Goal: Task Accomplishment & Management: Use online tool/utility

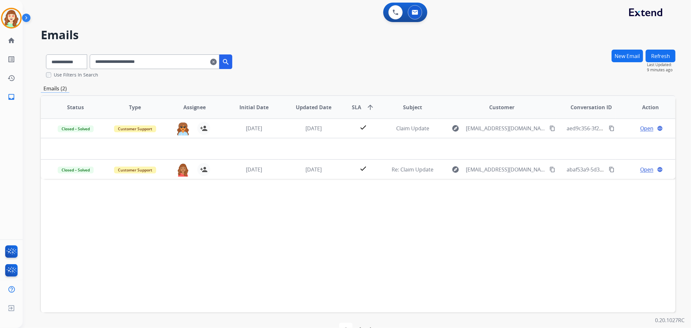
click at [217, 61] on mat-icon "clear" at bounding box center [213, 62] width 6 height 8
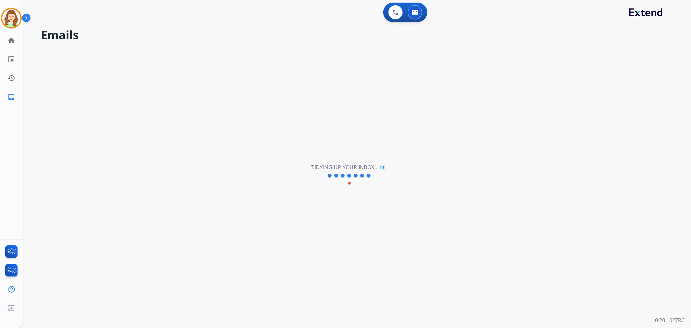
select select "**********"
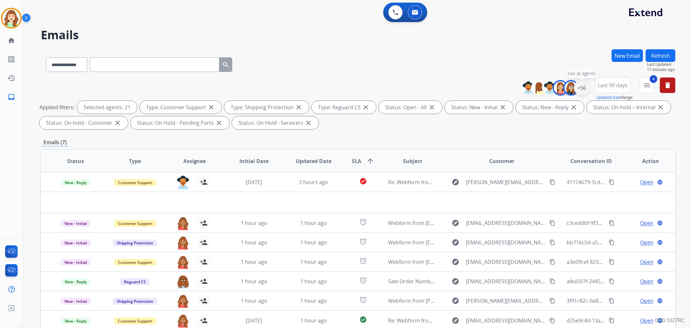
click at [577, 89] on div "+56" at bounding box center [582, 88] width 16 height 16
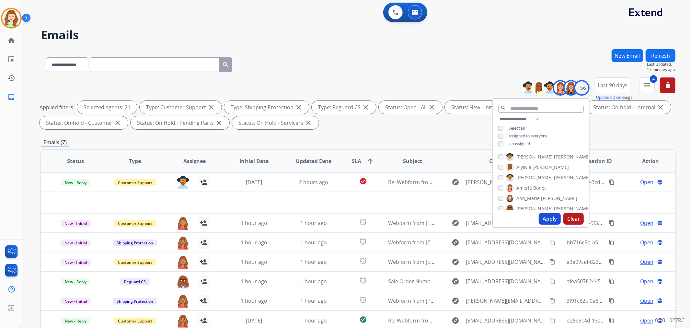
scroll to position [524, 0]
click at [569, 216] on button "Clear" at bounding box center [573, 219] width 20 height 12
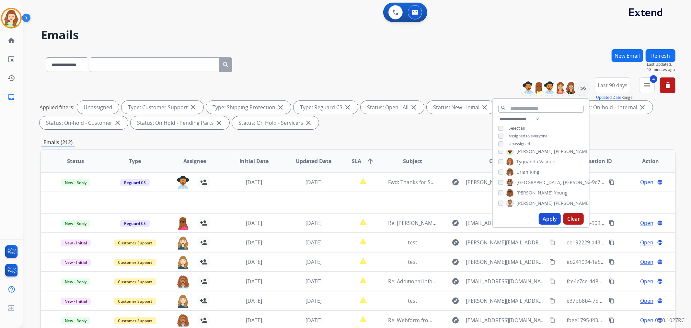
click at [549, 216] on button "Apply" at bounding box center [550, 219] width 22 height 12
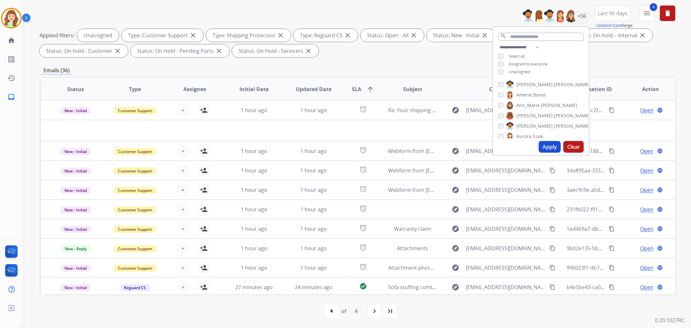
scroll to position [0, 0]
click at [547, 147] on button "Apply" at bounding box center [550, 147] width 22 height 12
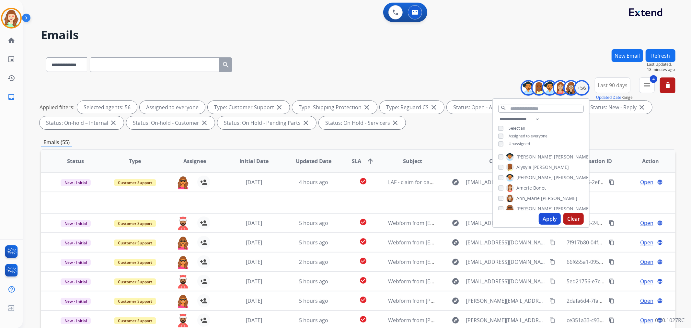
click at [361, 162] on span "SLA arrow_upward" at bounding box center [363, 161] width 22 height 8
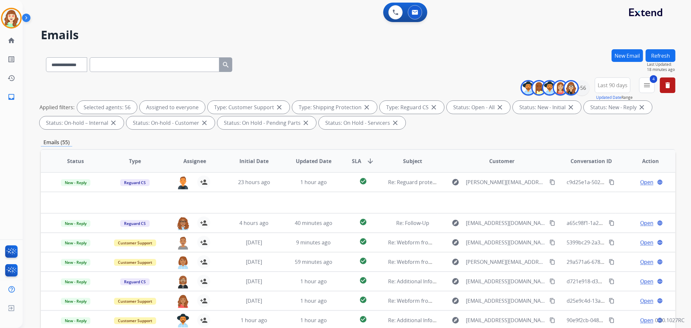
click at [361, 162] on span "SLA arrow_downward" at bounding box center [363, 161] width 22 height 8
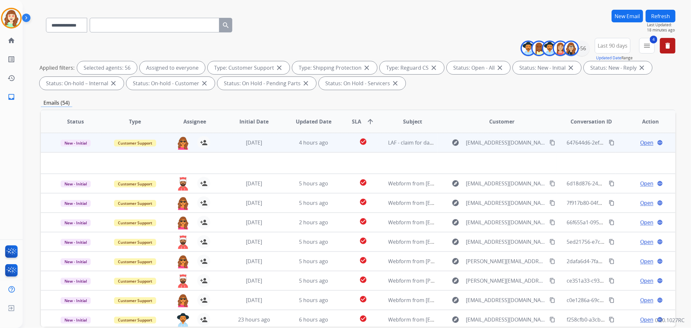
scroll to position [72, 0]
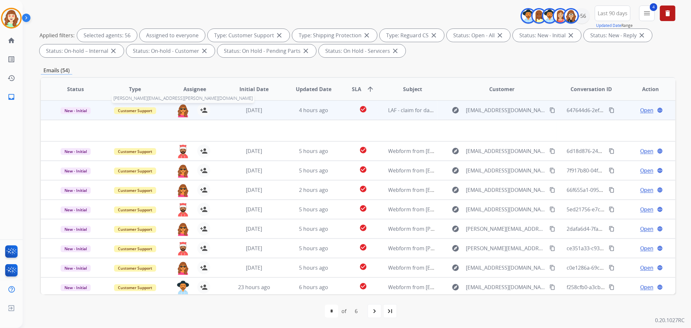
click at [182, 112] on img at bounding box center [183, 111] width 13 height 14
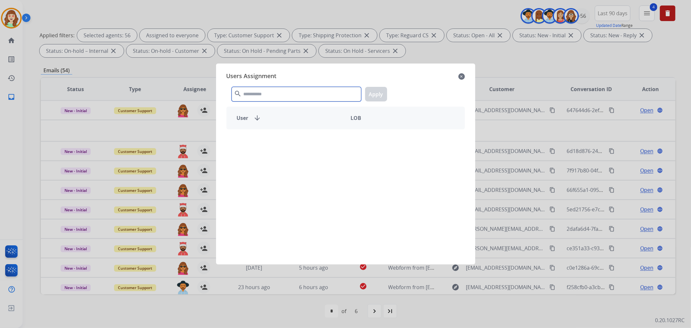
click at [278, 93] on input "text" at bounding box center [297, 94] width 130 height 15
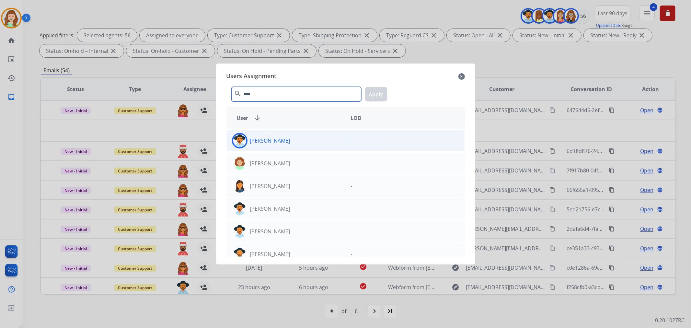
type input "****"
click at [294, 143] on div "[PERSON_NAME]" at bounding box center [286, 141] width 119 height 16
click at [381, 96] on button "Apply" at bounding box center [376, 94] width 22 height 15
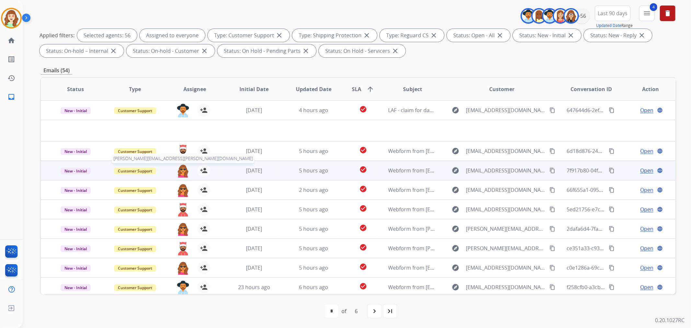
click at [182, 169] on img at bounding box center [183, 171] width 13 height 14
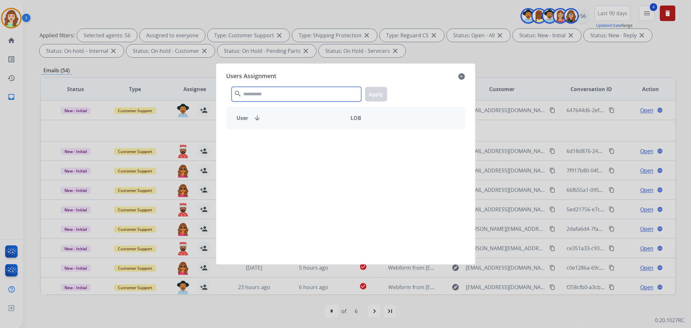
click at [278, 101] on input "text" at bounding box center [297, 94] width 130 height 15
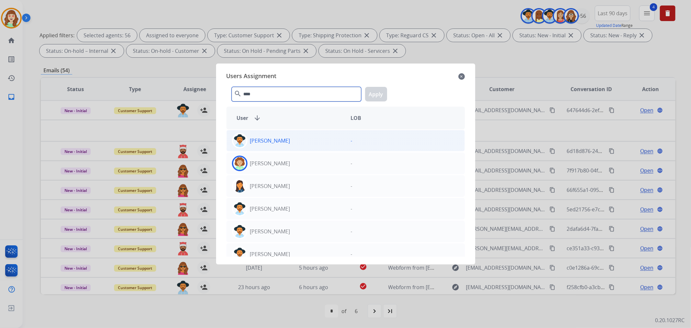
type input "****"
click at [294, 146] on div "[PERSON_NAME]" at bounding box center [286, 141] width 119 height 16
click at [378, 95] on button "Apply" at bounding box center [376, 94] width 22 height 15
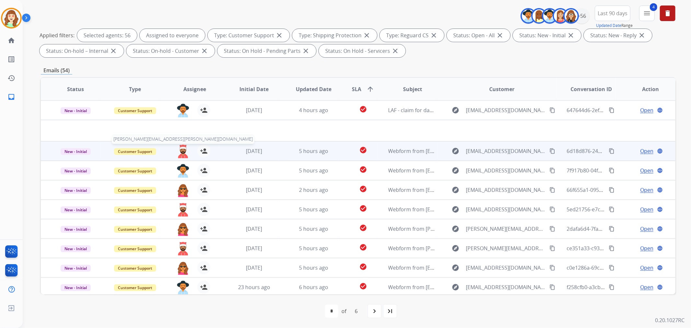
click at [185, 150] on img at bounding box center [183, 151] width 13 height 14
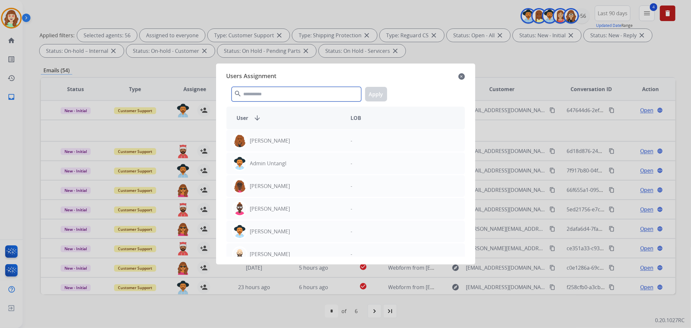
click at [287, 95] on input "text" at bounding box center [297, 94] width 130 height 15
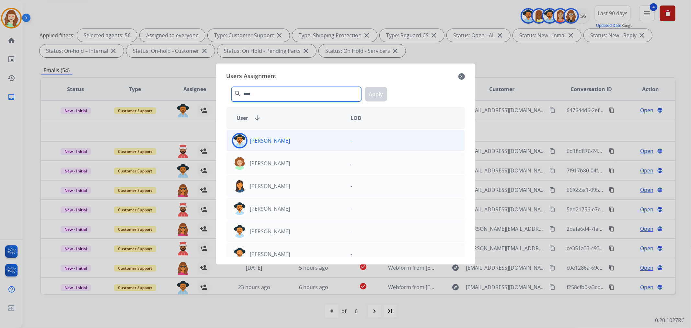
type input "****"
click at [292, 141] on div "[PERSON_NAME]" at bounding box center [286, 141] width 119 height 16
click at [376, 95] on button "Apply" at bounding box center [376, 94] width 22 height 15
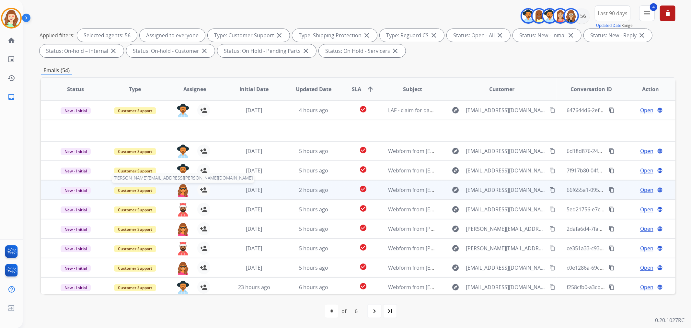
click at [184, 191] on img at bounding box center [183, 190] width 13 height 14
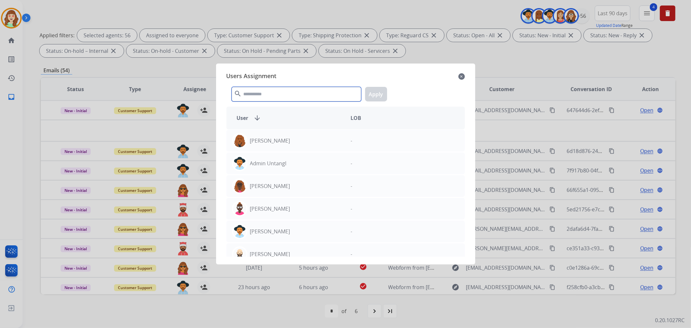
click at [259, 89] on input "text" at bounding box center [297, 94] width 130 height 15
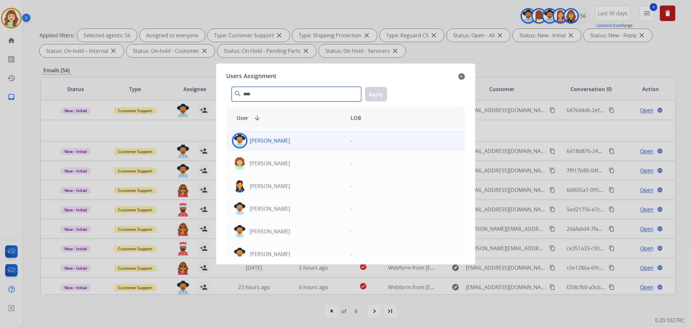
type input "****"
click at [292, 135] on div "[PERSON_NAME]" at bounding box center [286, 141] width 119 height 16
drag, startPoint x: 380, startPoint y: 91, endPoint x: 335, endPoint y: 104, distance: 46.6
click at [381, 90] on button "Apply" at bounding box center [376, 94] width 22 height 15
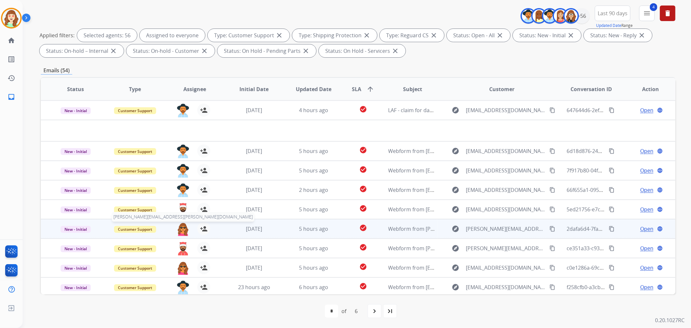
click at [184, 212] on span "[PERSON_NAME][EMAIL_ADDRESS][PERSON_NAME][DOMAIN_NAME]" at bounding box center [183, 217] width 143 height 10
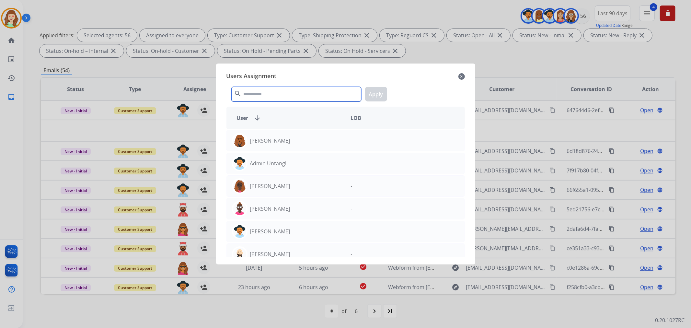
click at [261, 94] on input "text" at bounding box center [297, 94] width 130 height 15
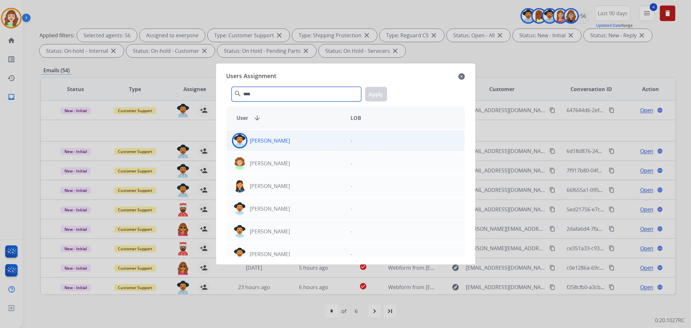
type input "****"
click at [274, 144] on p "[PERSON_NAME]" at bounding box center [270, 141] width 40 height 8
click at [375, 93] on button "Apply" at bounding box center [376, 94] width 22 height 15
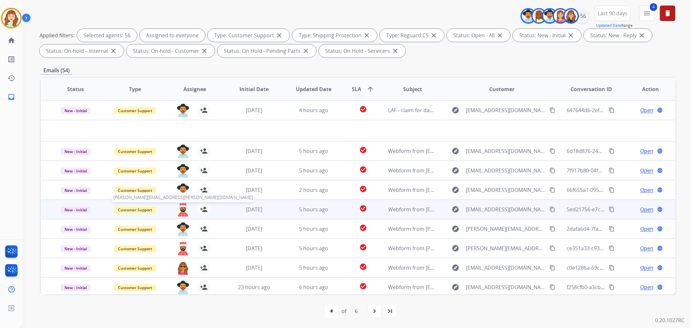
click at [181, 208] on img at bounding box center [183, 210] width 13 height 14
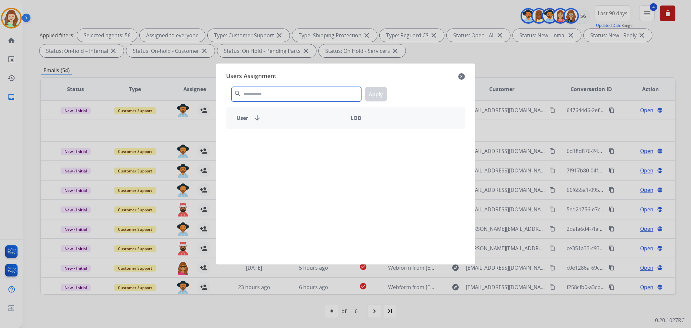
click at [310, 94] on input "text" at bounding box center [297, 94] width 130 height 15
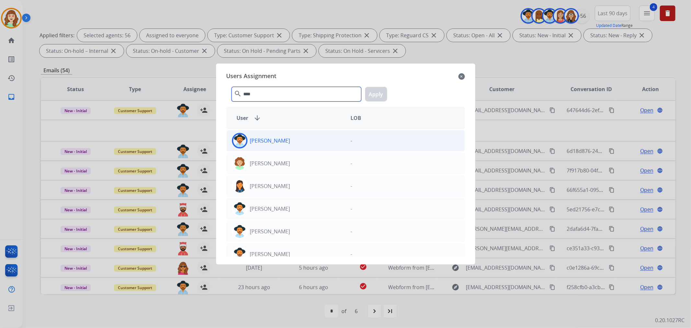
type input "****"
click at [299, 140] on div "[PERSON_NAME]" at bounding box center [286, 141] width 119 height 16
click at [381, 87] on button "Apply" at bounding box center [376, 94] width 22 height 15
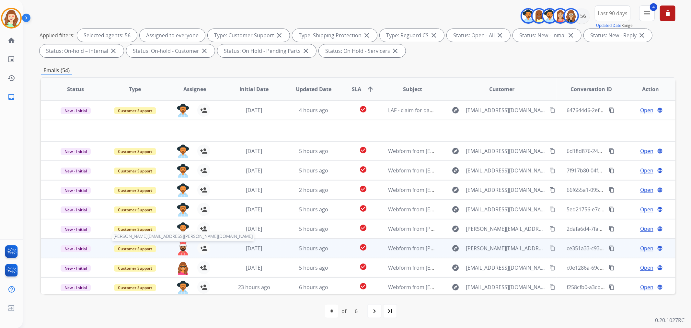
click at [181, 246] on img at bounding box center [183, 249] width 13 height 14
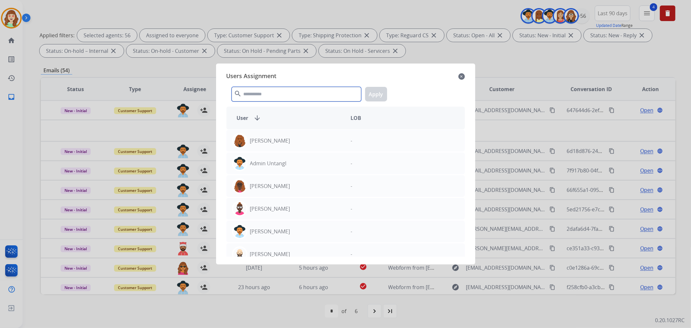
click at [263, 99] on input "text" at bounding box center [297, 94] width 130 height 15
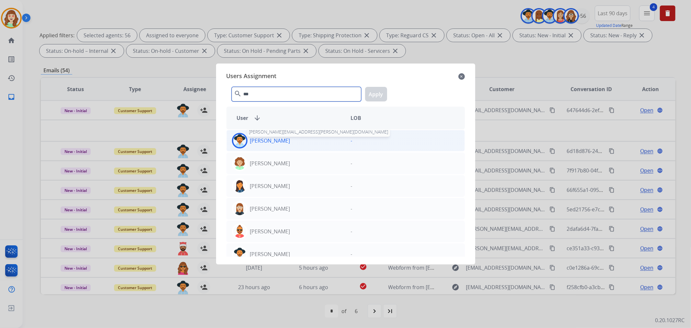
type input "***"
click at [279, 138] on p "[PERSON_NAME]" at bounding box center [270, 141] width 40 height 8
click at [371, 98] on button "Apply" at bounding box center [376, 94] width 22 height 15
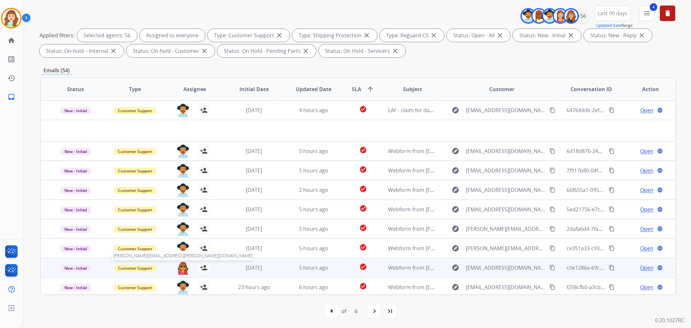
click at [182, 271] on img at bounding box center [183, 268] width 13 height 14
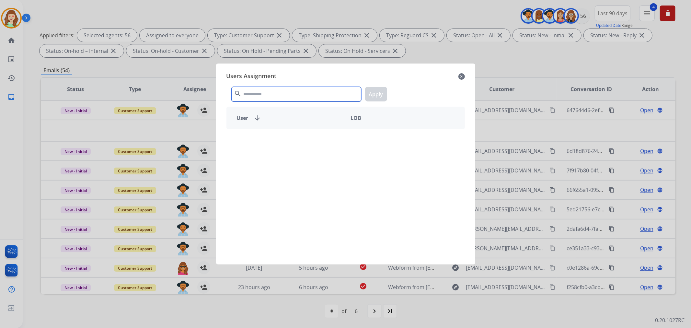
click at [295, 96] on input "text" at bounding box center [297, 94] width 130 height 15
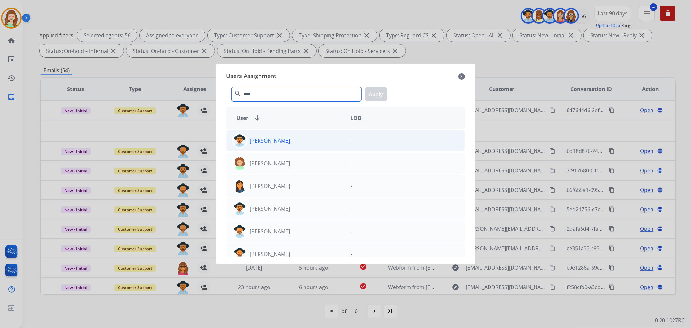
type input "****"
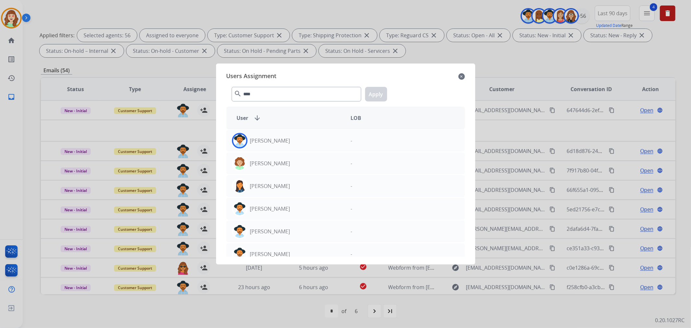
drag, startPoint x: 297, startPoint y: 139, endPoint x: 389, endPoint y: 96, distance: 101.9
click at [305, 139] on div "[PERSON_NAME]" at bounding box center [286, 141] width 119 height 16
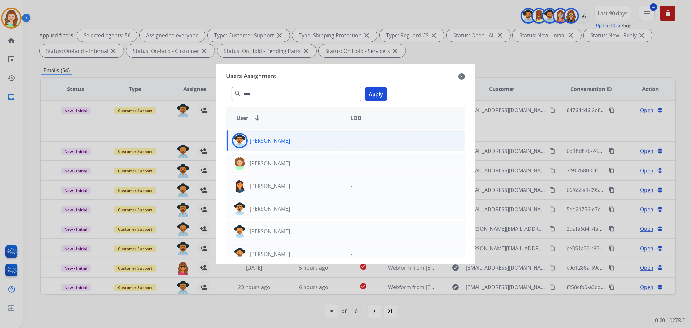
click at [382, 94] on button "Apply" at bounding box center [376, 94] width 22 height 15
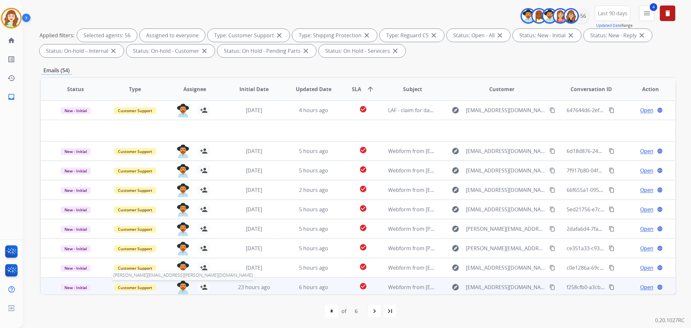
click at [181, 284] on img at bounding box center [183, 288] width 13 height 14
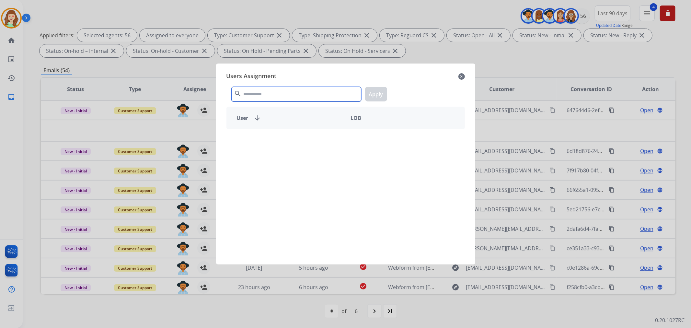
drag, startPoint x: 310, startPoint y: 93, endPoint x: 345, endPoint y: 76, distance: 39.1
click at [314, 88] on input "text" at bounding box center [297, 94] width 130 height 15
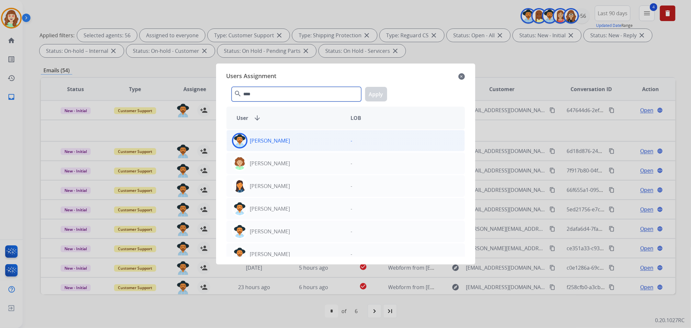
type input "****"
drag, startPoint x: 300, startPoint y: 145, endPoint x: 316, endPoint y: 140, distance: 17.2
click at [300, 144] on div "[PERSON_NAME]" at bounding box center [286, 141] width 119 height 16
click at [376, 91] on button "Apply" at bounding box center [376, 94] width 22 height 15
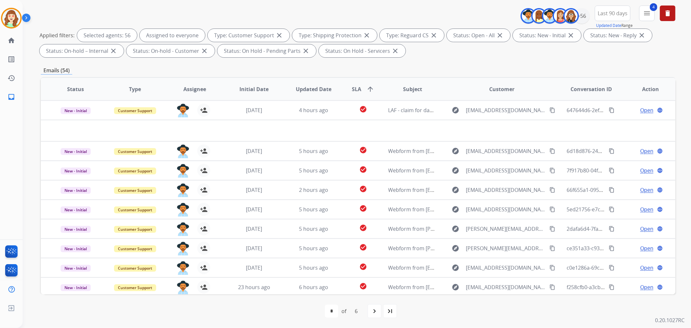
click at [369, 311] on div "navigate_next" at bounding box center [374, 311] width 14 height 14
select select "*"
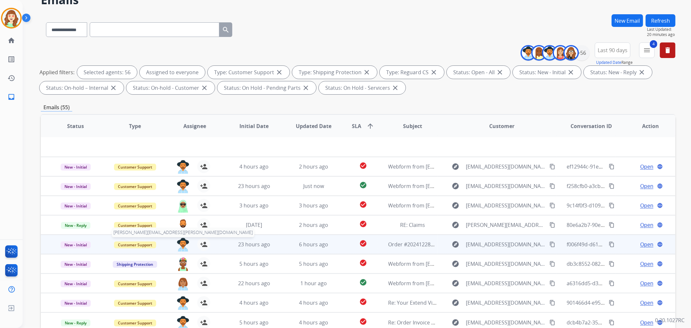
scroll to position [36, 0]
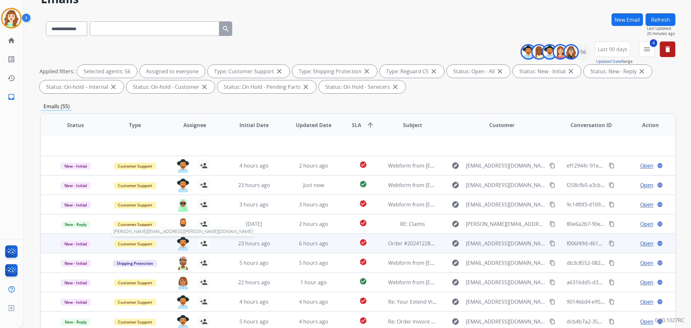
click at [183, 242] on img at bounding box center [183, 244] width 13 height 14
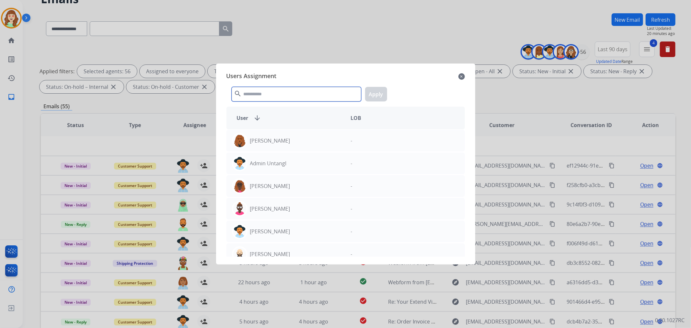
drag, startPoint x: 301, startPoint y: 89, endPoint x: 345, endPoint y: 54, distance: 57.0
click at [307, 82] on div "search Apply" at bounding box center [345, 93] width 238 height 22
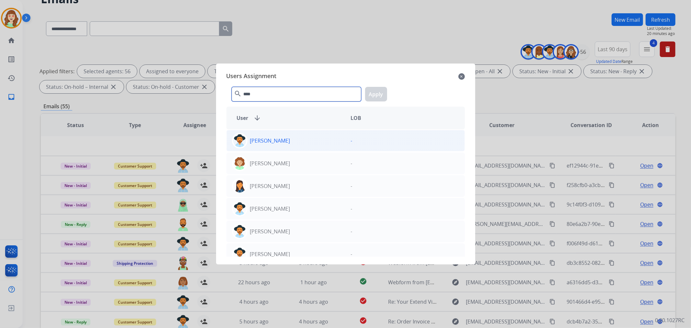
type input "****"
click at [295, 140] on div "[PERSON_NAME]" at bounding box center [286, 141] width 119 height 16
click at [380, 92] on button "Apply" at bounding box center [376, 94] width 22 height 15
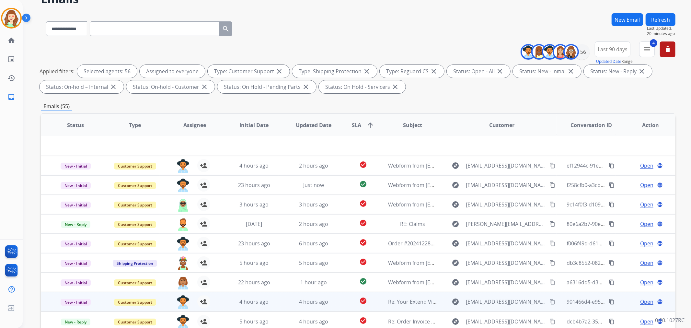
scroll to position [72, 0]
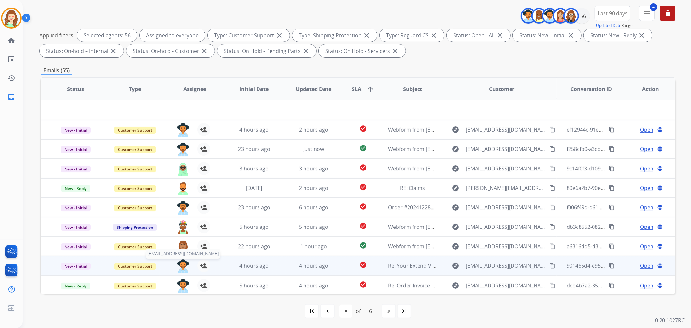
click at [181, 267] on img at bounding box center [183, 266] width 13 height 14
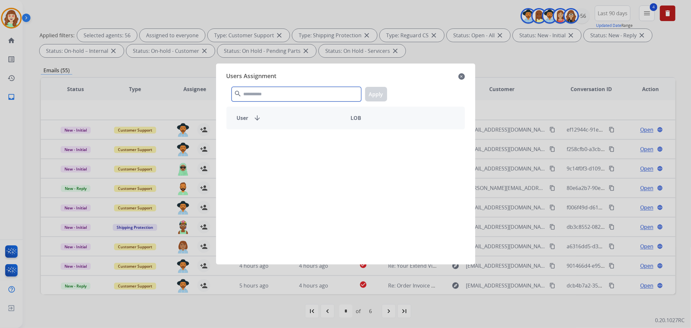
click at [274, 95] on input "text" at bounding box center [297, 94] width 130 height 15
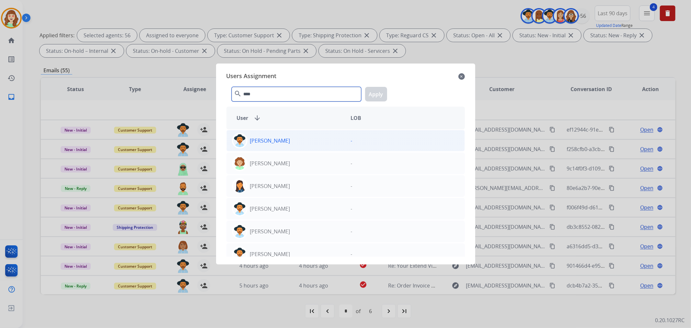
type input "****"
click at [312, 142] on div "[PERSON_NAME]" at bounding box center [286, 141] width 119 height 16
click at [380, 93] on button "Apply" at bounding box center [376, 94] width 22 height 15
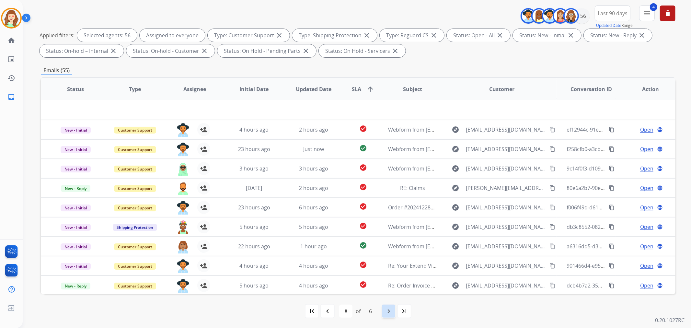
click at [391, 309] on mat-icon "navigate_next" at bounding box center [389, 311] width 8 height 8
select select "*"
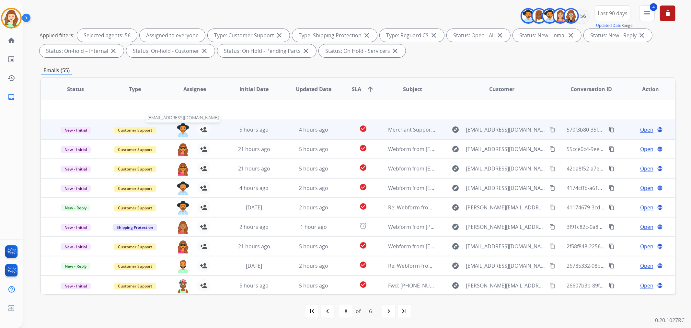
click at [179, 125] on img at bounding box center [183, 130] width 13 height 14
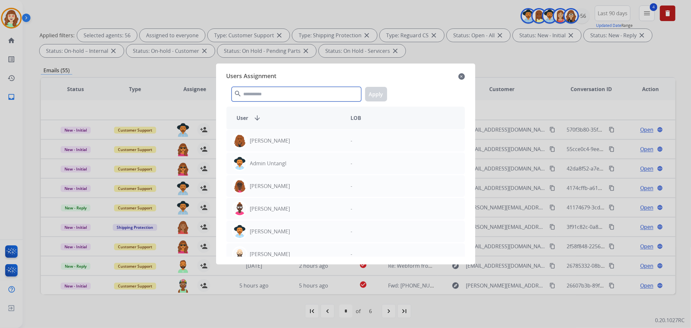
drag, startPoint x: 308, startPoint y: 94, endPoint x: 318, endPoint y: 106, distance: 15.9
click at [316, 95] on input "text" at bounding box center [297, 94] width 130 height 15
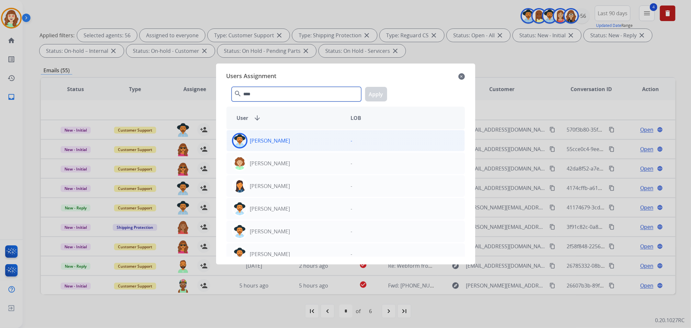
type input "****"
click at [285, 139] on div "[PERSON_NAME]" at bounding box center [286, 141] width 119 height 16
drag, startPoint x: 385, startPoint y: 93, endPoint x: 375, endPoint y: 95, distance: 9.5
click at [384, 93] on button "Apply" at bounding box center [376, 94] width 22 height 15
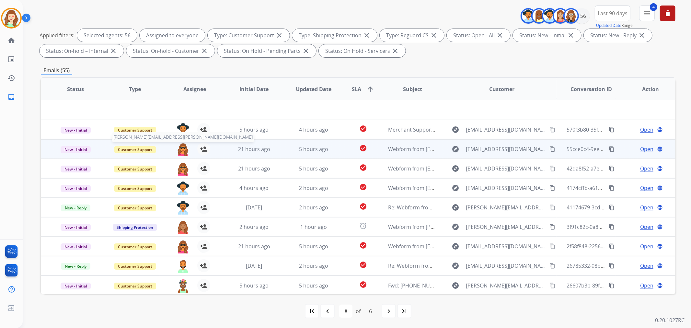
click at [181, 151] on img at bounding box center [183, 150] width 13 height 14
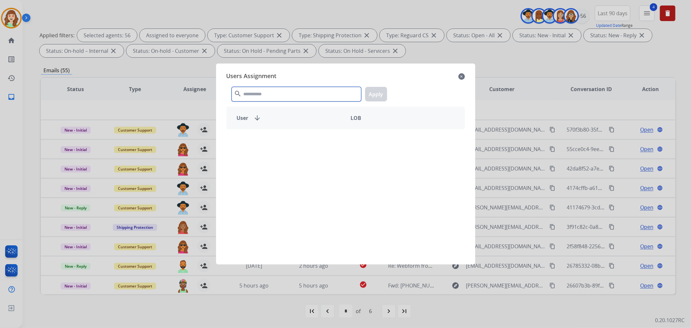
click at [267, 95] on input "text" at bounding box center [297, 94] width 130 height 15
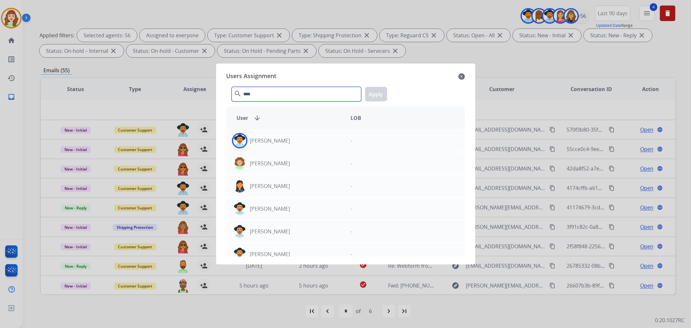
type input "****"
click at [288, 142] on div "[PERSON_NAME]" at bounding box center [286, 141] width 119 height 16
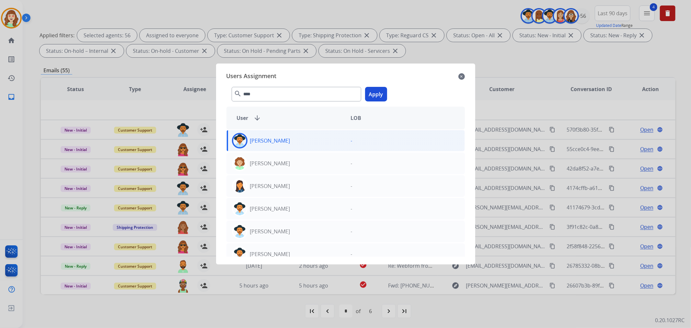
click at [382, 97] on button "Apply" at bounding box center [376, 94] width 22 height 15
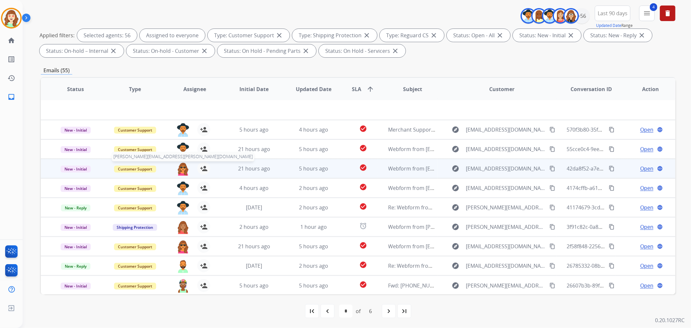
click at [182, 170] on img at bounding box center [183, 169] width 13 height 14
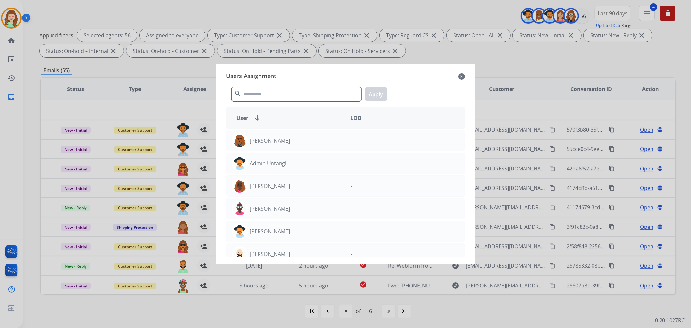
click at [265, 93] on input "text" at bounding box center [297, 94] width 130 height 15
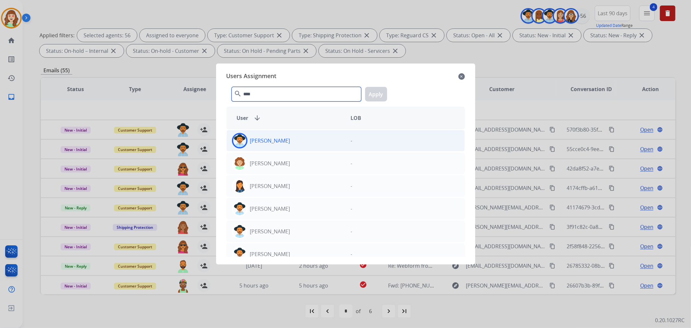
type input "****"
click at [295, 149] on div "[PERSON_NAME] -" at bounding box center [345, 140] width 238 height 21
click at [375, 99] on button "Apply" at bounding box center [376, 94] width 22 height 15
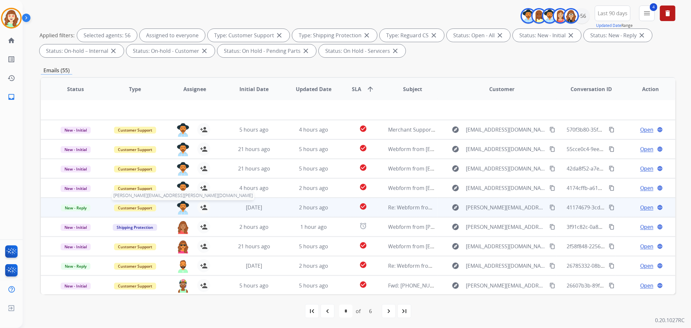
click at [184, 206] on img at bounding box center [183, 208] width 13 height 14
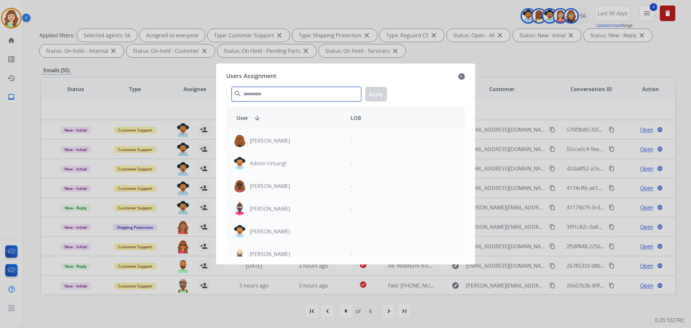
drag, startPoint x: 254, startPoint y: 92, endPoint x: 287, endPoint y: 76, distance: 36.2
click at [255, 92] on input "text" at bounding box center [297, 94] width 130 height 15
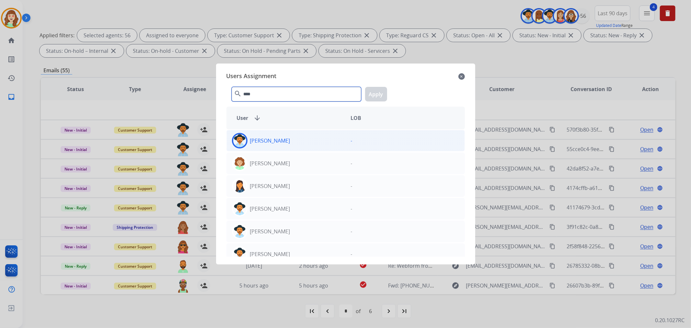
type input "****"
click at [289, 146] on div "[PERSON_NAME]" at bounding box center [286, 141] width 119 height 16
click at [379, 91] on button "Apply" at bounding box center [376, 94] width 22 height 15
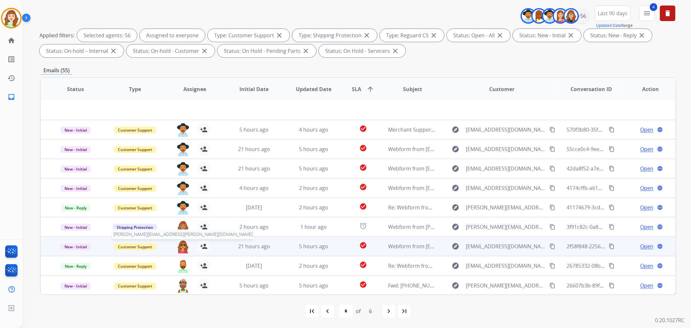
click at [182, 244] on img at bounding box center [183, 247] width 13 height 14
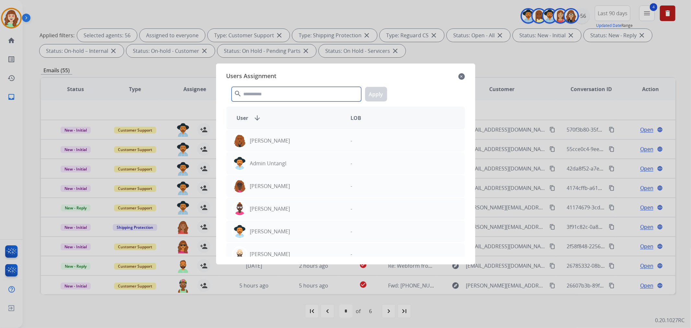
drag, startPoint x: 283, startPoint y: 97, endPoint x: 295, endPoint y: 95, distance: 12.4
click at [284, 96] on input "text" at bounding box center [297, 94] width 130 height 15
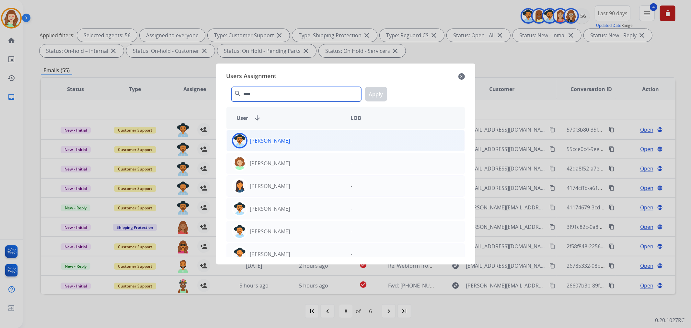
type input "****"
drag, startPoint x: 320, startPoint y: 139, endPoint x: 365, endPoint y: 112, distance: 52.4
click at [322, 139] on div "[PERSON_NAME]" at bounding box center [286, 141] width 119 height 16
drag, startPoint x: 377, startPoint y: 90, endPoint x: 228, endPoint y: 115, distance: 151.4
click at [374, 94] on button "Apply" at bounding box center [376, 94] width 22 height 15
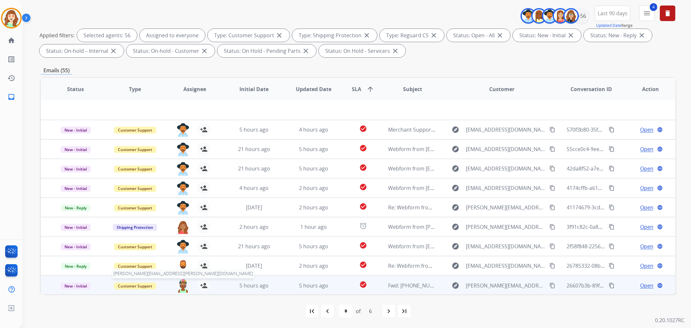
click at [180, 282] on img at bounding box center [183, 286] width 13 height 14
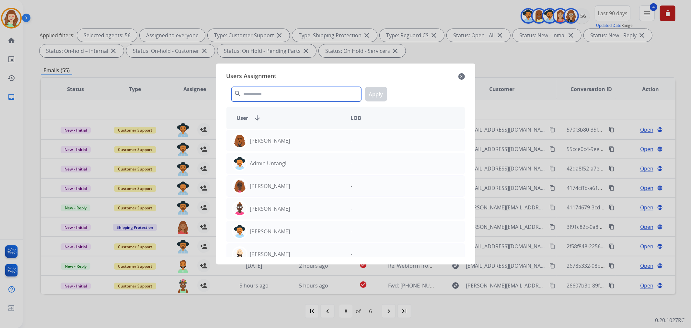
click at [278, 99] on input "text" at bounding box center [297, 94] width 130 height 15
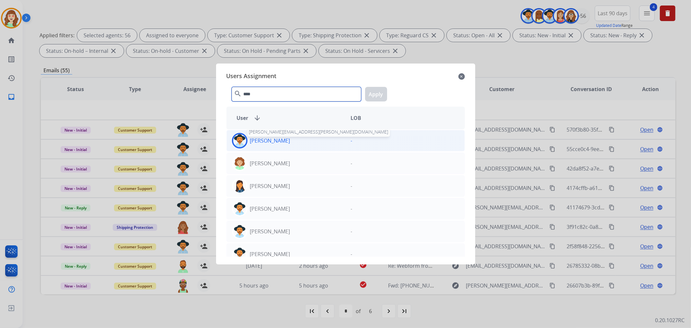
type input "****"
drag, startPoint x: 269, startPoint y: 143, endPoint x: 279, endPoint y: 140, distance: 10.1
click at [269, 142] on p "[PERSON_NAME]" at bounding box center [270, 141] width 40 height 8
click at [378, 91] on button "Apply" at bounding box center [376, 94] width 22 height 15
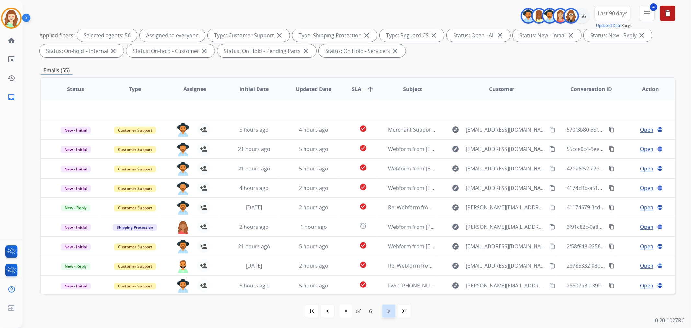
click at [387, 309] on mat-icon "navigate_next" at bounding box center [389, 311] width 8 height 8
select select "*"
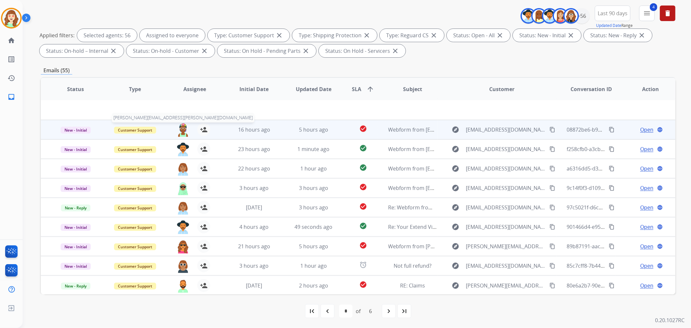
click at [182, 129] on img at bounding box center [183, 130] width 13 height 14
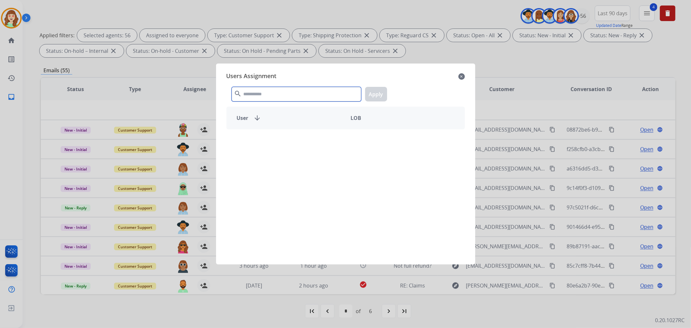
click at [328, 98] on input "text" at bounding box center [297, 94] width 130 height 15
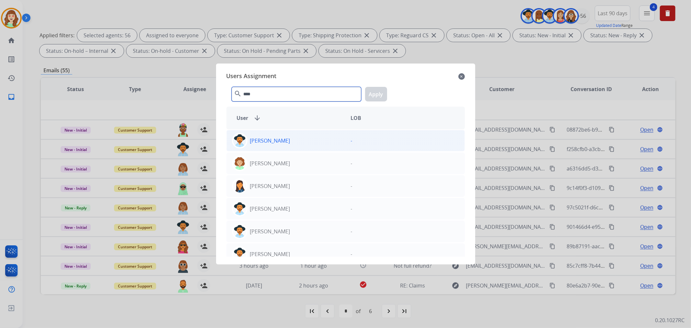
type input "****"
click at [305, 140] on div "[PERSON_NAME]" at bounding box center [286, 141] width 119 height 16
click at [377, 95] on button "Apply" at bounding box center [376, 94] width 22 height 15
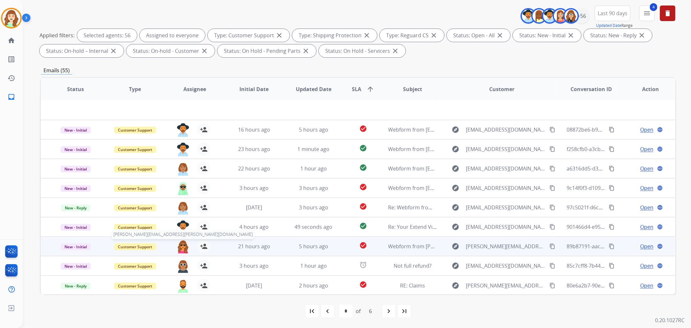
click at [182, 244] on img at bounding box center [183, 247] width 13 height 14
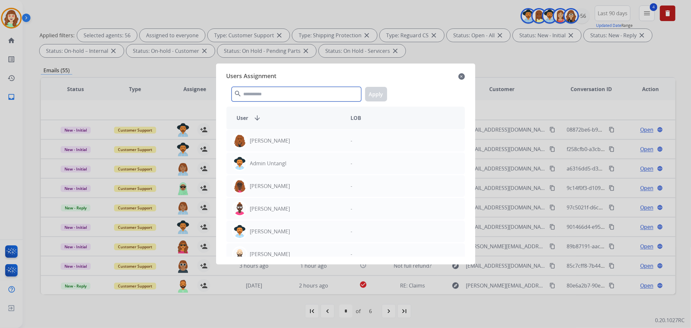
drag, startPoint x: 321, startPoint y: 97, endPoint x: 323, endPoint y: 67, distance: 29.2
click at [321, 96] on input "text" at bounding box center [297, 94] width 130 height 15
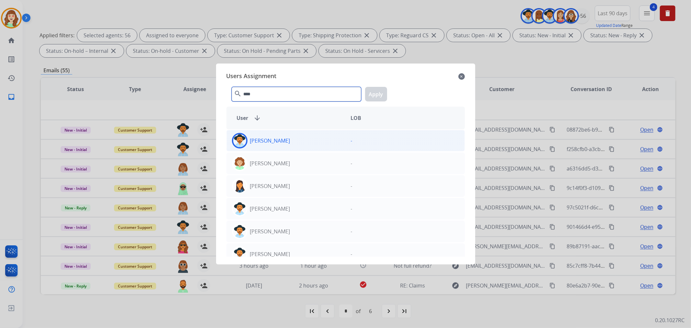
type input "****"
click at [302, 141] on div "[PERSON_NAME]" at bounding box center [286, 141] width 119 height 16
drag, startPoint x: 384, startPoint y: 95, endPoint x: 337, endPoint y: 93, distance: 47.0
click at [384, 94] on button "Apply" at bounding box center [376, 94] width 22 height 15
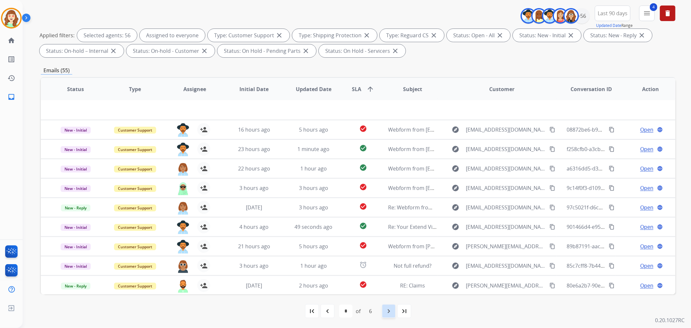
click at [389, 310] on mat-icon "navigate_next" at bounding box center [389, 311] width 8 height 8
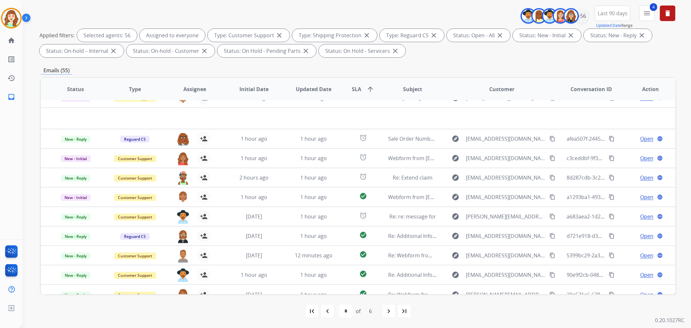
scroll to position [0, 0]
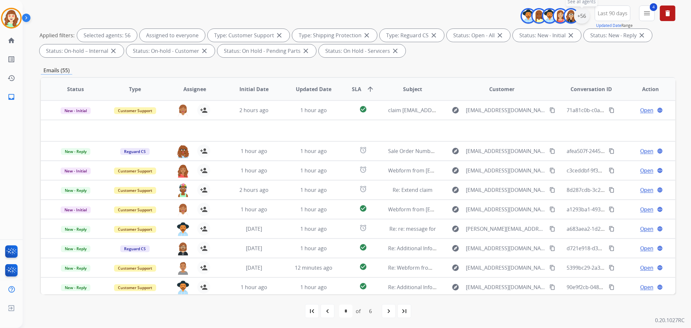
click at [578, 17] on div "+56" at bounding box center [582, 16] width 16 height 16
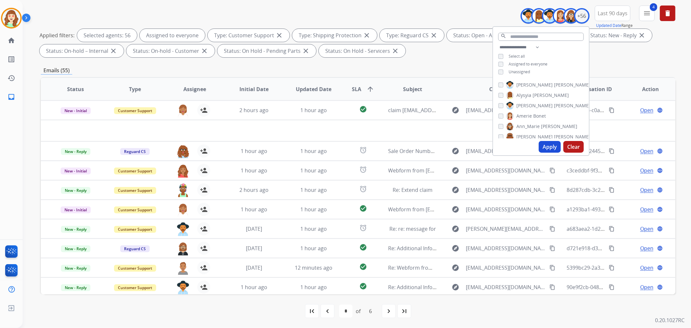
click at [549, 144] on button "Apply" at bounding box center [550, 147] width 22 height 12
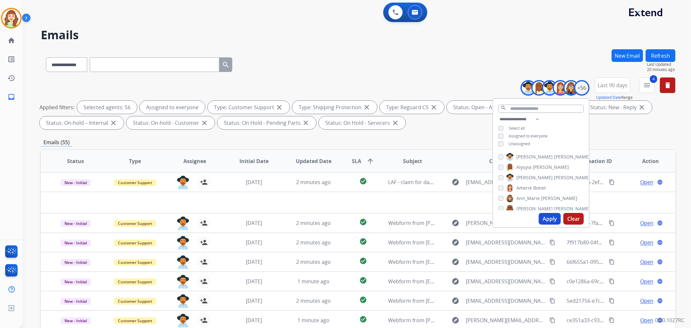
click at [361, 159] on span "SLA arrow_upward" at bounding box center [363, 161] width 22 height 8
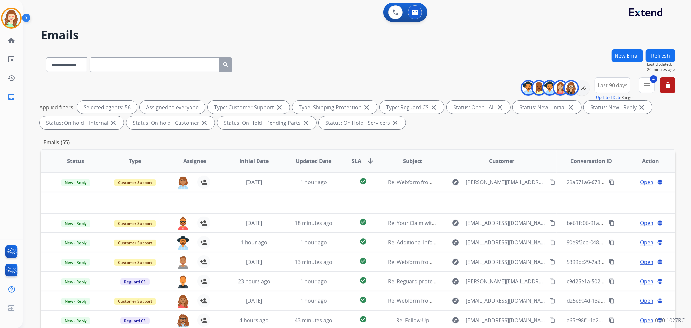
click at [368, 158] on mat-icon "arrow_downward" at bounding box center [370, 161] width 8 height 8
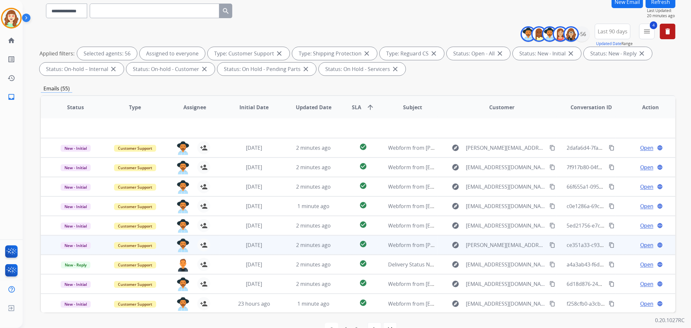
scroll to position [72, 0]
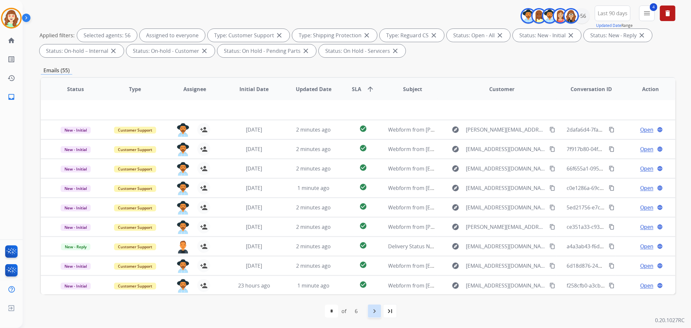
click at [372, 308] on mat-icon "navigate_next" at bounding box center [375, 311] width 8 height 8
select select "*"
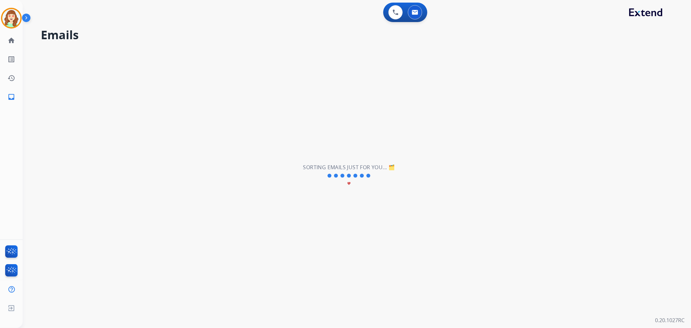
scroll to position [0, 0]
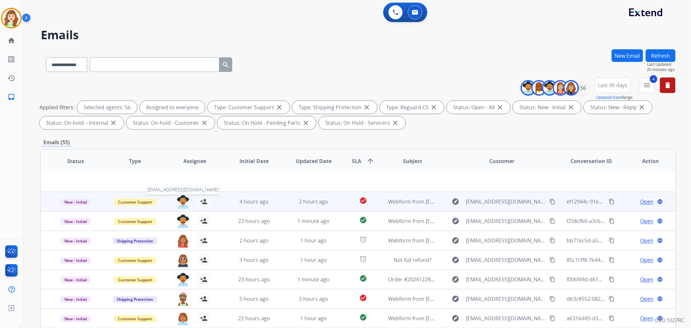
click at [180, 199] on img at bounding box center [183, 202] width 13 height 14
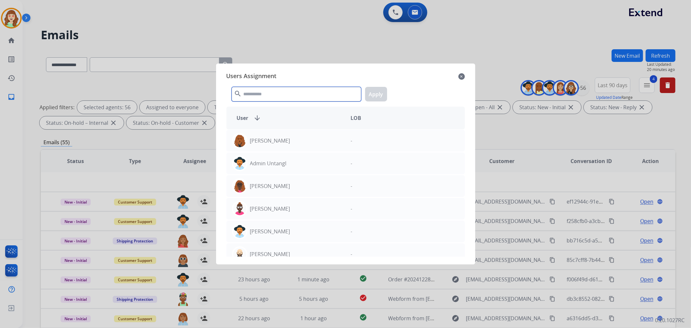
click at [300, 91] on input "text" at bounding box center [297, 94] width 130 height 15
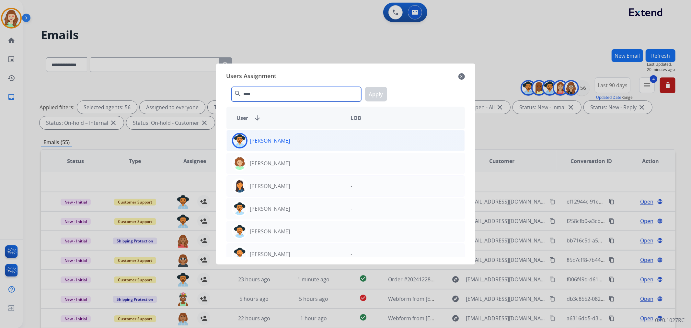
type input "****"
click at [283, 139] on div "[PERSON_NAME]" at bounding box center [286, 141] width 119 height 16
click at [378, 90] on button "Apply" at bounding box center [376, 94] width 22 height 15
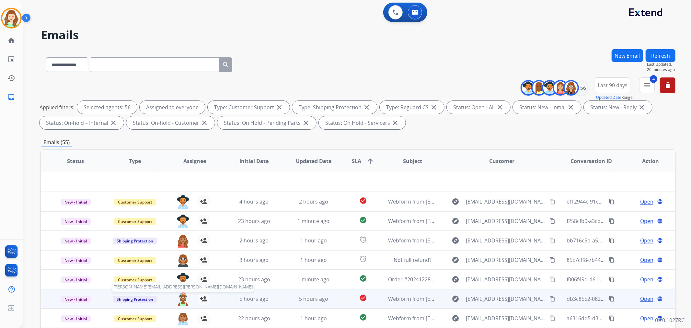
click at [180, 301] on img at bounding box center [183, 299] width 13 height 14
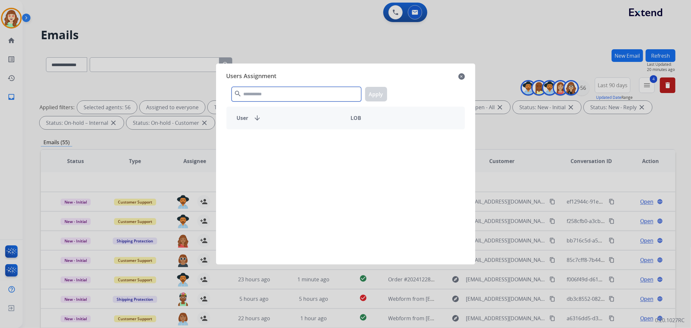
click at [311, 95] on input "text" at bounding box center [297, 94] width 130 height 15
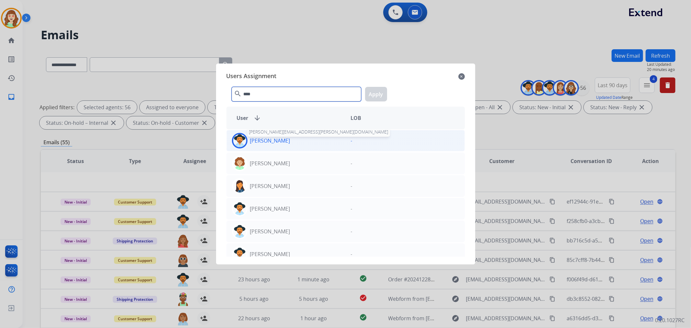
type input "****"
click at [281, 138] on p "[PERSON_NAME]" at bounding box center [270, 141] width 40 height 8
click at [383, 93] on button "Apply" at bounding box center [376, 94] width 22 height 15
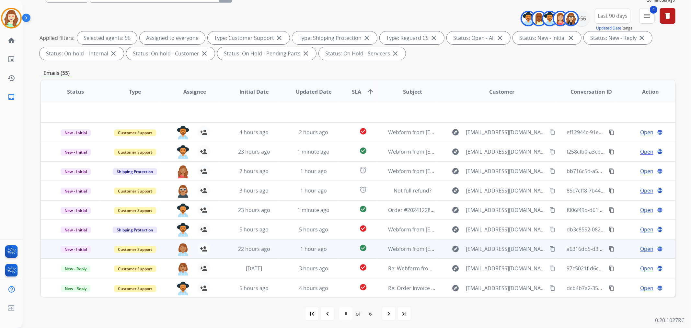
scroll to position [72, 0]
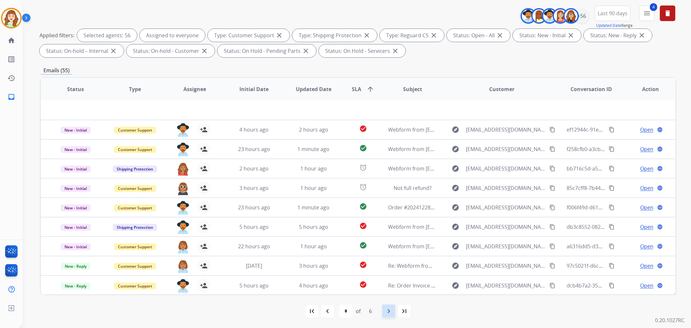
click at [386, 313] on mat-icon "navigate_next" at bounding box center [389, 311] width 8 height 8
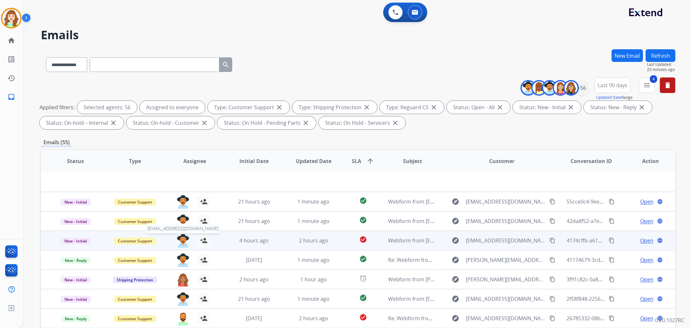
click at [178, 238] on img at bounding box center [183, 241] width 13 height 14
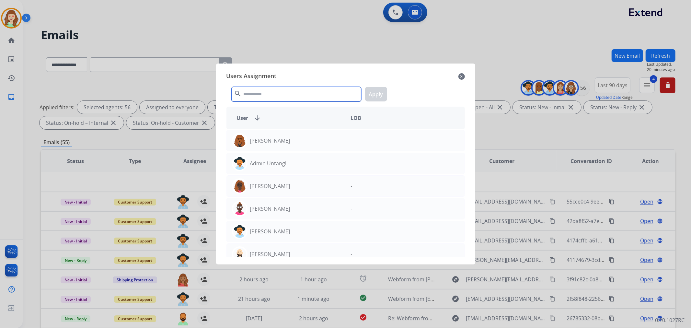
click at [315, 95] on input "text" at bounding box center [297, 94] width 130 height 15
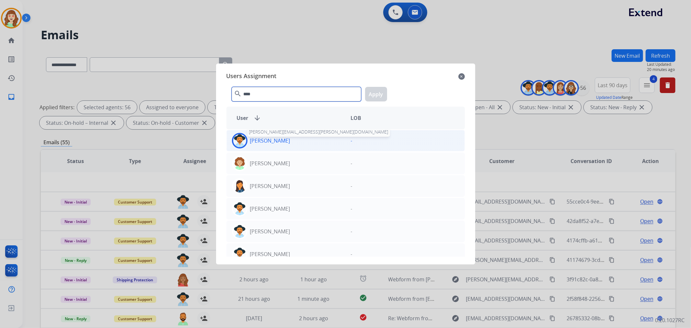
type input "****"
drag, startPoint x: 281, startPoint y: 137, endPoint x: 330, endPoint y: 124, distance: 51.2
click at [282, 137] on p "[PERSON_NAME]" at bounding box center [270, 141] width 40 height 8
click at [378, 93] on button "Apply" at bounding box center [376, 94] width 22 height 15
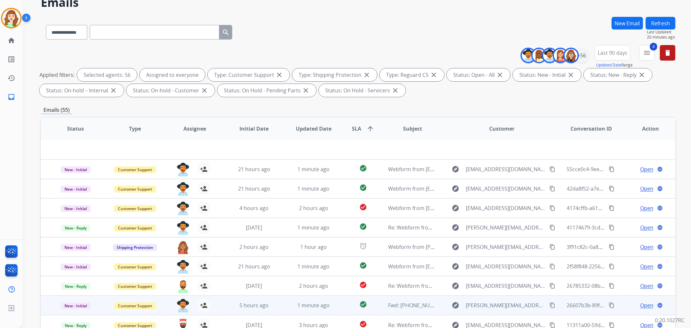
scroll to position [72, 0]
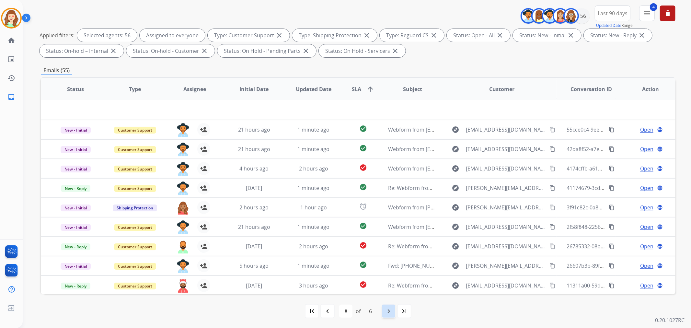
click at [393, 316] on div "navigate_next" at bounding box center [389, 311] width 14 height 14
select select "*"
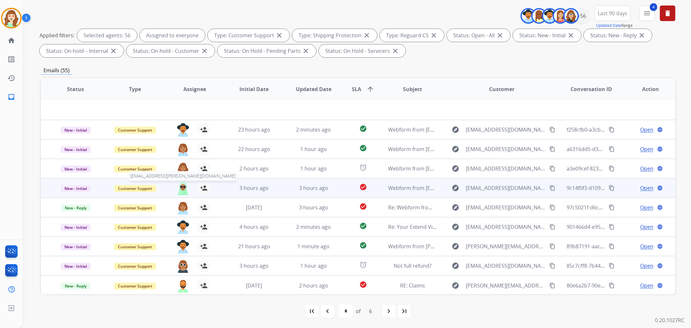
click at [179, 187] on img at bounding box center [183, 188] width 13 height 14
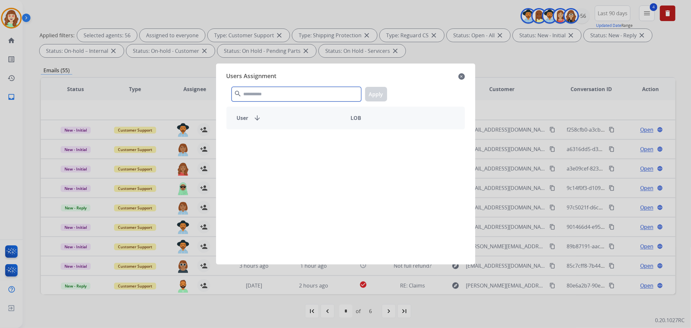
click at [283, 93] on input "text" at bounding box center [297, 94] width 130 height 15
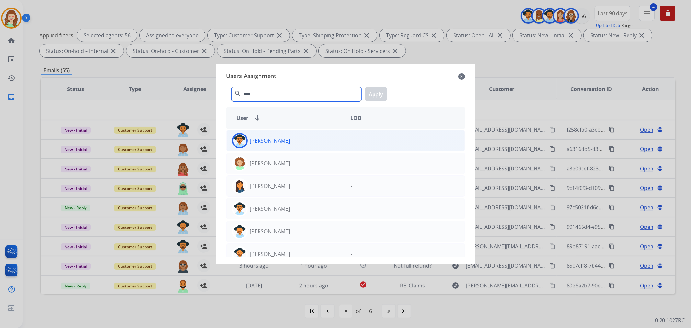
type input "****"
click at [303, 144] on div "[PERSON_NAME]" at bounding box center [286, 141] width 119 height 16
click at [380, 92] on button "Apply" at bounding box center [376, 94] width 22 height 15
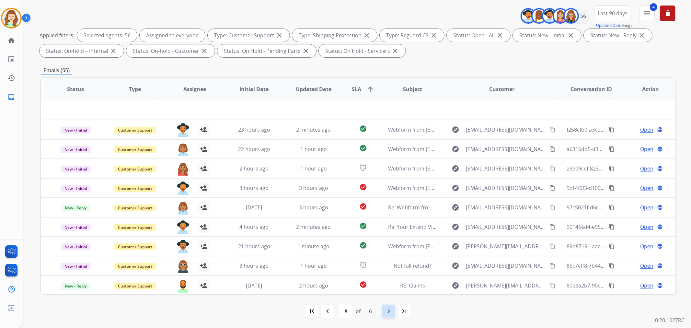
click at [390, 305] on div "navigate_next" at bounding box center [389, 311] width 14 height 14
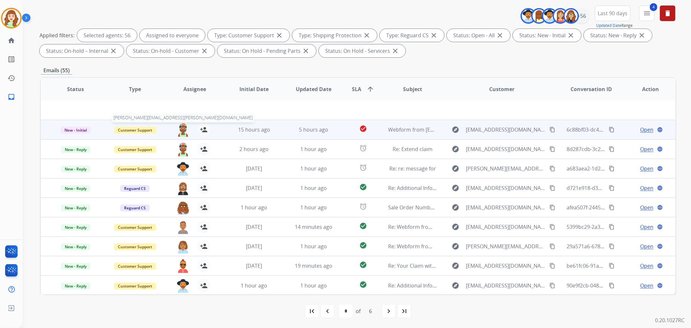
click at [179, 127] on img at bounding box center [183, 130] width 13 height 14
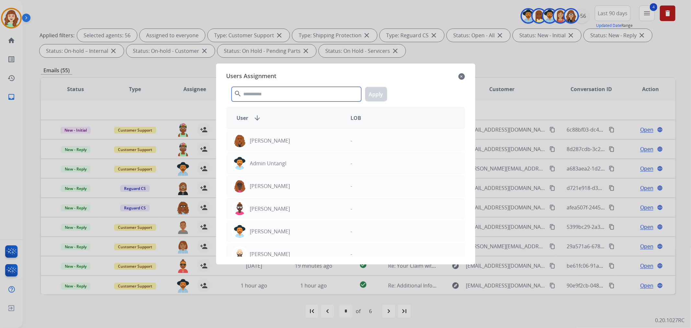
click at [264, 92] on input "text" at bounding box center [297, 94] width 130 height 15
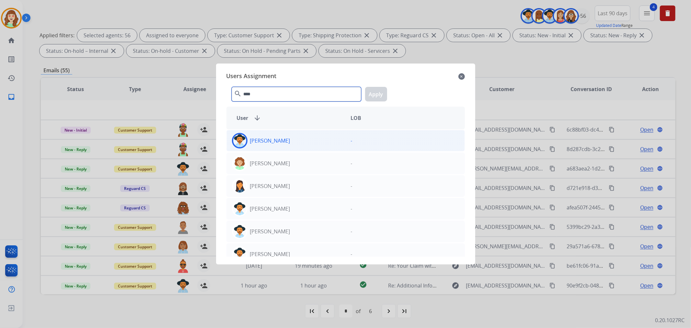
type input "****"
click at [308, 143] on div "[PERSON_NAME]" at bounding box center [286, 141] width 119 height 16
click at [378, 93] on button "Apply" at bounding box center [376, 94] width 22 height 15
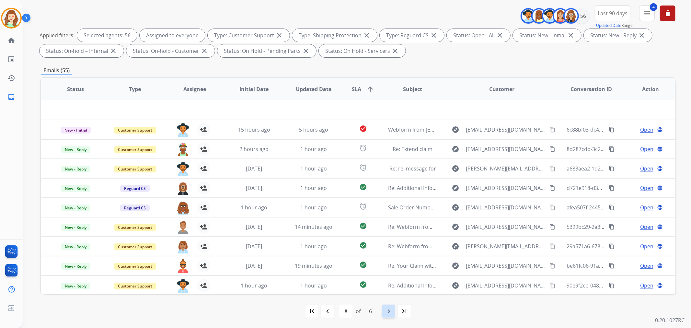
click at [391, 310] on mat-icon "navigate_next" at bounding box center [389, 311] width 8 height 8
select select "*"
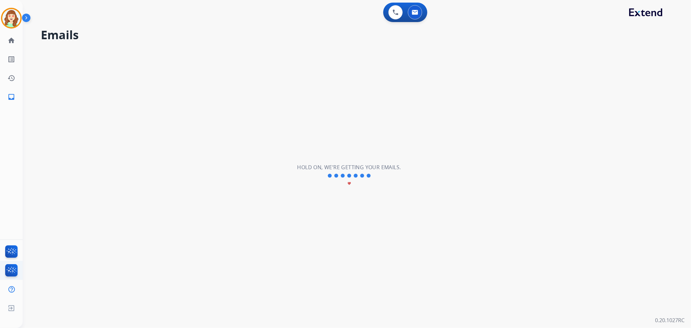
scroll to position [0, 0]
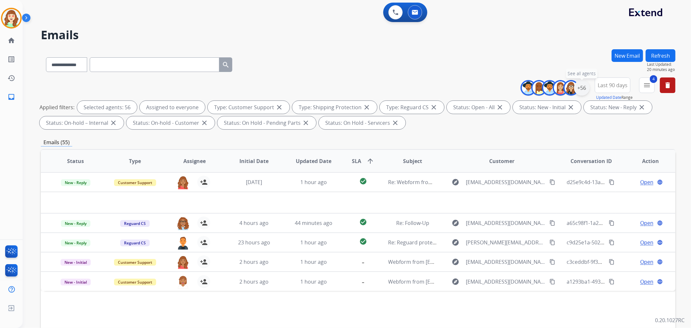
click at [580, 88] on div "+56" at bounding box center [582, 88] width 16 height 16
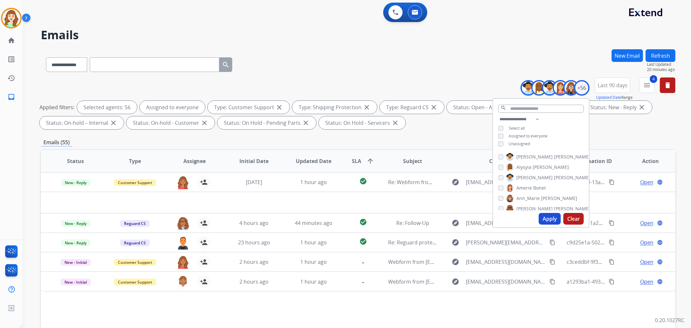
drag, startPoint x: 572, startPoint y: 222, endPoint x: 576, endPoint y: 218, distance: 5.5
click at [574, 222] on button "Clear" at bounding box center [573, 219] width 20 height 12
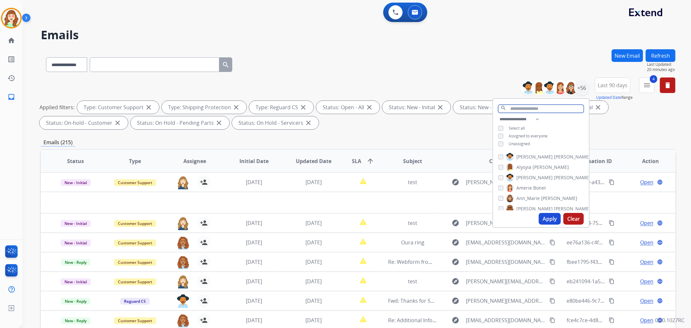
click at [516, 108] on input "text" at bounding box center [541, 109] width 86 height 8
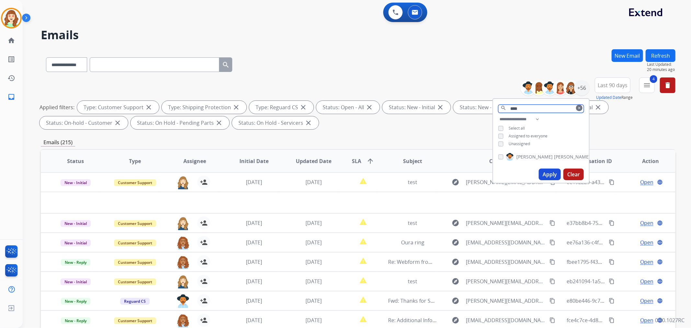
type input "****"
click at [542, 174] on button "Apply" at bounding box center [550, 174] width 22 height 12
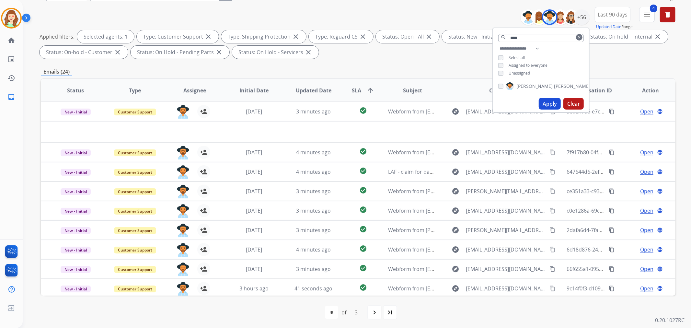
scroll to position [72, 0]
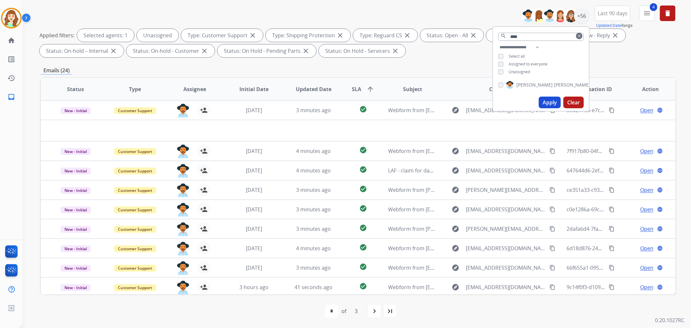
click at [546, 101] on button "Apply" at bounding box center [550, 103] width 22 height 12
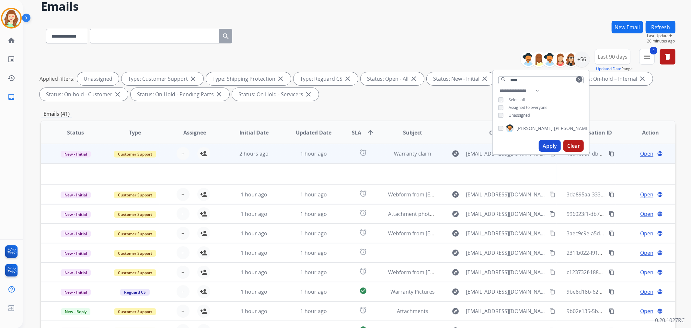
scroll to position [36, 0]
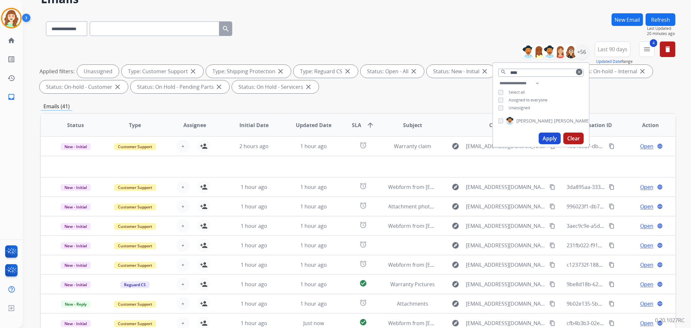
click at [361, 125] on span "SLA arrow_upward" at bounding box center [363, 125] width 22 height 8
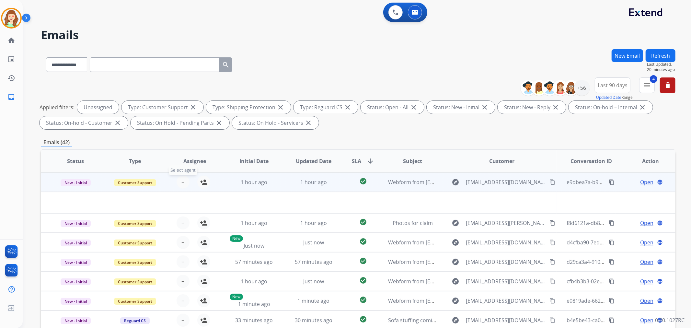
click at [182, 181] on span "+" at bounding box center [182, 182] width 3 height 8
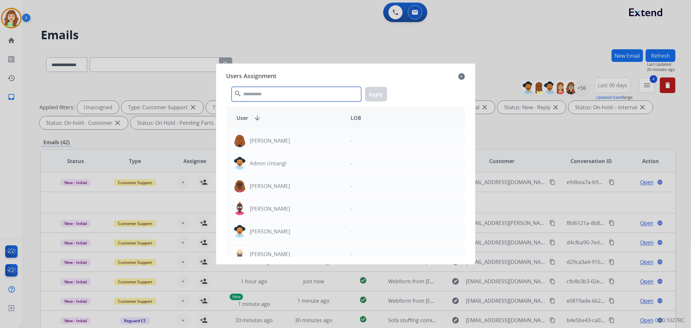
drag, startPoint x: 307, startPoint y: 97, endPoint x: 244, endPoint y: 7, distance: 109.4
click at [307, 96] on input "text" at bounding box center [297, 94] width 130 height 15
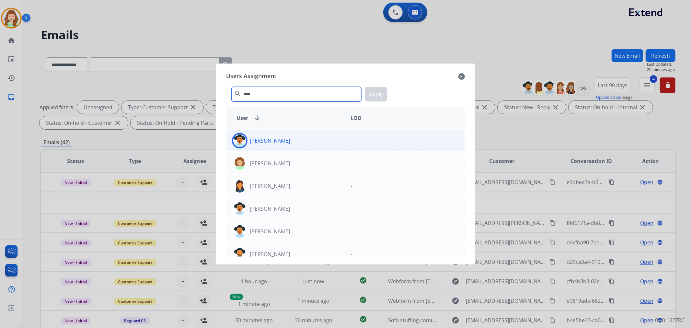
type input "****"
click at [287, 140] on div "[PERSON_NAME]" at bounding box center [286, 141] width 119 height 16
click at [377, 91] on button "Apply" at bounding box center [376, 94] width 22 height 15
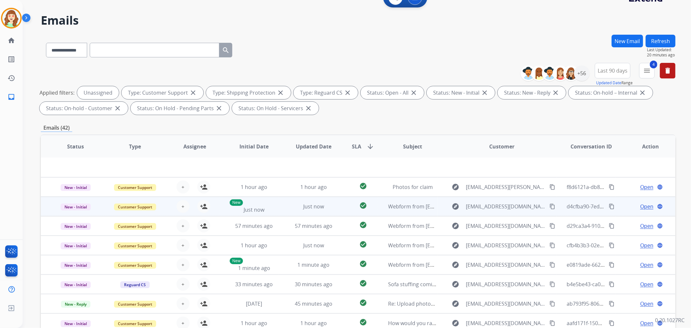
scroll to position [36, 0]
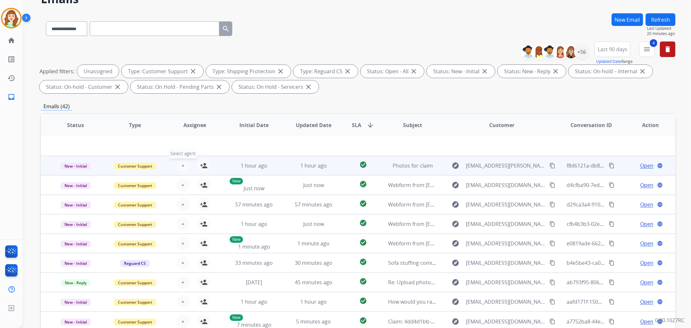
click at [181, 166] on span "+" at bounding box center [182, 166] width 3 height 8
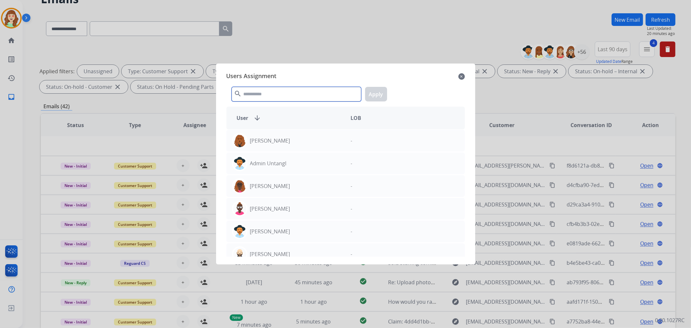
drag, startPoint x: 273, startPoint y: 98, endPoint x: 273, endPoint y: 83, distance: 14.9
click at [276, 93] on input "text" at bounding box center [297, 94] width 130 height 15
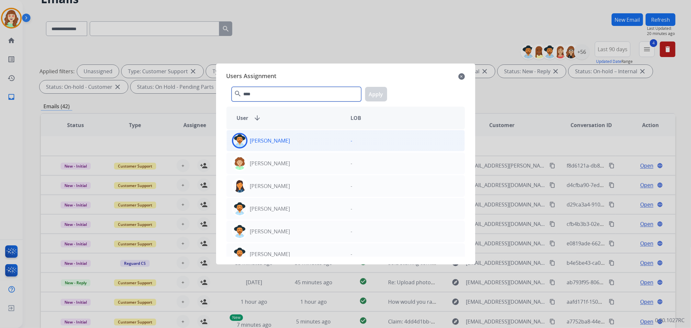
type input "****"
click at [293, 144] on div "[PERSON_NAME]" at bounding box center [286, 141] width 119 height 16
click at [382, 96] on button "Apply" at bounding box center [376, 94] width 22 height 15
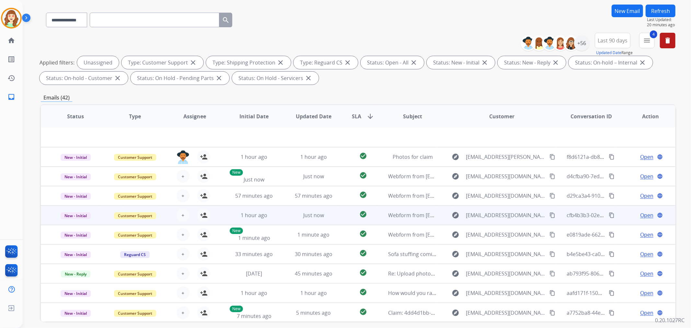
scroll to position [72, 0]
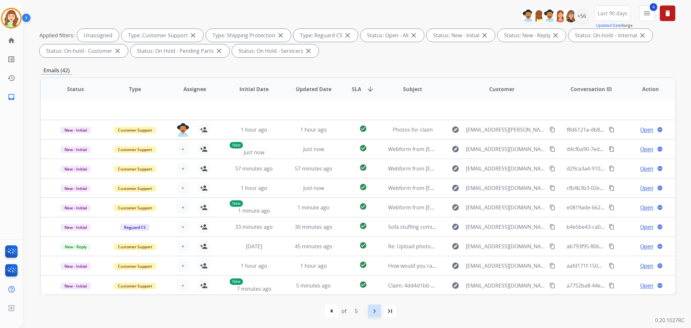
click at [373, 311] on mat-icon "navigate_next" at bounding box center [375, 311] width 8 height 8
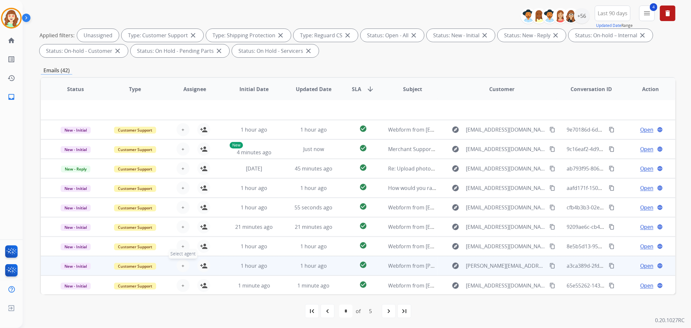
click at [180, 264] on button "+ Select agent" at bounding box center [183, 265] width 13 height 13
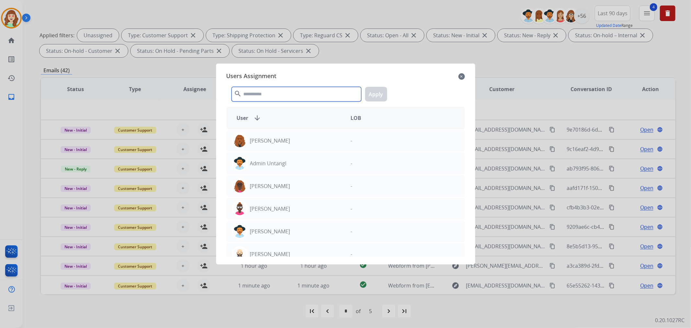
click at [292, 93] on input "text" at bounding box center [297, 94] width 130 height 15
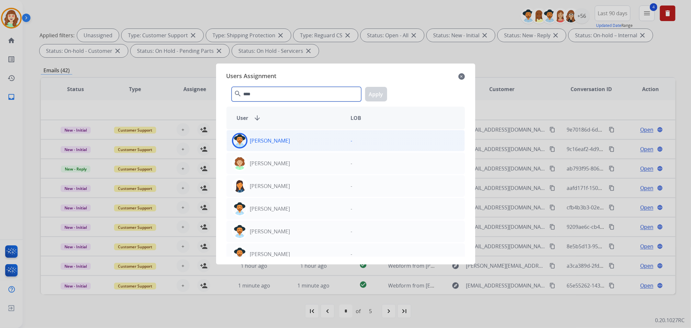
type input "****"
click at [307, 142] on div "[PERSON_NAME]" at bounding box center [286, 141] width 119 height 16
click at [376, 92] on button "Apply" at bounding box center [376, 94] width 22 height 15
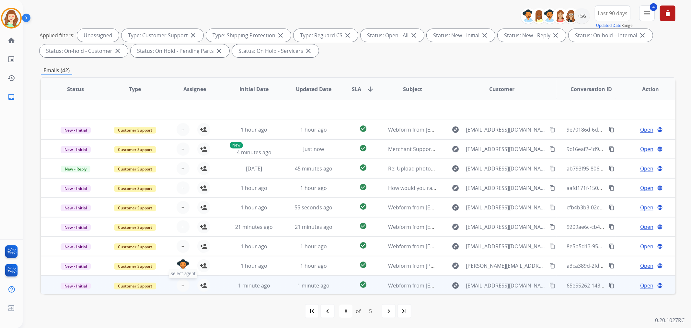
click at [181, 286] on span "+" at bounding box center [182, 286] width 3 height 8
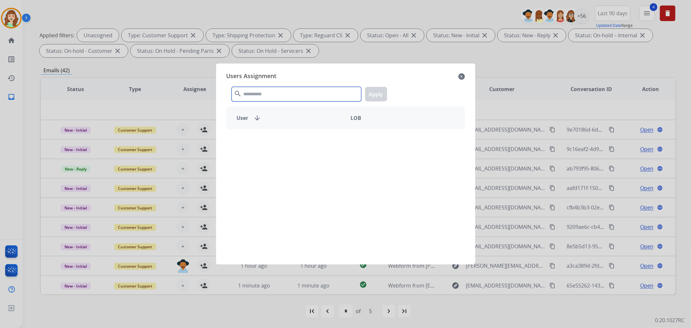
click at [286, 91] on input "text" at bounding box center [297, 94] width 130 height 15
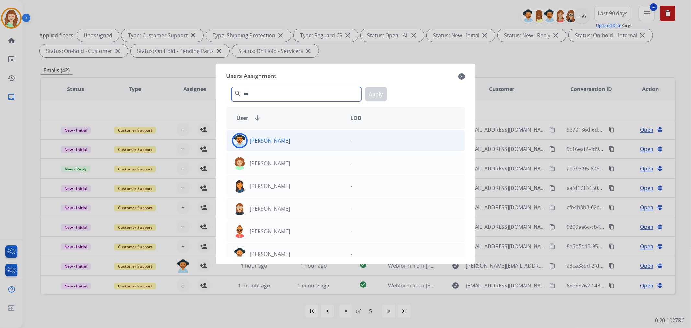
type input "***"
click at [302, 138] on div "[PERSON_NAME]" at bounding box center [286, 141] width 119 height 16
click at [383, 89] on button "Apply" at bounding box center [376, 94] width 22 height 15
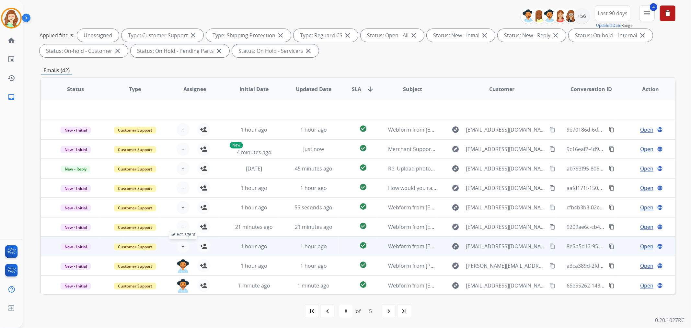
click at [181, 248] on span "+" at bounding box center [182, 246] width 3 height 8
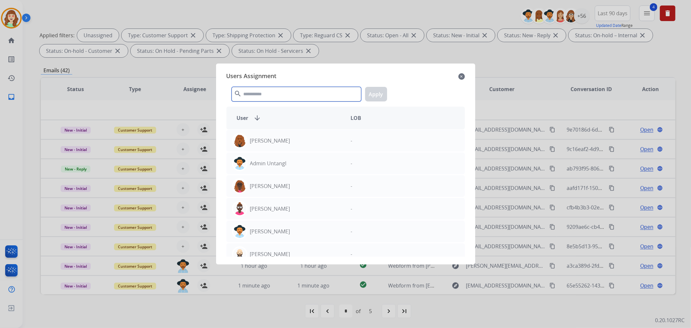
click at [289, 94] on input "text" at bounding box center [297, 94] width 130 height 15
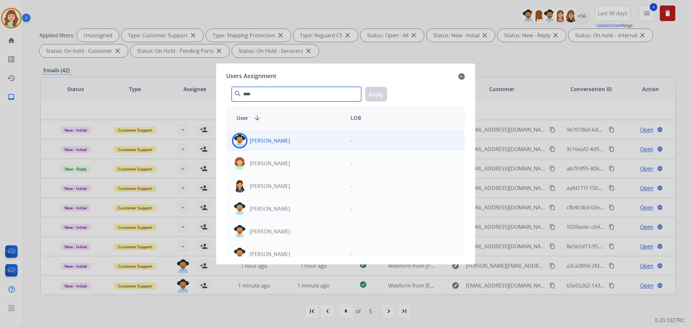
type input "****"
click at [318, 141] on div "[PERSON_NAME]" at bounding box center [286, 141] width 119 height 16
click at [382, 91] on button "Apply" at bounding box center [376, 94] width 22 height 15
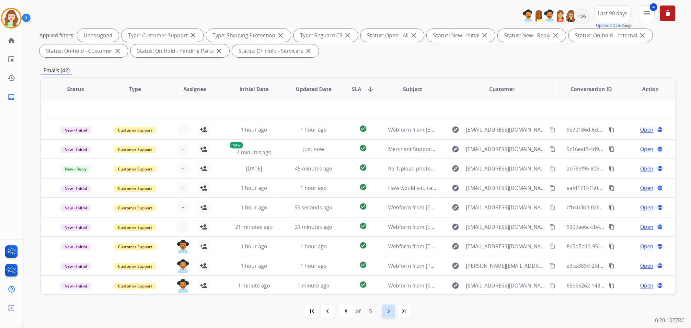
click at [388, 311] on mat-icon "navigate_next" at bounding box center [389, 311] width 8 height 8
select select "*"
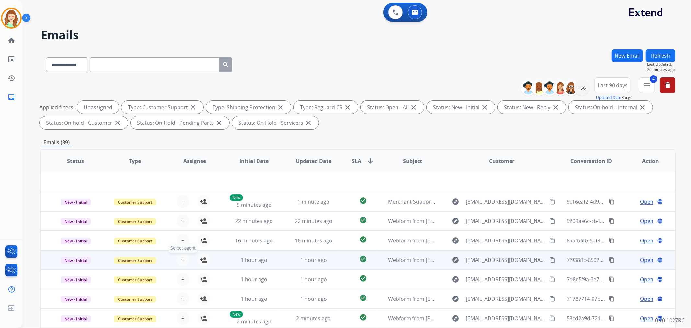
click at [182, 261] on span "+" at bounding box center [182, 260] width 3 height 8
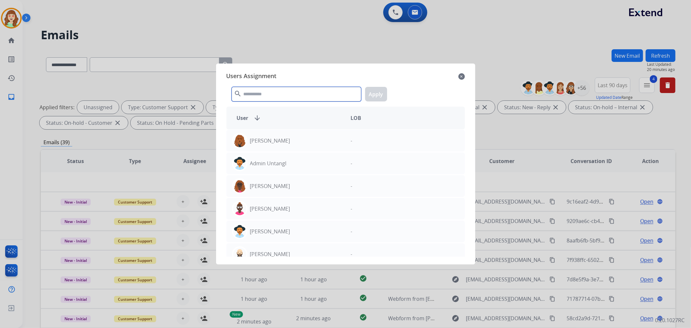
drag, startPoint x: 284, startPoint y: 95, endPoint x: 271, endPoint y: 40, distance: 56.3
click at [281, 93] on input "text" at bounding box center [297, 94] width 130 height 15
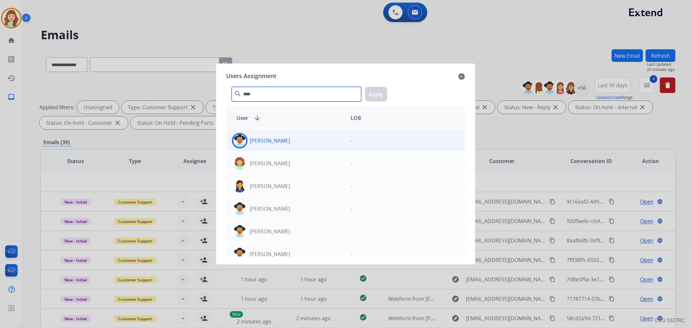
type input "****"
click at [319, 143] on div "[PERSON_NAME]" at bounding box center [286, 141] width 119 height 16
click at [372, 93] on button "Apply" at bounding box center [376, 94] width 22 height 15
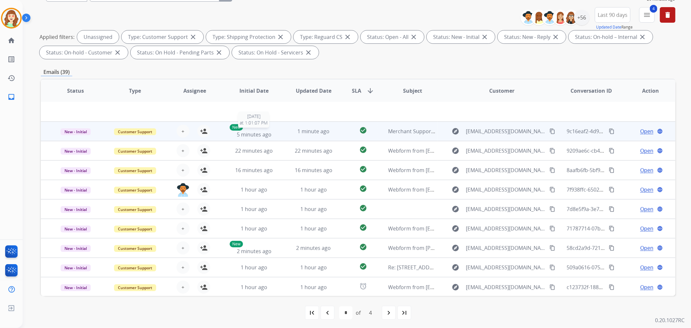
scroll to position [72, 0]
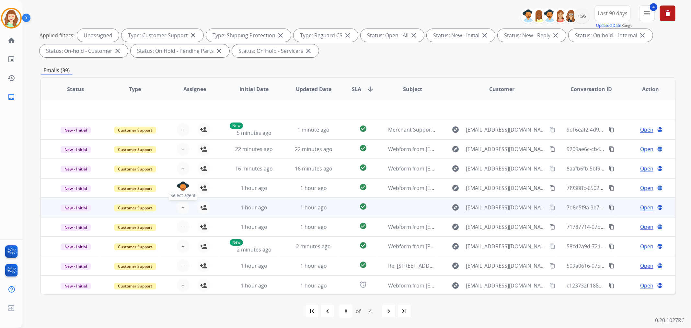
click at [182, 205] on span "+" at bounding box center [182, 207] width 3 height 8
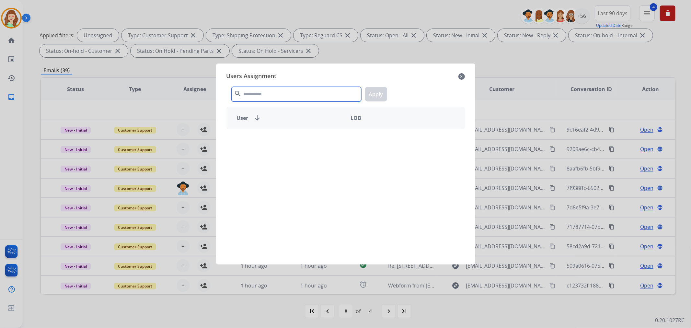
click at [267, 91] on input "text" at bounding box center [297, 94] width 130 height 15
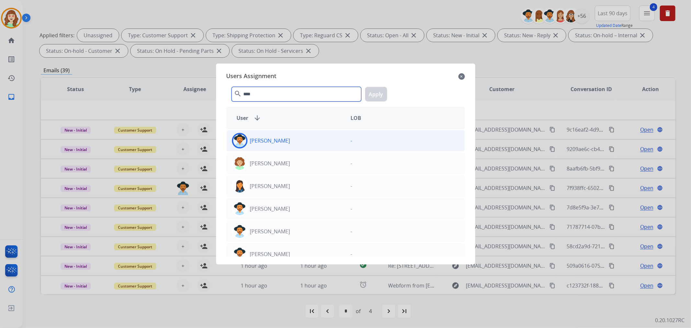
type input "****"
drag, startPoint x: 309, startPoint y: 141, endPoint x: 395, endPoint y: 108, distance: 92.6
click at [312, 140] on div "[PERSON_NAME]" at bounding box center [286, 141] width 119 height 16
click at [380, 95] on button "Apply" at bounding box center [376, 94] width 22 height 15
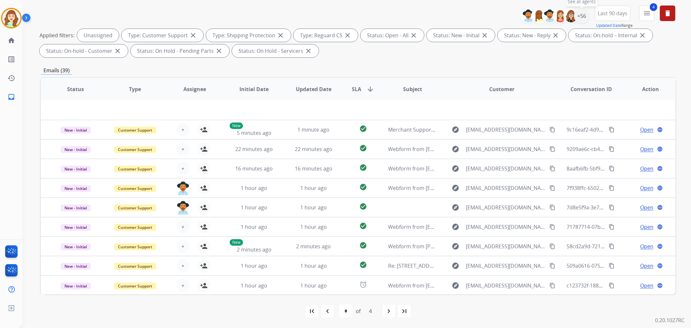
drag, startPoint x: 577, startPoint y: 11, endPoint x: 570, endPoint y: 29, distance: 19.4
click at [577, 12] on div "+56" at bounding box center [582, 16] width 16 height 16
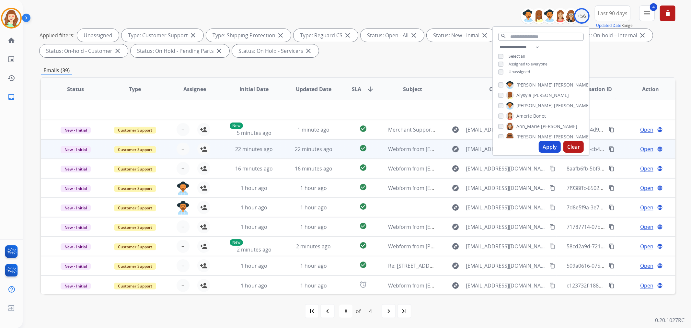
drag, startPoint x: 545, startPoint y: 140, endPoint x: 455, endPoint y: 140, distance: 89.1
click at [548, 139] on div "Apply Clear" at bounding box center [541, 146] width 96 height 17
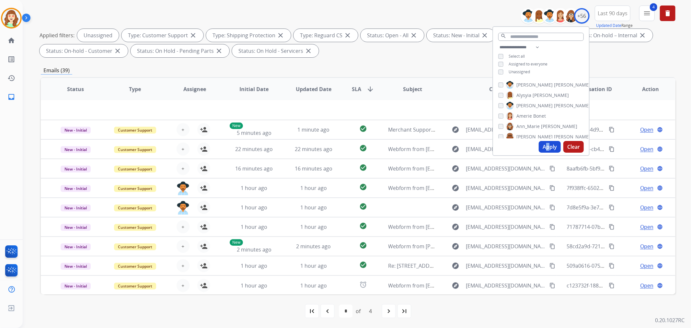
click at [546, 146] on button "Apply" at bounding box center [550, 147] width 22 height 12
select select "*"
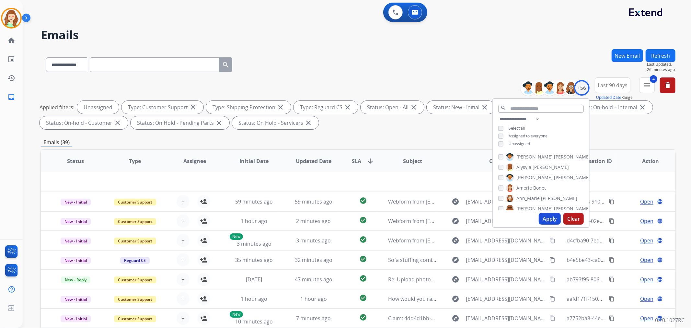
click at [420, 64] on div "**********" at bounding box center [358, 63] width 635 height 28
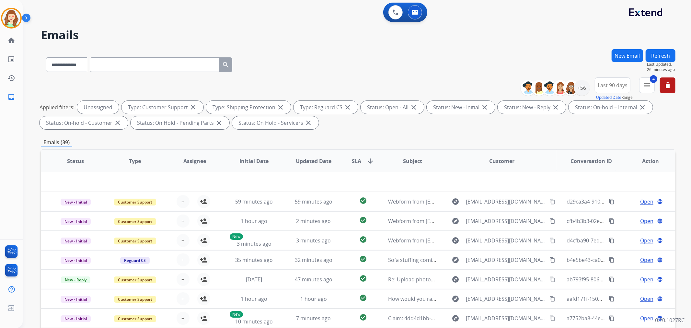
click at [366, 159] on mat-icon "arrow_downward" at bounding box center [370, 161] width 8 height 8
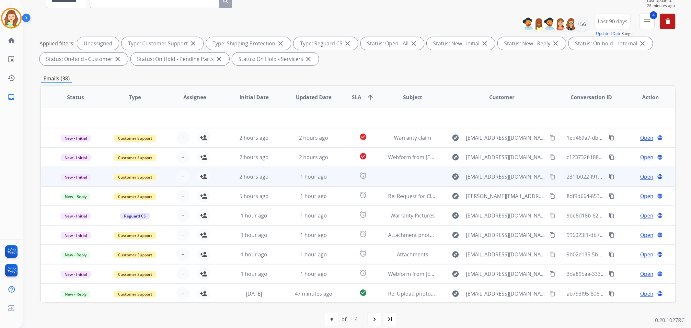
scroll to position [72, 0]
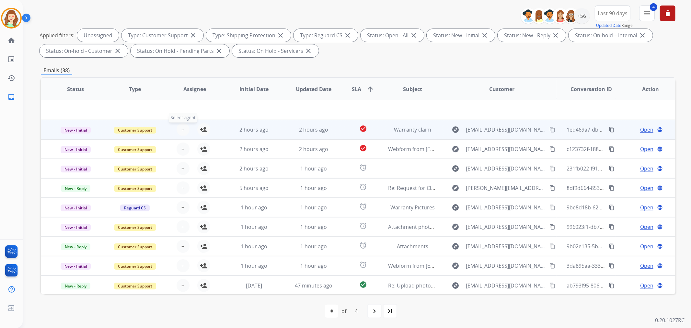
click at [179, 127] on button "+ Select agent" at bounding box center [183, 129] width 13 height 13
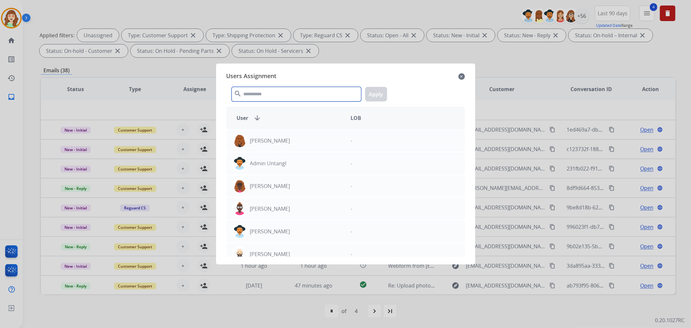
click at [278, 96] on input "text" at bounding box center [297, 94] width 130 height 15
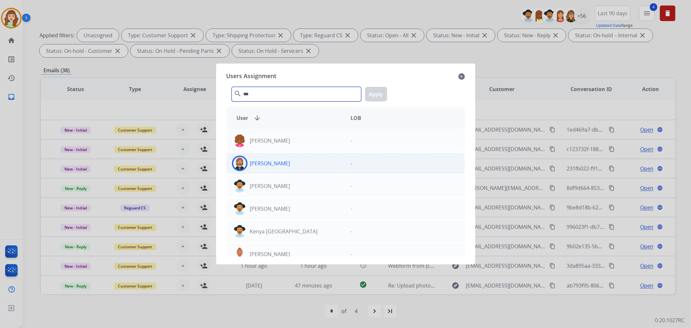
type input "***"
click at [305, 163] on div "[PERSON_NAME]" at bounding box center [286, 164] width 119 height 16
click at [376, 92] on button "Apply" at bounding box center [376, 94] width 22 height 15
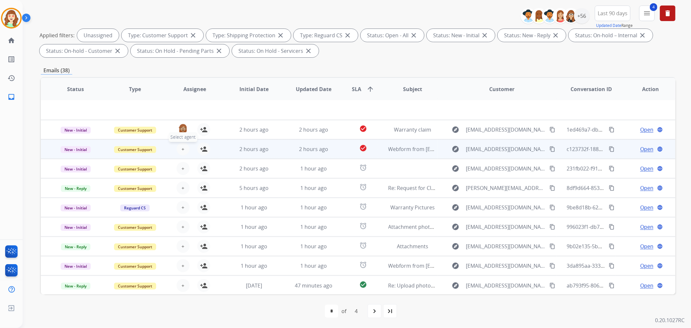
click at [177, 147] on button "+ Select agent" at bounding box center [183, 149] width 13 height 13
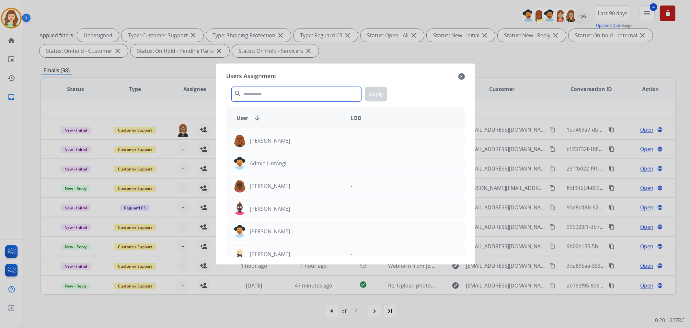
click at [304, 91] on input "text" at bounding box center [297, 94] width 130 height 15
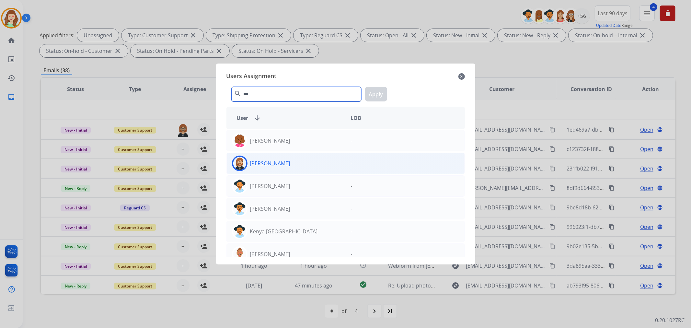
type input "***"
click at [308, 160] on div "[PERSON_NAME]" at bounding box center [286, 164] width 119 height 16
click at [378, 93] on button "Apply" at bounding box center [376, 94] width 22 height 15
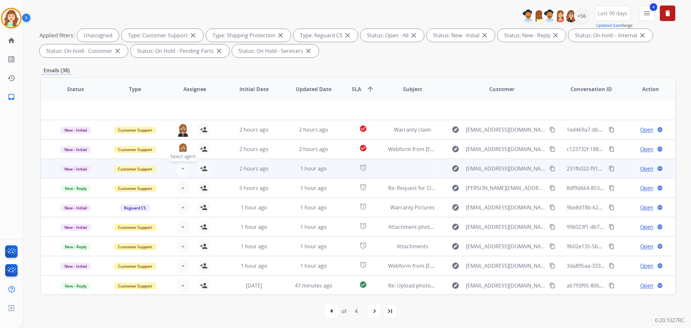
click at [182, 167] on span "+" at bounding box center [182, 169] width 3 height 8
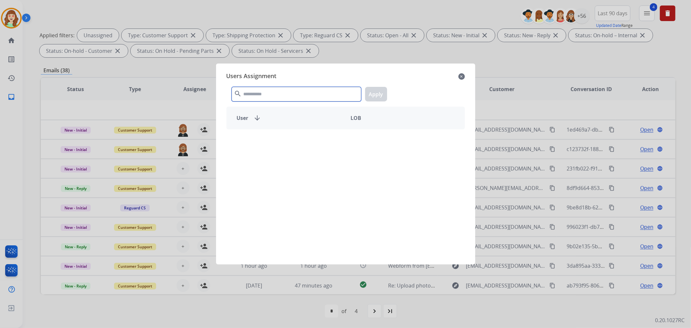
drag, startPoint x: 289, startPoint y: 94, endPoint x: 281, endPoint y: 93, distance: 8.4
click at [291, 94] on input "text" at bounding box center [297, 94] width 130 height 15
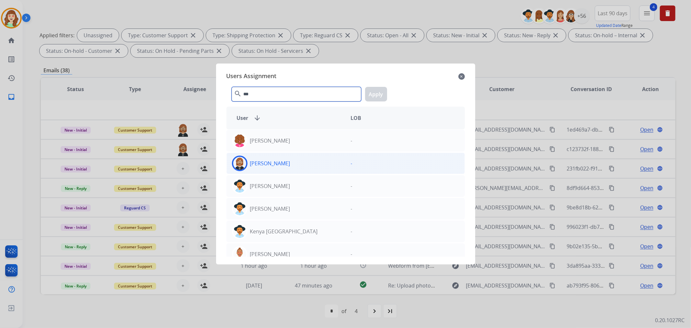
type input "***"
click at [298, 162] on div "[PERSON_NAME]" at bounding box center [286, 164] width 119 height 16
drag, startPoint x: 380, startPoint y: 95, endPoint x: 216, endPoint y: 138, distance: 169.7
click at [380, 95] on button "Apply" at bounding box center [376, 94] width 22 height 15
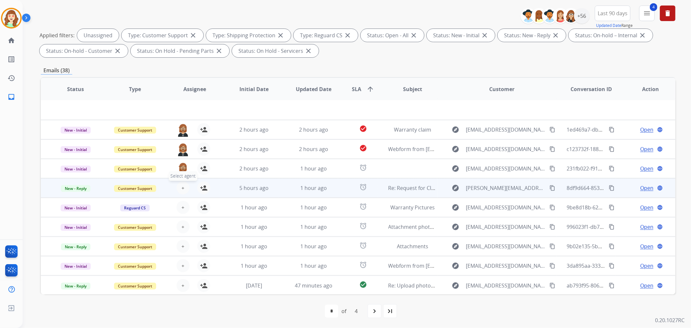
click at [179, 187] on button "+ Select agent" at bounding box center [183, 187] width 13 height 13
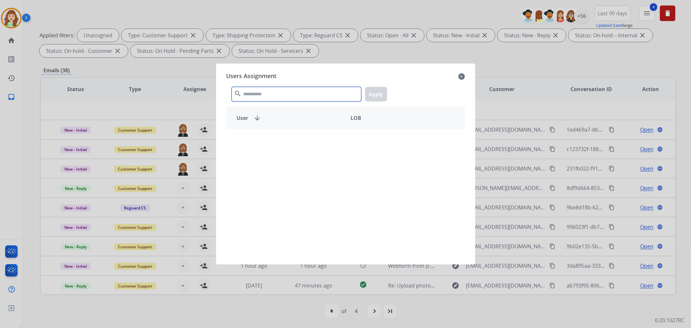
drag, startPoint x: 279, startPoint y: 94, endPoint x: 331, endPoint y: 73, distance: 56.7
click at [283, 91] on input "text" at bounding box center [297, 94] width 130 height 15
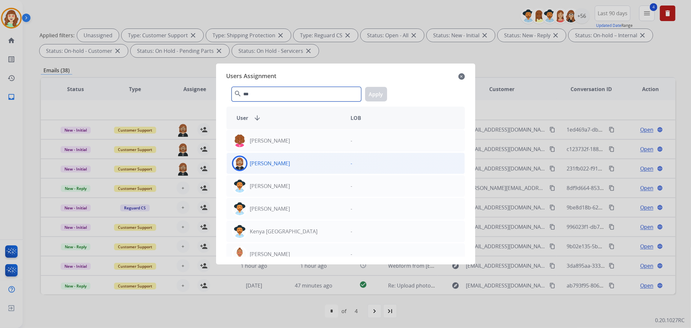
type input "***"
click at [287, 162] on div "[PERSON_NAME]" at bounding box center [286, 164] width 119 height 16
click at [380, 95] on button "Apply" at bounding box center [376, 94] width 22 height 15
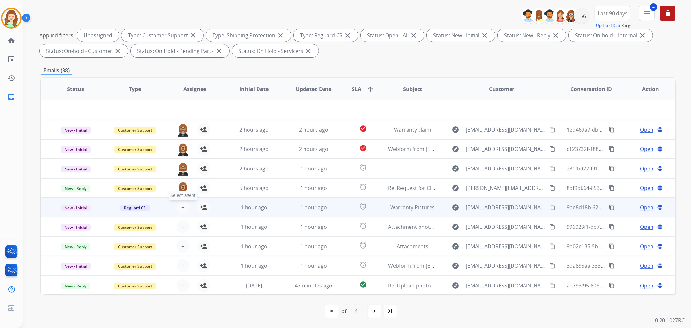
click at [181, 205] on span "+" at bounding box center [182, 207] width 3 height 8
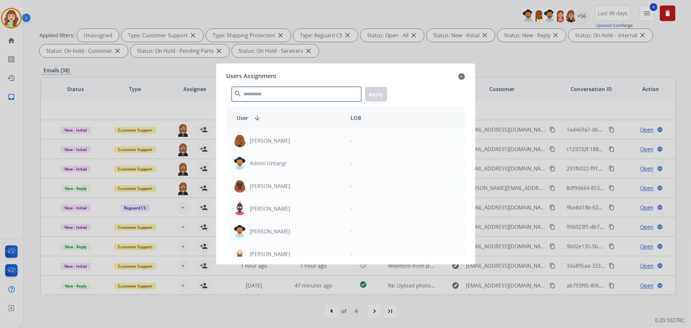
drag, startPoint x: 278, startPoint y: 95, endPoint x: 298, endPoint y: 86, distance: 22.6
click at [290, 89] on input "text" at bounding box center [297, 94] width 130 height 15
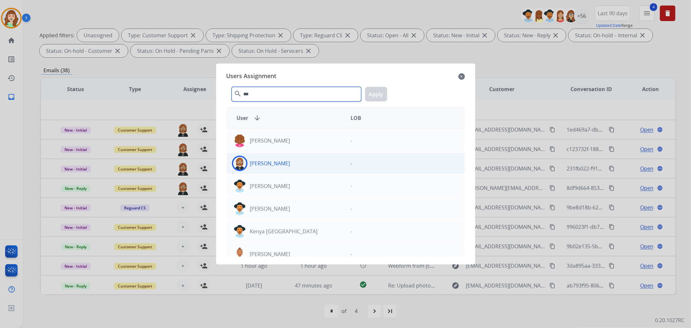
type input "***"
click at [296, 166] on div "[PERSON_NAME]" at bounding box center [286, 164] width 119 height 16
click at [377, 90] on button "Apply" at bounding box center [376, 94] width 22 height 15
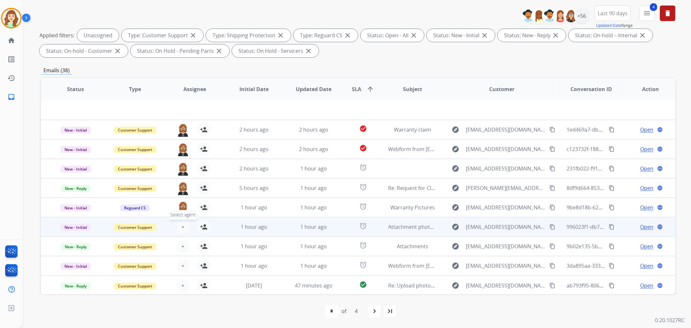
click at [181, 226] on span "+" at bounding box center [182, 227] width 3 height 8
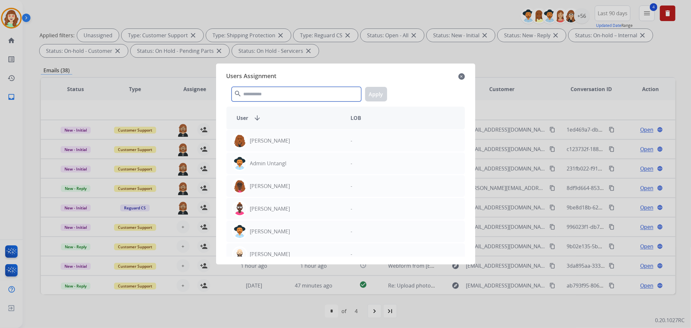
click at [308, 88] on input "text" at bounding box center [297, 94] width 130 height 15
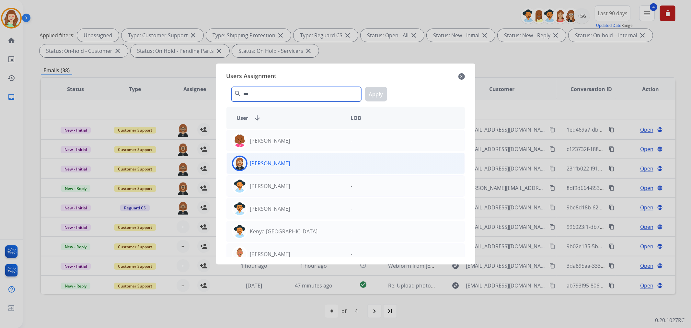
type input "***"
click at [305, 160] on div "[PERSON_NAME]" at bounding box center [286, 164] width 119 height 16
drag, startPoint x: 373, startPoint y: 96, endPoint x: 222, endPoint y: 214, distance: 192.2
click at [373, 95] on button "Apply" at bounding box center [376, 94] width 22 height 15
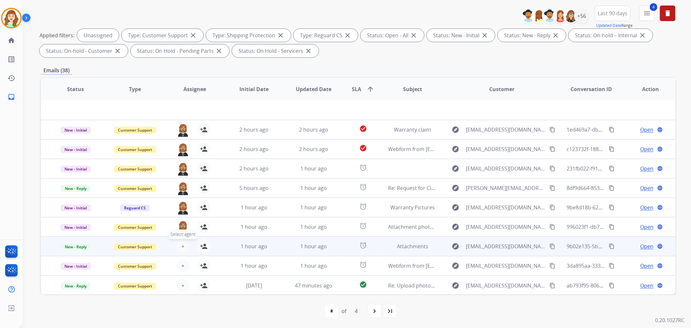
click at [181, 245] on span "+" at bounding box center [182, 246] width 3 height 8
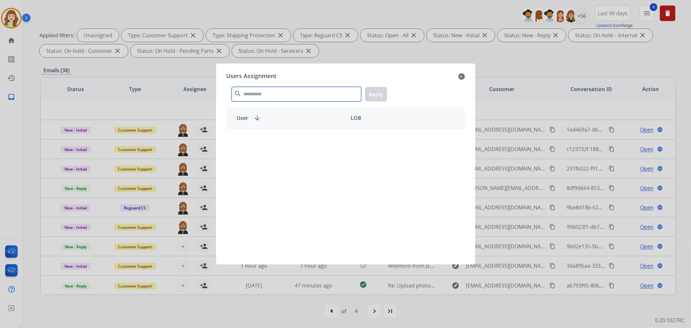
click at [297, 97] on input "text" at bounding box center [297, 94] width 130 height 15
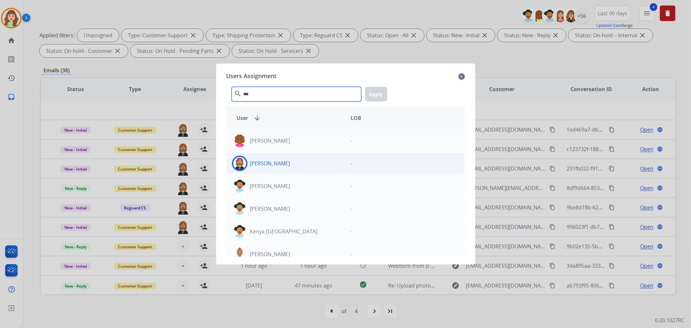
type input "***"
drag, startPoint x: 287, startPoint y: 162, endPoint x: 380, endPoint y: 106, distance: 109.0
click at [287, 161] on div "[PERSON_NAME]" at bounding box center [286, 164] width 119 height 16
drag, startPoint x: 378, startPoint y: 98, endPoint x: 212, endPoint y: 221, distance: 206.2
click at [378, 98] on button "Apply" at bounding box center [376, 94] width 22 height 15
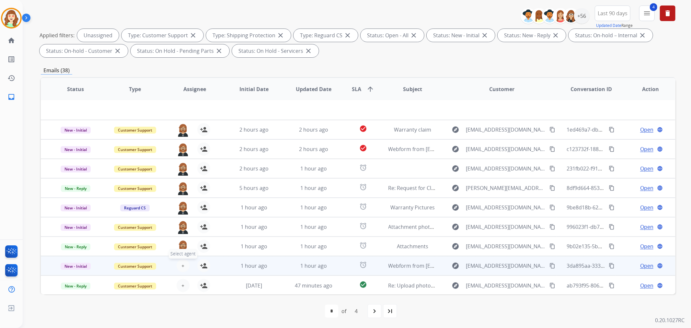
click at [181, 262] on span "+" at bounding box center [182, 266] width 3 height 8
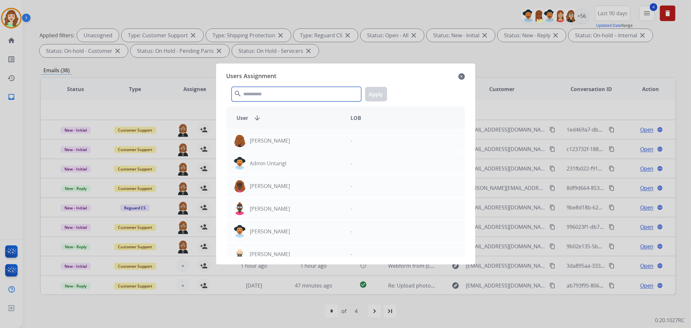
click at [309, 94] on input "text" at bounding box center [297, 94] width 130 height 15
type input "***"
click at [279, 163] on div "[PERSON_NAME]" at bounding box center [286, 164] width 119 height 16
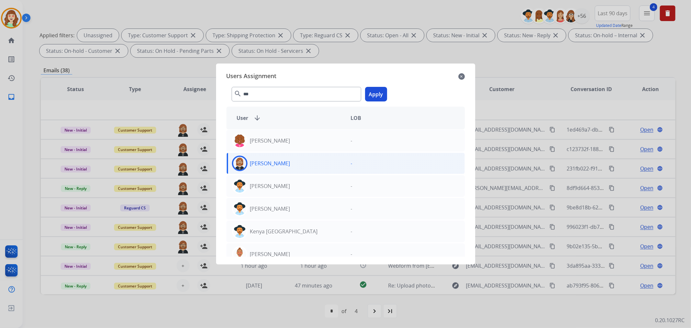
click at [377, 93] on button "Apply" at bounding box center [376, 94] width 22 height 15
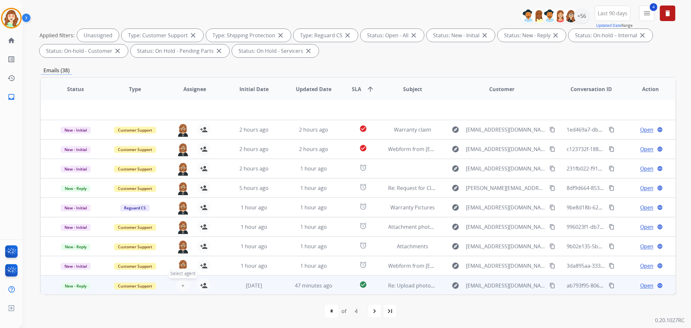
click at [181, 285] on span "+" at bounding box center [182, 286] width 3 height 8
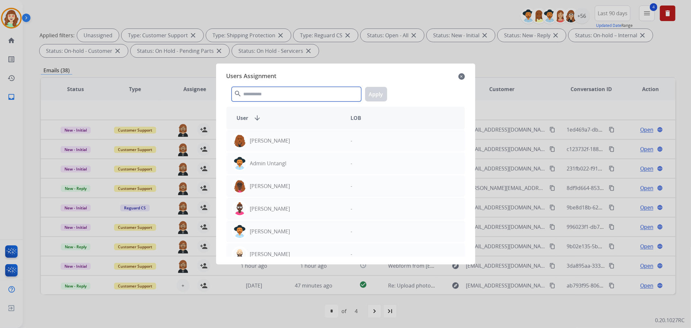
click at [293, 95] on input "text" at bounding box center [297, 94] width 130 height 15
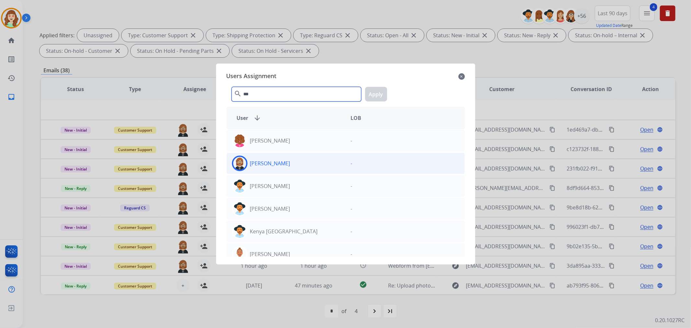
type input "***"
drag, startPoint x: 331, startPoint y: 164, endPoint x: 374, endPoint y: 118, distance: 63.0
click at [332, 164] on div "[PERSON_NAME]" at bounding box center [286, 164] width 119 height 16
click at [376, 97] on button "Apply" at bounding box center [376, 94] width 22 height 15
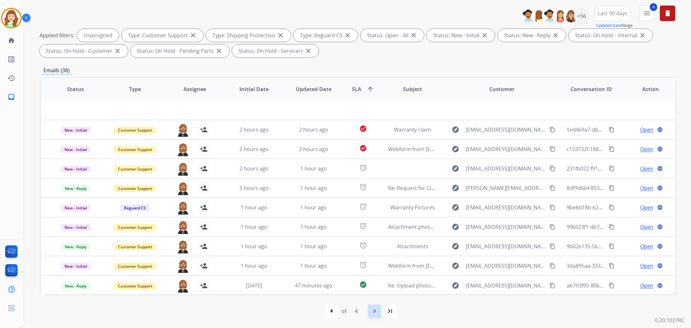
click at [375, 311] on mat-icon "navigate_next" at bounding box center [375, 311] width 8 height 8
select select "*"
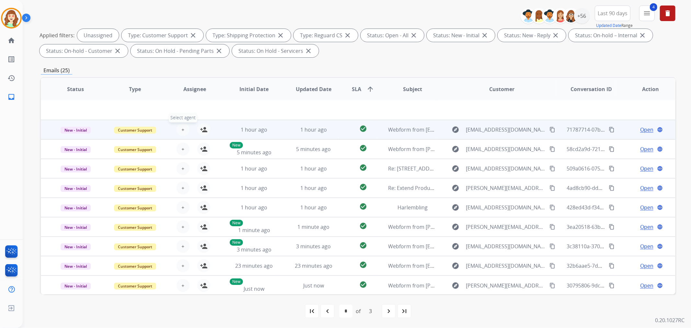
click at [181, 128] on span "+" at bounding box center [182, 130] width 3 height 8
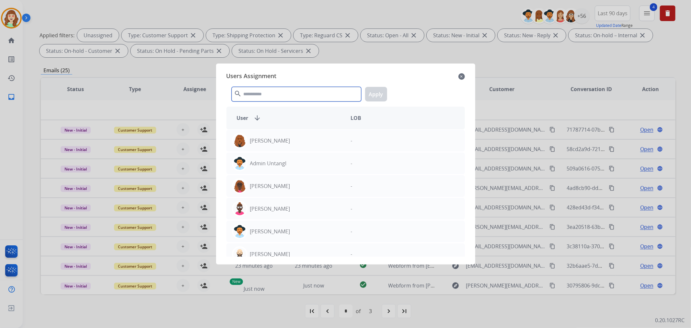
click at [315, 98] on input "text" at bounding box center [297, 94] width 130 height 15
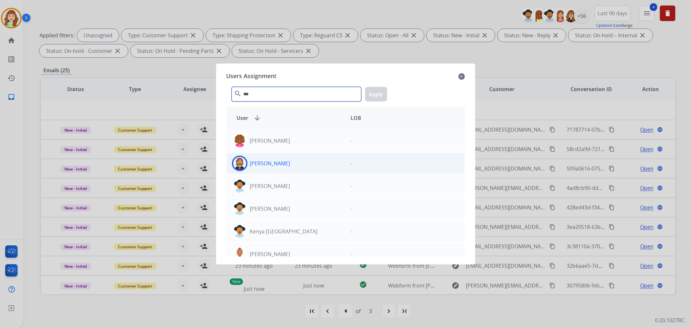
type input "***"
drag, startPoint x: 279, startPoint y: 166, endPoint x: 284, endPoint y: 163, distance: 6.4
click at [279, 166] on div "[PERSON_NAME]" at bounding box center [286, 164] width 119 height 16
click at [378, 94] on button "Apply" at bounding box center [376, 94] width 22 height 15
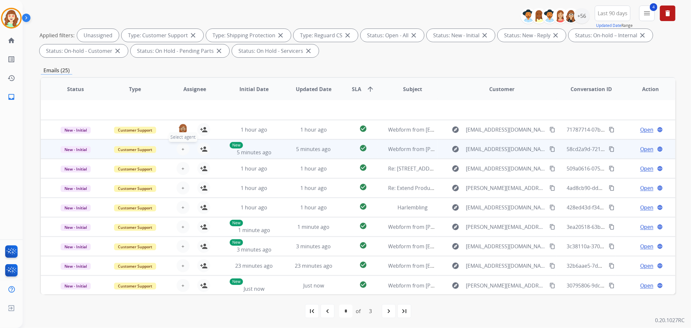
click at [182, 149] on span "+" at bounding box center [182, 149] width 3 height 8
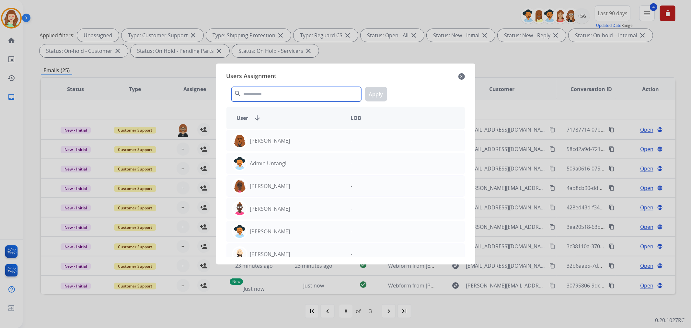
drag, startPoint x: 278, startPoint y: 95, endPoint x: 278, endPoint y: 91, distance: 3.9
click at [278, 92] on input "text" at bounding box center [297, 94] width 130 height 15
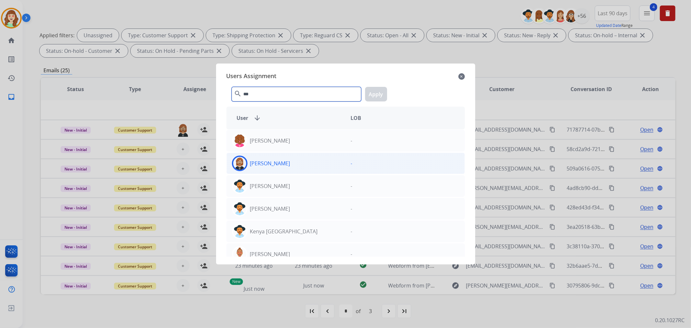
type input "***"
drag, startPoint x: 291, startPoint y: 167, endPoint x: 297, endPoint y: 166, distance: 6.2
click at [292, 167] on div "[PERSON_NAME]" at bounding box center [286, 164] width 119 height 16
click at [377, 92] on button "Apply" at bounding box center [376, 94] width 22 height 15
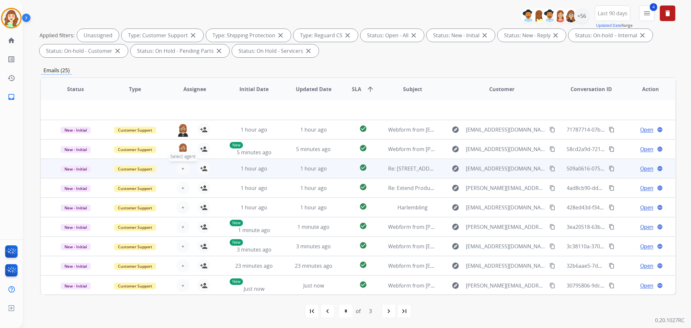
click at [182, 165] on span "+" at bounding box center [182, 169] width 3 height 8
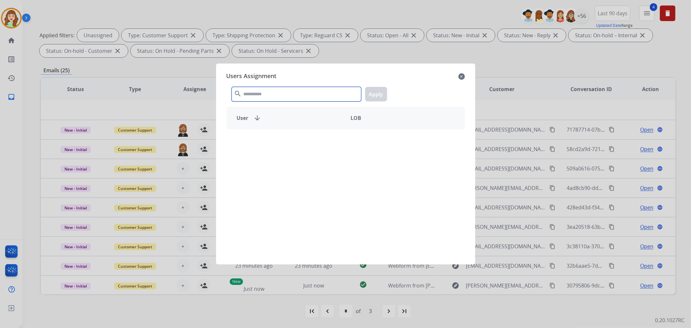
click at [291, 97] on input "text" at bounding box center [297, 94] width 130 height 15
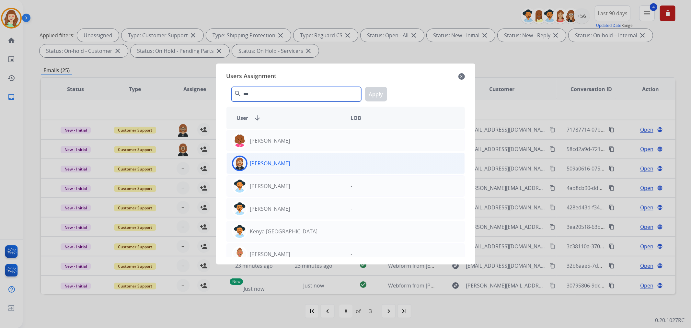
type input "***"
click at [283, 166] on div "[PERSON_NAME]" at bounding box center [286, 164] width 119 height 16
click at [378, 95] on button "Apply" at bounding box center [376, 94] width 22 height 15
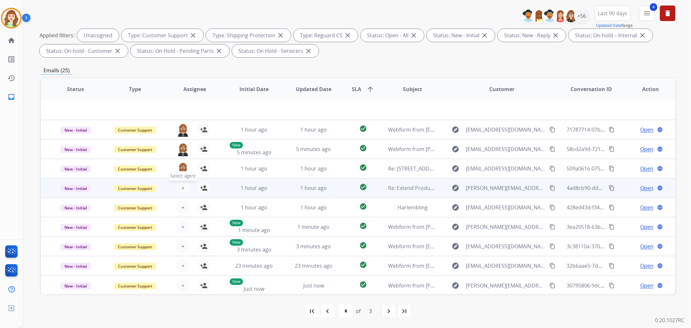
click at [181, 186] on span "+" at bounding box center [182, 188] width 3 height 8
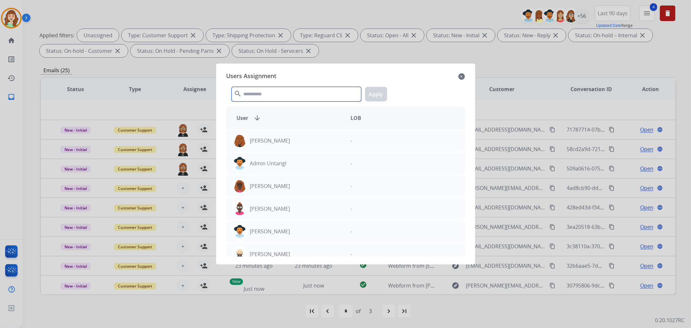
click at [283, 92] on input "text" at bounding box center [297, 94] width 130 height 15
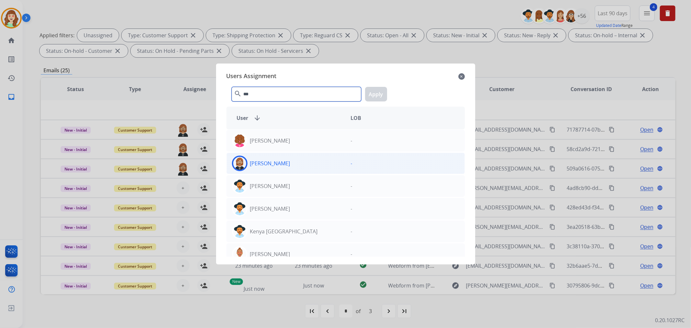
type input "***"
drag, startPoint x: 301, startPoint y: 169, endPoint x: 354, endPoint y: 134, distance: 63.4
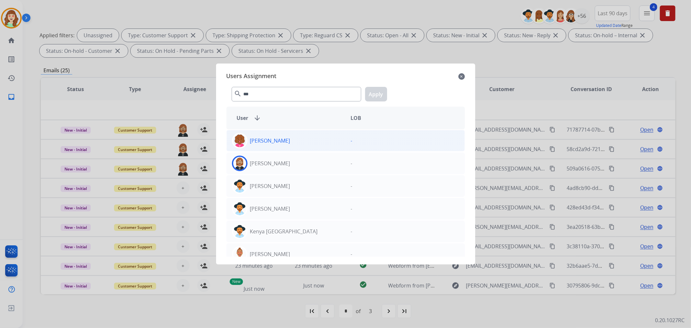
click at [302, 169] on div "[PERSON_NAME]" at bounding box center [286, 164] width 119 height 16
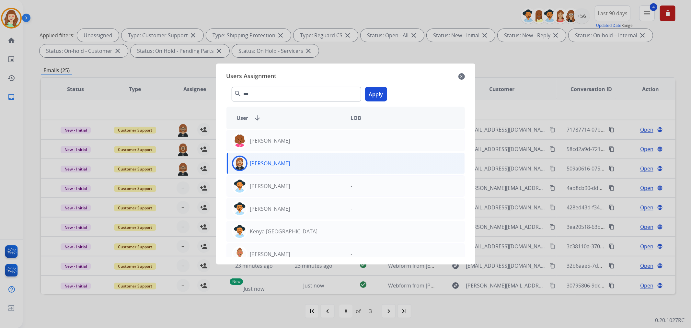
click at [375, 96] on button "Apply" at bounding box center [376, 94] width 22 height 15
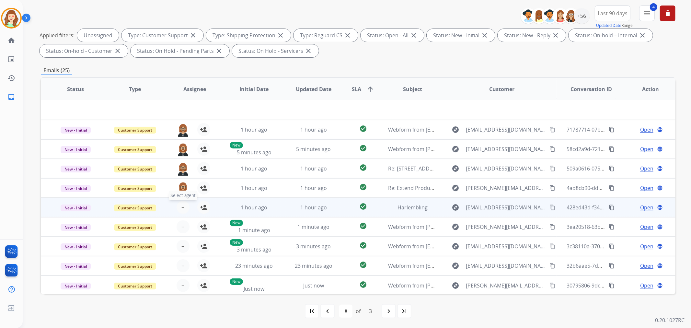
click at [181, 205] on span "+" at bounding box center [182, 207] width 3 height 8
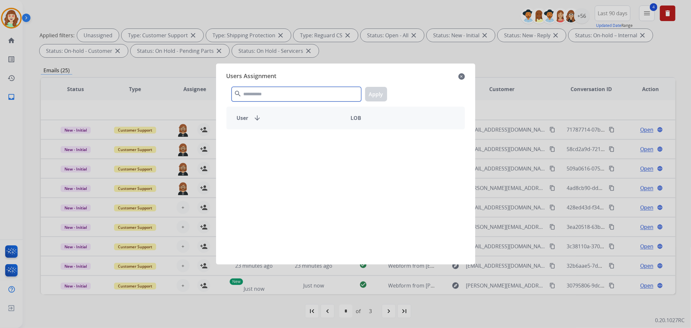
drag, startPoint x: 298, startPoint y: 93, endPoint x: 309, endPoint y: 90, distance: 11.6
click at [298, 93] on input "text" at bounding box center [297, 94] width 130 height 15
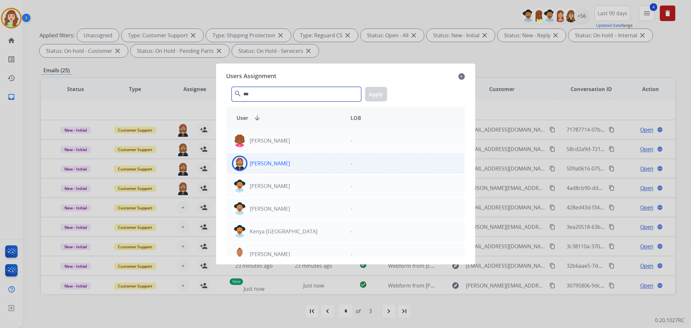
type input "***"
drag, startPoint x: 295, startPoint y: 166, endPoint x: 396, endPoint y: 110, distance: 115.0
click at [299, 165] on div "[PERSON_NAME]" at bounding box center [286, 164] width 119 height 16
drag, startPoint x: 377, startPoint y: 92, endPoint x: 279, endPoint y: 98, distance: 98.0
click at [377, 92] on button "Apply" at bounding box center [376, 94] width 22 height 15
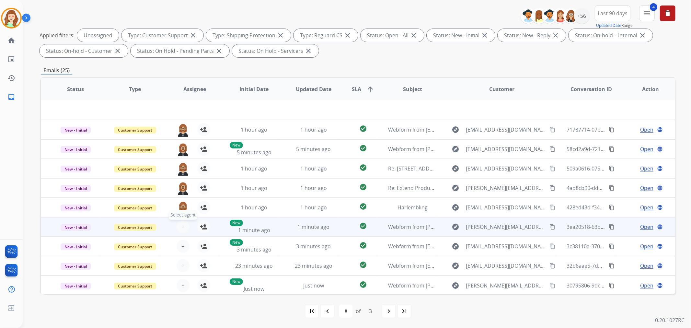
click at [183, 225] on span "+" at bounding box center [182, 227] width 3 height 8
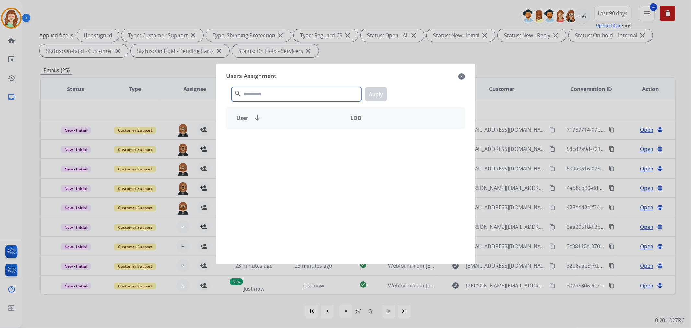
drag, startPoint x: 281, startPoint y: 96, endPoint x: 295, endPoint y: 90, distance: 15.3
click at [282, 95] on input "text" at bounding box center [297, 94] width 130 height 15
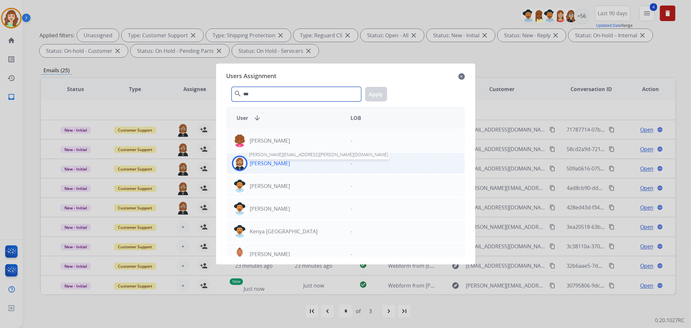
type input "***"
click at [276, 162] on p "[PERSON_NAME]" at bounding box center [270, 163] width 40 height 8
drag, startPoint x: 380, startPoint y: 95, endPoint x: 196, endPoint y: 219, distance: 222.2
click at [379, 95] on button "Apply" at bounding box center [376, 94] width 22 height 15
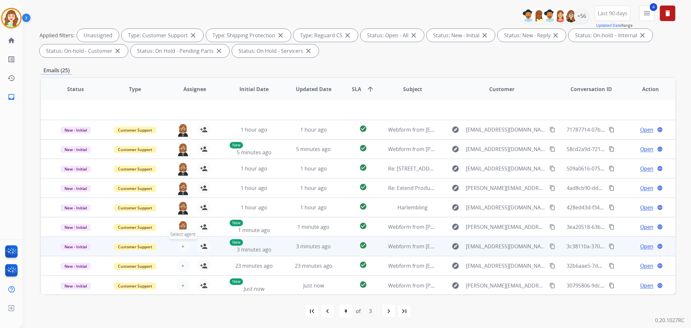
click at [183, 244] on button "+ Select agent" at bounding box center [183, 246] width 13 height 13
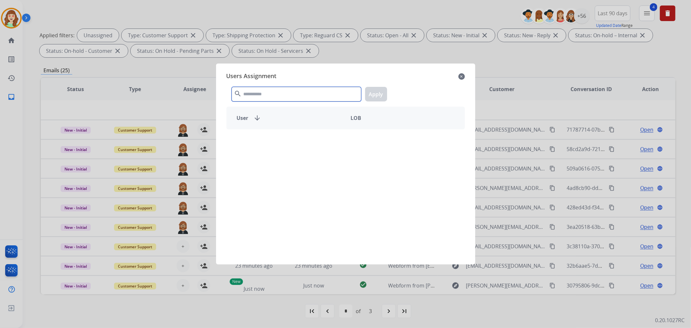
drag, startPoint x: 270, startPoint y: 92, endPoint x: 278, endPoint y: 65, distance: 28.3
click at [270, 84] on div "search Apply" at bounding box center [345, 93] width 238 height 22
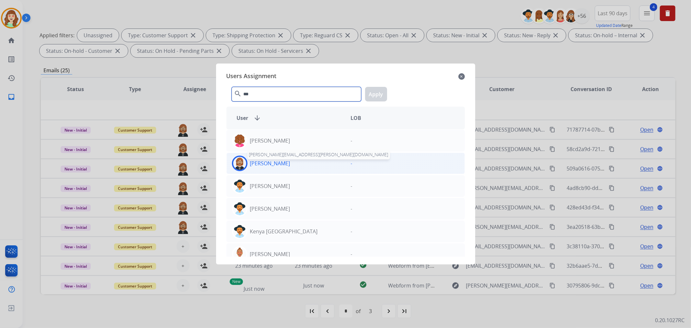
type input "***"
drag, startPoint x: 274, startPoint y: 163, endPoint x: 362, endPoint y: 135, distance: 92.0
click at [274, 163] on p "[PERSON_NAME]" at bounding box center [270, 163] width 40 height 8
click at [375, 96] on button "Apply" at bounding box center [376, 94] width 22 height 15
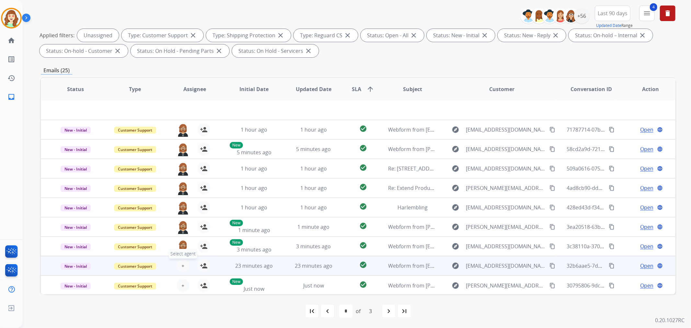
click at [183, 263] on button "+ Select agent" at bounding box center [183, 265] width 13 height 13
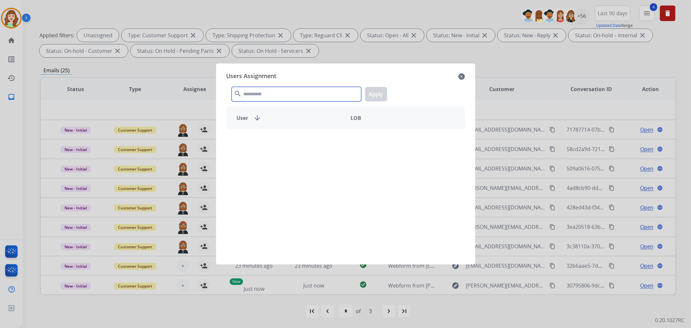
click at [276, 95] on input "text" at bounding box center [297, 94] width 130 height 15
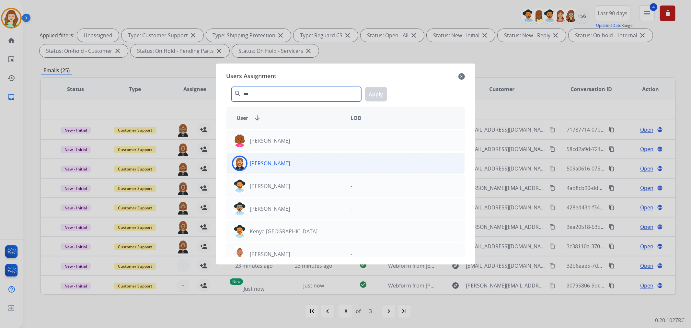
type input "***"
click at [279, 163] on div "[PERSON_NAME]" at bounding box center [286, 164] width 119 height 16
click at [370, 95] on button "Apply" at bounding box center [376, 94] width 22 height 15
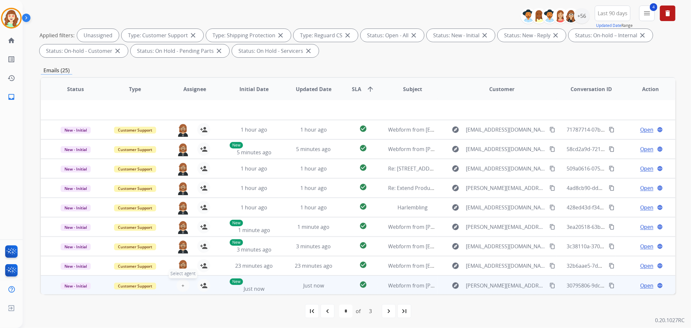
click at [182, 282] on span "+" at bounding box center [182, 286] width 3 height 8
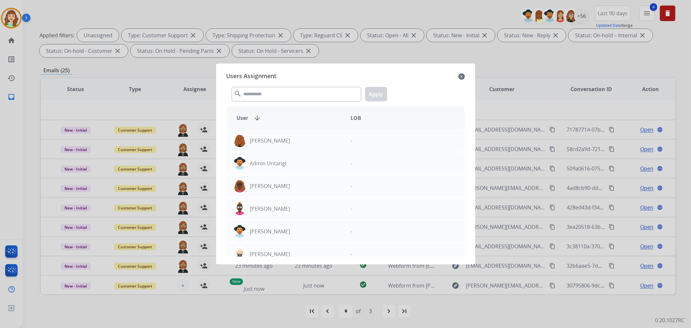
click at [266, 104] on div "Users Assignment close search Apply User arrow_downward LOB [PERSON_NAME] - Adm…" at bounding box center [345, 164] width 249 height 190
click at [268, 96] on input "text" at bounding box center [297, 94] width 130 height 15
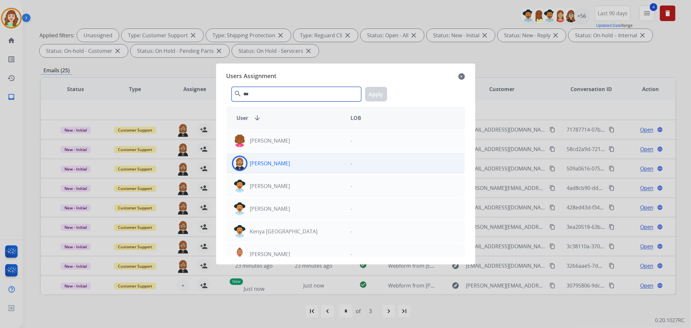
type input "***"
click at [300, 156] on div "[PERSON_NAME]" at bounding box center [286, 164] width 119 height 16
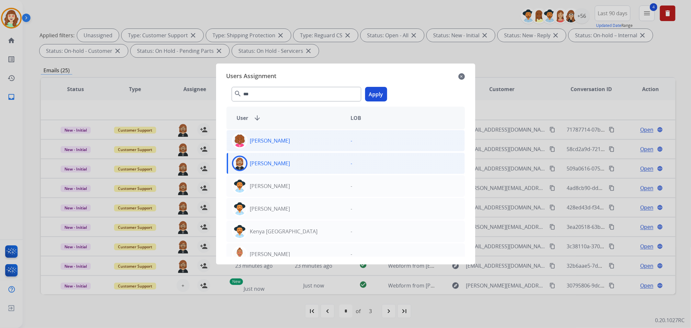
drag, startPoint x: 379, startPoint y: 92, endPoint x: 376, endPoint y: 142, distance: 49.3
click at [379, 92] on button "Apply" at bounding box center [376, 94] width 22 height 15
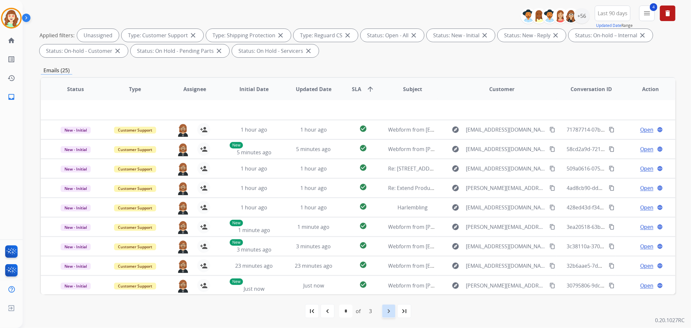
click at [388, 311] on mat-icon "navigate_next" at bounding box center [389, 311] width 8 height 8
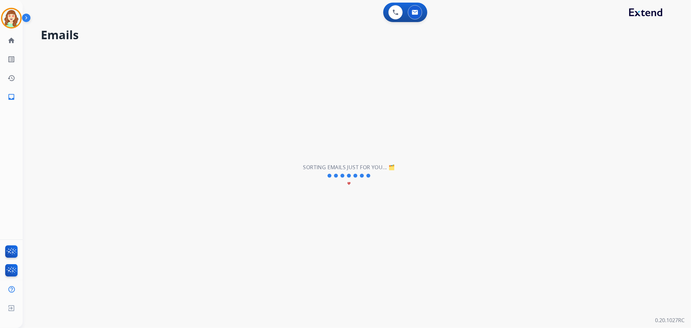
scroll to position [0, 0]
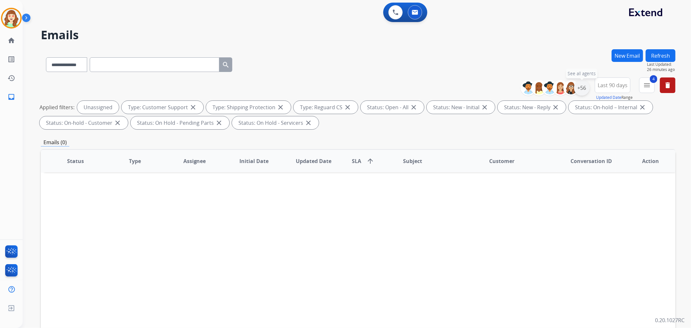
click at [577, 87] on div "+56" at bounding box center [582, 88] width 16 height 16
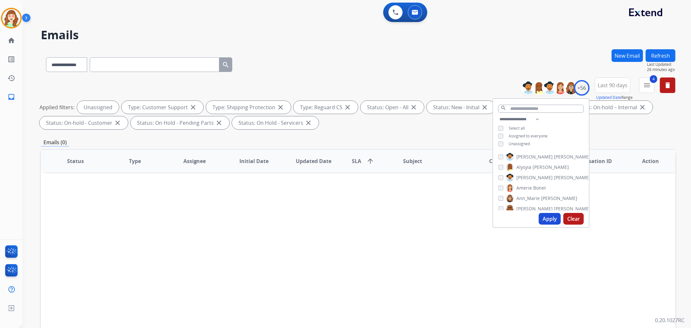
click at [549, 218] on button "Apply" at bounding box center [550, 219] width 22 height 12
select select "*"
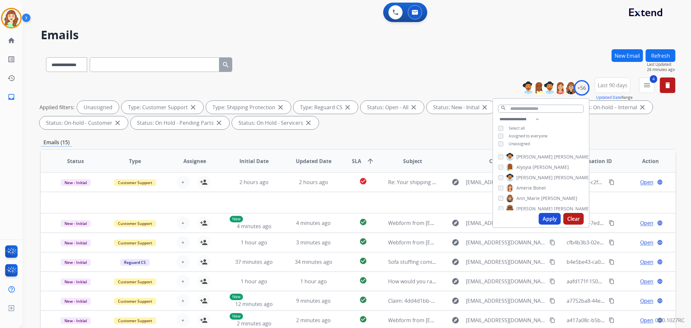
scroll to position [72, 0]
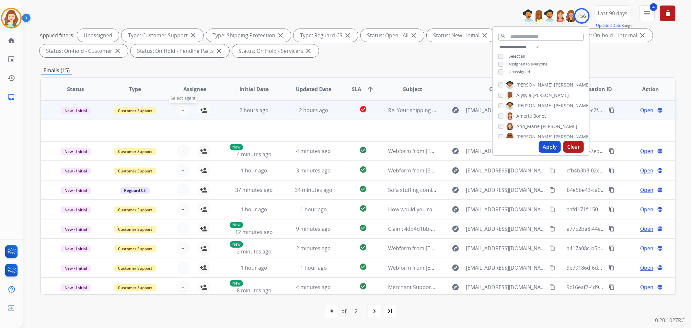
click at [182, 109] on span "+" at bounding box center [182, 110] width 3 height 8
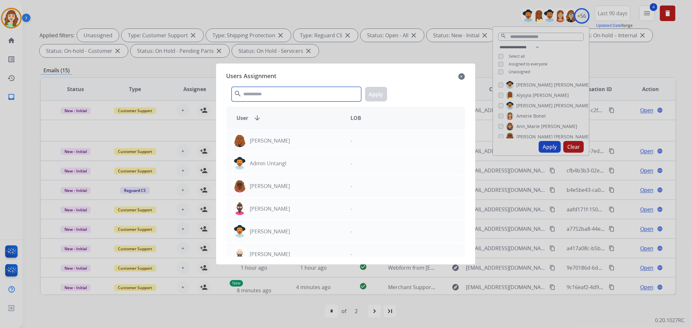
click at [303, 88] on input "text" at bounding box center [297, 94] width 130 height 15
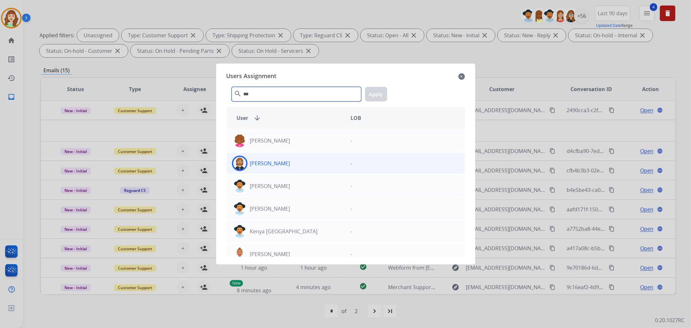
type input "***"
click at [302, 163] on div "[PERSON_NAME]" at bounding box center [286, 164] width 119 height 16
drag, startPoint x: 371, startPoint y: 98, endPoint x: 277, endPoint y: 114, distance: 94.7
click at [370, 98] on button "Apply" at bounding box center [376, 94] width 22 height 15
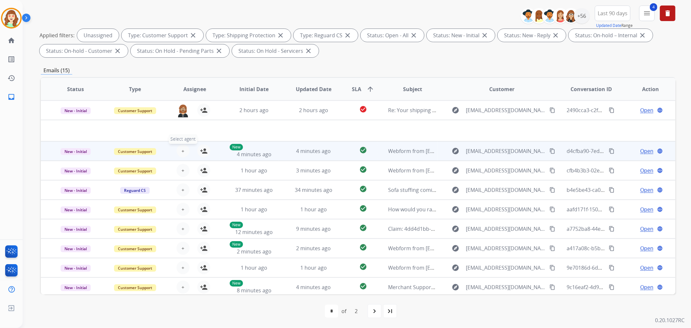
click at [182, 150] on span "+" at bounding box center [182, 151] width 3 height 8
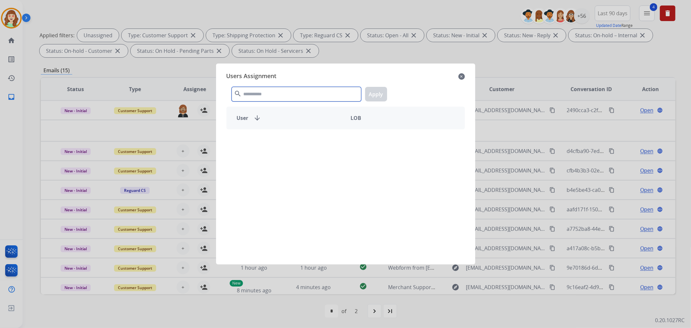
click at [303, 92] on input "text" at bounding box center [297, 94] width 130 height 15
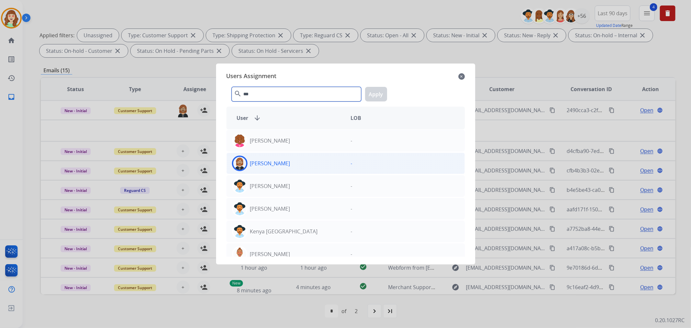
type input "***"
click at [305, 169] on div "[PERSON_NAME] -" at bounding box center [345, 163] width 238 height 21
click at [381, 95] on button "Apply" at bounding box center [376, 94] width 22 height 15
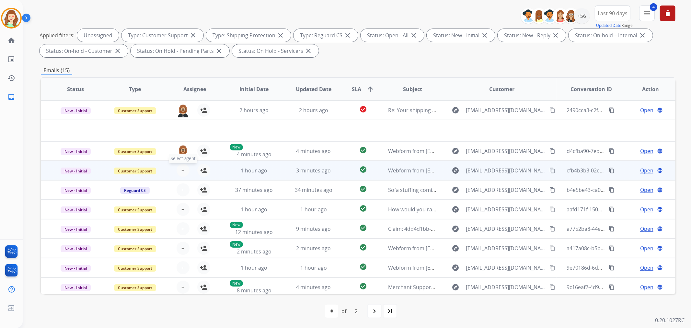
click at [183, 171] on button "+ Select agent" at bounding box center [183, 170] width 13 height 13
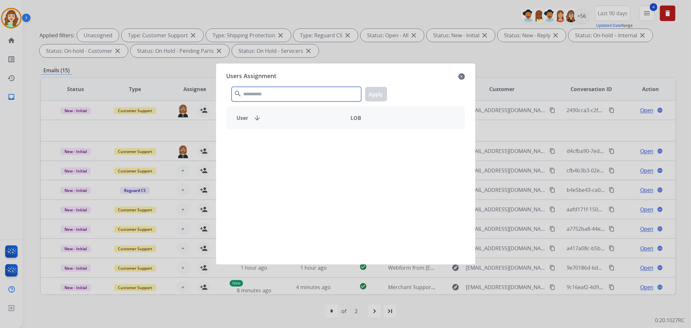
drag, startPoint x: 285, startPoint y: 92, endPoint x: 290, endPoint y: 91, distance: 5.3
click at [286, 91] on input "text" at bounding box center [297, 94] width 130 height 15
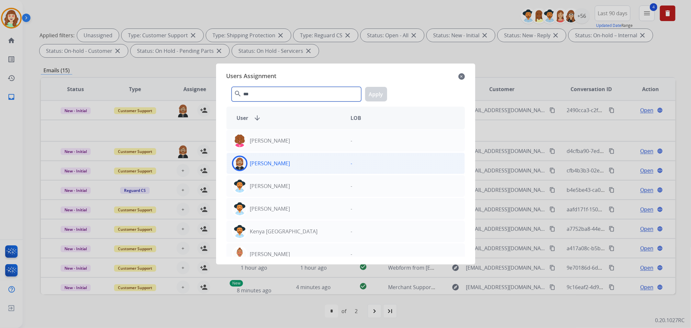
type input "***"
click at [315, 163] on div "[PERSON_NAME]" at bounding box center [286, 164] width 119 height 16
click at [379, 94] on button "Apply" at bounding box center [376, 94] width 22 height 15
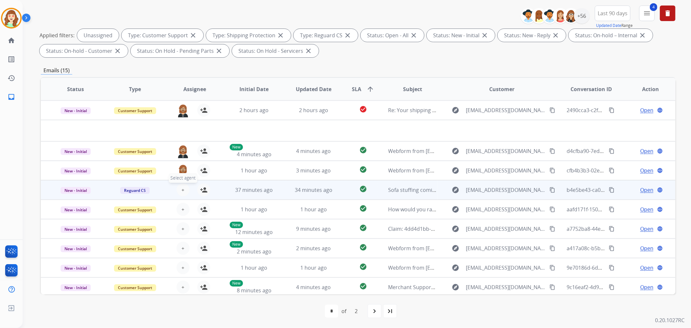
click at [181, 187] on span "+" at bounding box center [182, 190] width 3 height 8
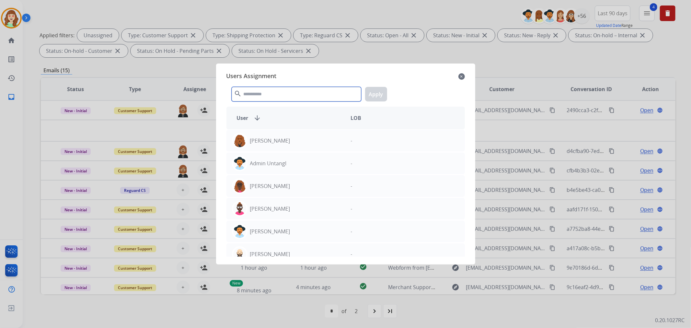
drag, startPoint x: 287, startPoint y: 96, endPoint x: 306, endPoint y: 83, distance: 22.9
click at [288, 94] on input "text" at bounding box center [297, 94] width 130 height 15
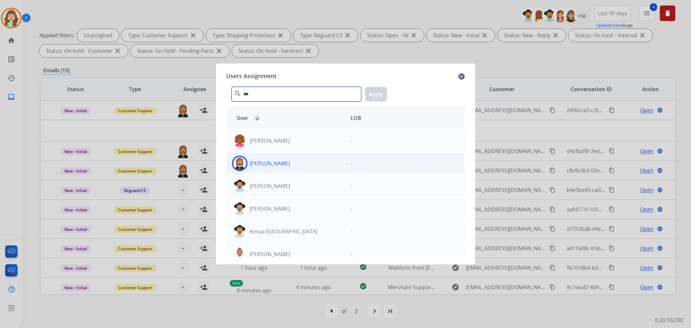
type input "***"
click at [290, 168] on div "[PERSON_NAME]" at bounding box center [286, 164] width 119 height 16
click at [383, 93] on button "Apply" at bounding box center [376, 94] width 22 height 15
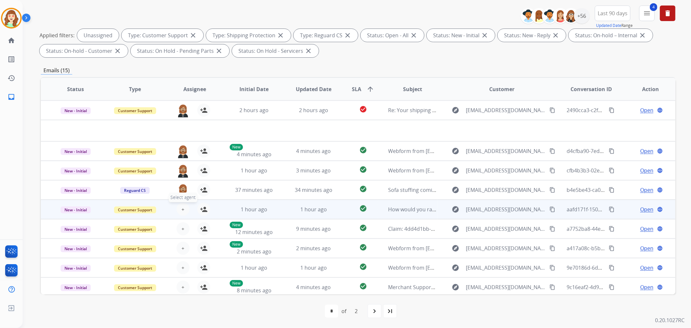
click at [186, 207] on button "+ Select agent" at bounding box center [183, 209] width 13 height 13
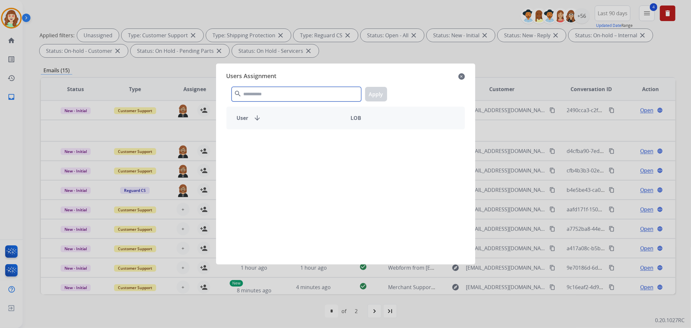
click at [282, 92] on input "text" at bounding box center [297, 94] width 130 height 15
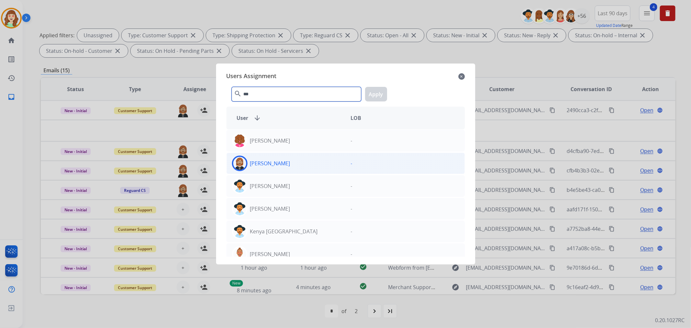
type input "***"
click at [299, 169] on div "[PERSON_NAME]" at bounding box center [286, 164] width 119 height 16
click at [378, 93] on button "Apply" at bounding box center [376, 94] width 22 height 15
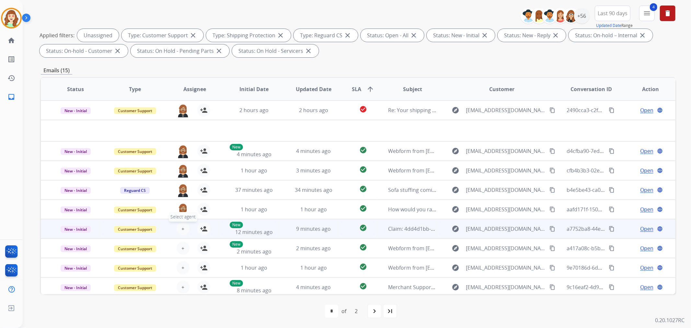
click at [182, 225] on span "+" at bounding box center [182, 229] width 3 height 8
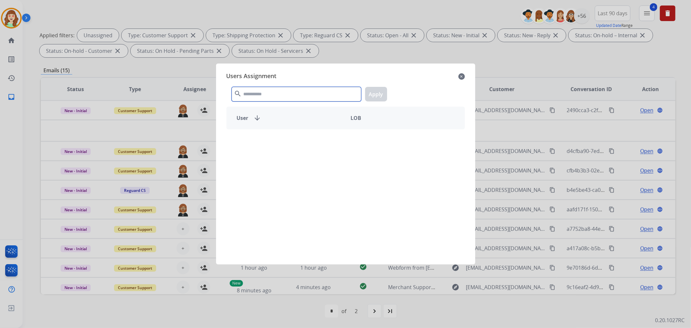
drag, startPoint x: 292, startPoint y: 93, endPoint x: 295, endPoint y: 89, distance: 4.9
click at [295, 91] on input "text" at bounding box center [297, 94] width 130 height 15
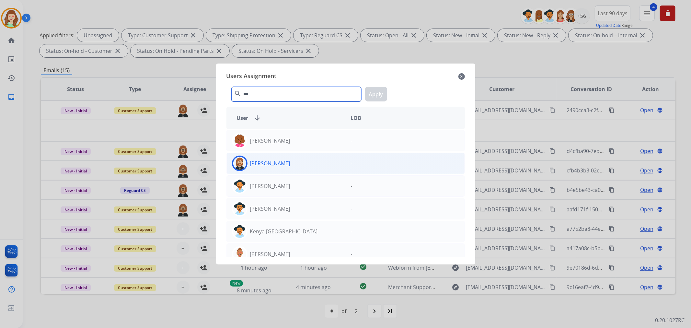
type input "***"
drag, startPoint x: 292, startPoint y: 167, endPoint x: 383, endPoint y: 98, distance: 113.6
click at [297, 164] on div "[PERSON_NAME]" at bounding box center [286, 164] width 119 height 16
click at [378, 91] on button "Apply" at bounding box center [376, 94] width 22 height 15
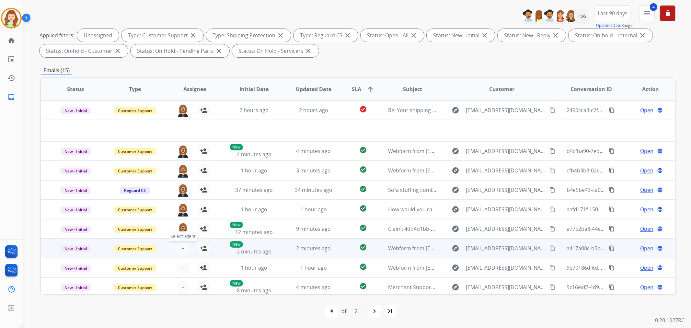
click at [185, 248] on button "+ Select agent" at bounding box center [183, 248] width 13 height 13
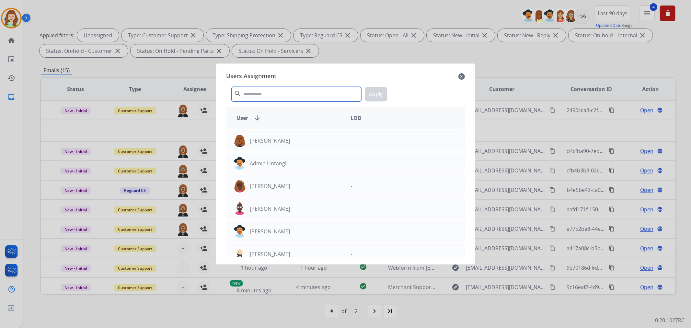
click at [271, 95] on input "text" at bounding box center [297, 94] width 130 height 15
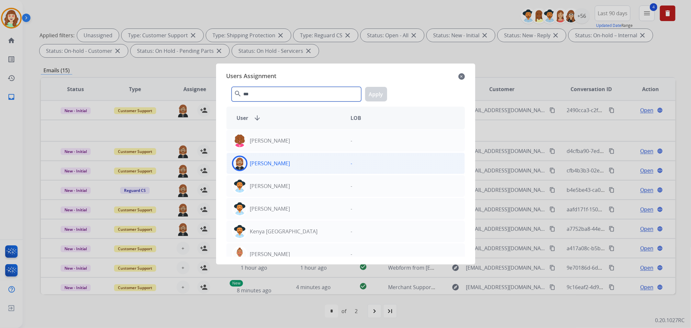
type input "***"
click at [293, 162] on div "[PERSON_NAME]" at bounding box center [286, 164] width 119 height 16
drag, startPoint x: 374, startPoint y: 96, endPoint x: 277, endPoint y: 171, distance: 122.4
click at [374, 96] on button "Apply" at bounding box center [376, 94] width 22 height 15
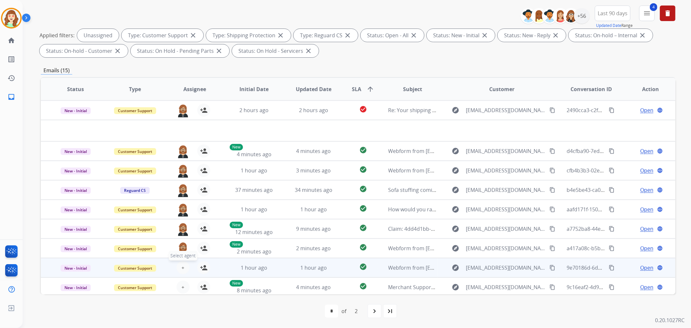
click at [182, 264] on span "+" at bounding box center [182, 268] width 3 height 8
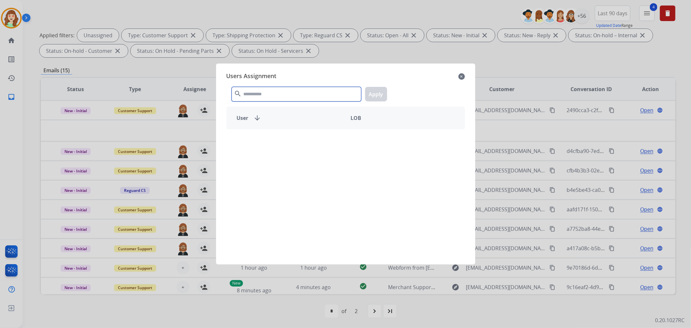
click at [308, 92] on input "text" at bounding box center [297, 94] width 130 height 15
type input "*"
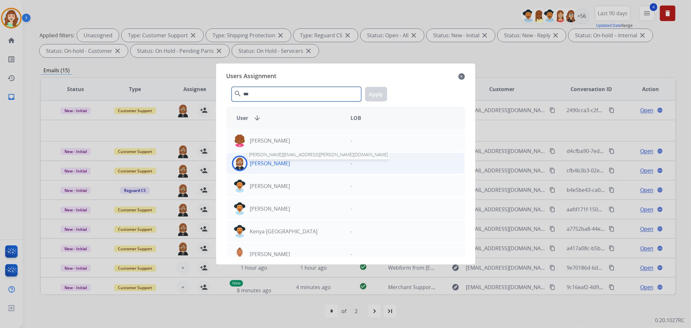
type input "***"
click at [259, 163] on p "[PERSON_NAME]" at bounding box center [270, 163] width 40 height 8
click at [370, 90] on button "Apply" at bounding box center [376, 94] width 22 height 15
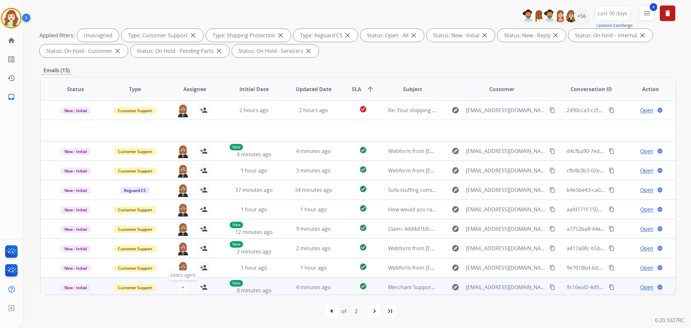
click at [181, 289] on span "+" at bounding box center [182, 287] width 3 height 8
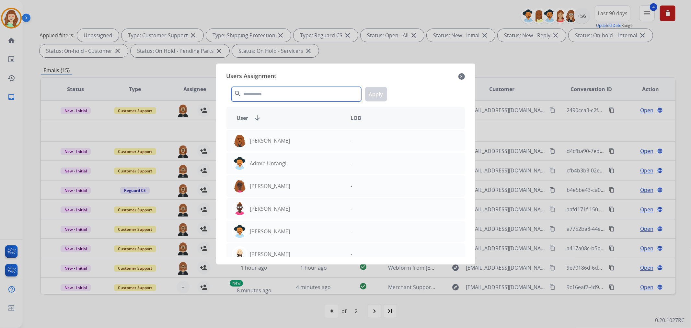
drag, startPoint x: 290, startPoint y: 92, endPoint x: 296, endPoint y: 91, distance: 5.5
click at [292, 91] on input "text" at bounding box center [297, 94] width 130 height 15
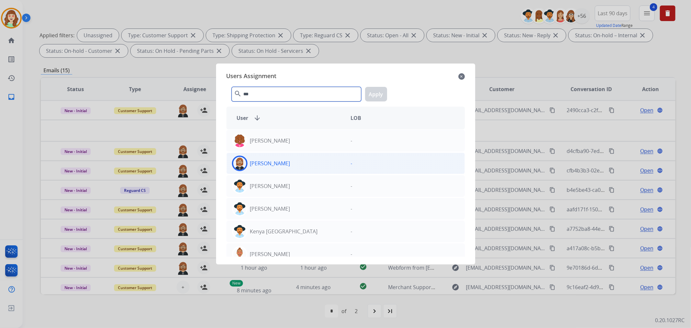
type input "***"
drag, startPoint x: 295, startPoint y: 164, endPoint x: 393, endPoint y: 102, distance: 115.7
click at [298, 164] on div "[PERSON_NAME]" at bounding box center [286, 164] width 119 height 16
drag, startPoint x: 374, startPoint y: 92, endPoint x: 389, endPoint y: 120, distance: 31.7
click at [375, 92] on button "Apply" at bounding box center [376, 94] width 22 height 15
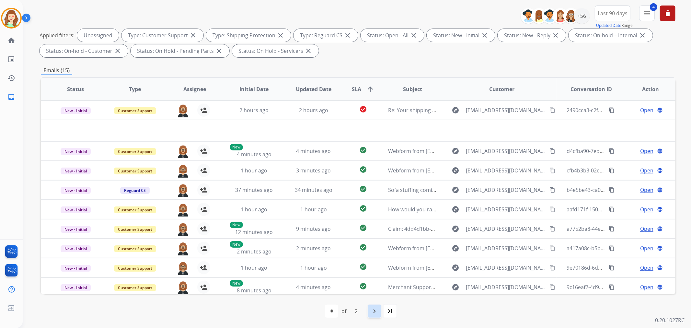
click at [372, 307] on mat-icon "navigate_next" at bounding box center [375, 311] width 8 height 8
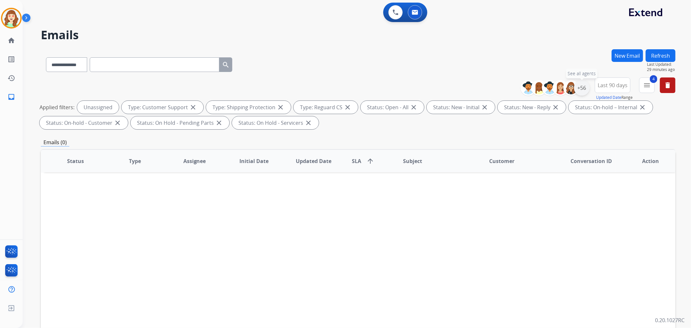
click at [581, 90] on div "+56" at bounding box center [582, 88] width 16 height 16
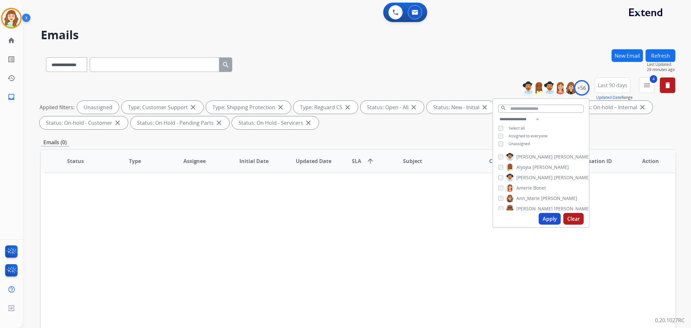
click at [546, 220] on button "Apply" at bounding box center [550, 219] width 22 height 12
select select "*"
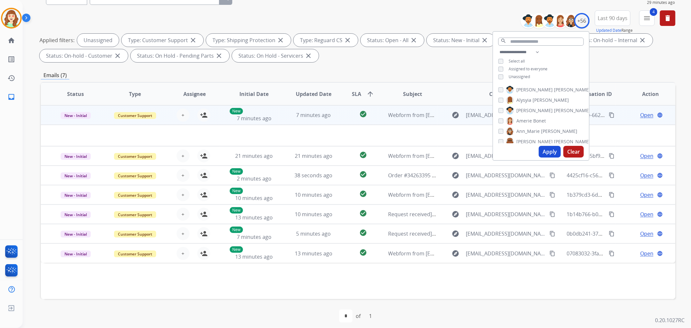
scroll to position [72, 0]
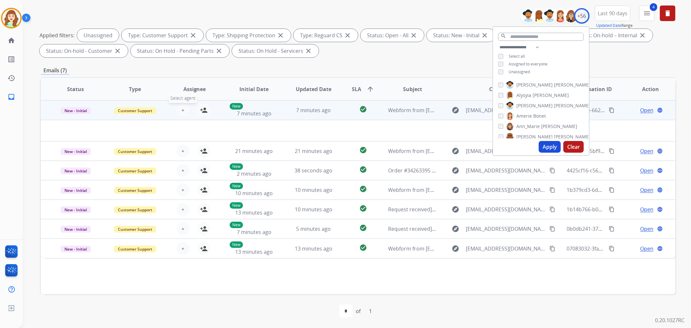
click at [184, 109] on button "+ Select agent" at bounding box center [183, 110] width 13 height 13
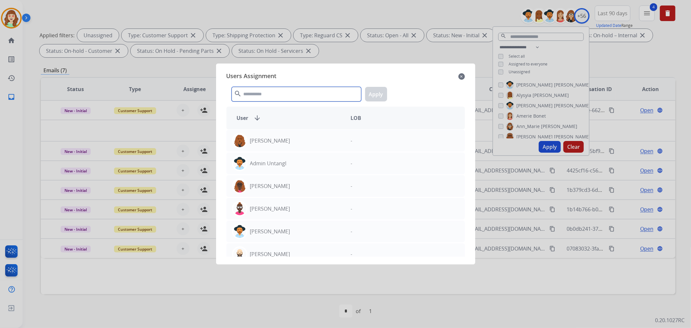
drag, startPoint x: 305, startPoint y: 97, endPoint x: 363, endPoint y: 79, distance: 61.3
click at [319, 86] on div "search Apply" at bounding box center [345, 93] width 238 height 22
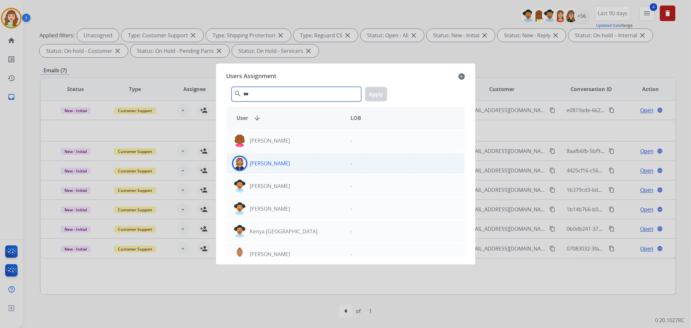
type input "***"
drag, startPoint x: 310, startPoint y: 168, endPoint x: 377, endPoint y: 110, distance: 88.4
click at [312, 167] on div "[PERSON_NAME]" at bounding box center [286, 164] width 119 height 16
click at [377, 95] on button "Apply" at bounding box center [376, 94] width 22 height 15
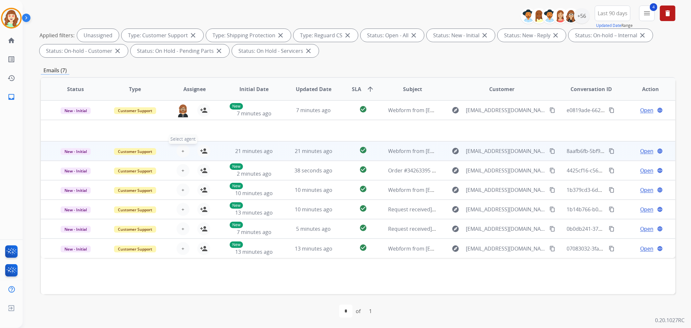
click at [183, 149] on button "+ Select agent" at bounding box center [183, 150] width 13 height 13
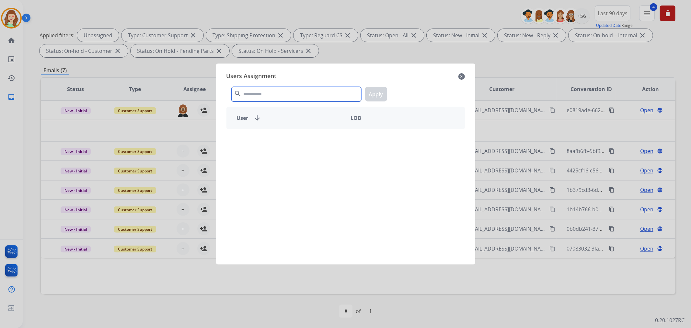
drag, startPoint x: 300, startPoint y: 95, endPoint x: 306, endPoint y: 88, distance: 9.0
click at [303, 92] on input "text" at bounding box center [297, 94] width 130 height 15
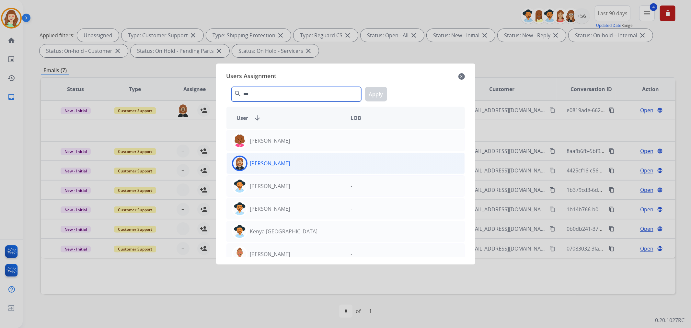
type input "***"
drag, startPoint x: 319, startPoint y: 167, endPoint x: 383, endPoint y: 106, distance: 87.5
click at [322, 167] on div "[PERSON_NAME]" at bounding box center [286, 164] width 119 height 16
drag, startPoint x: 377, startPoint y: 92, endPoint x: 280, endPoint y: 117, distance: 100.3
click at [378, 92] on button "Apply" at bounding box center [376, 94] width 22 height 15
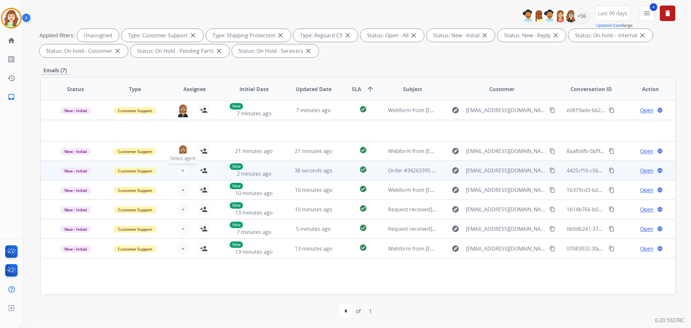
click at [181, 169] on span "+" at bounding box center [182, 171] width 3 height 8
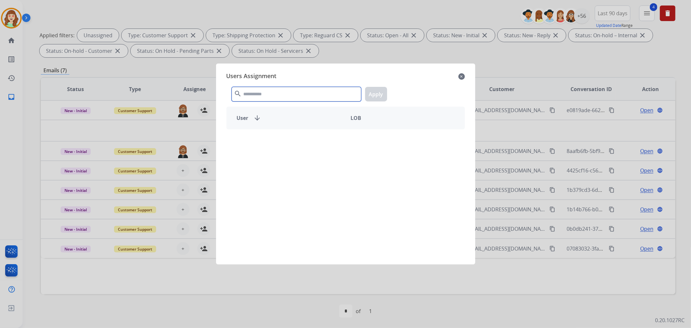
click at [304, 87] on input "text" at bounding box center [297, 94] width 130 height 15
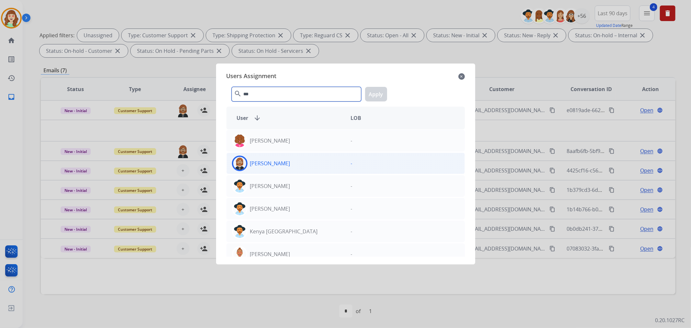
type input "***"
click at [296, 164] on div "[PERSON_NAME]" at bounding box center [286, 164] width 119 height 16
click at [374, 90] on button "Apply" at bounding box center [376, 94] width 22 height 15
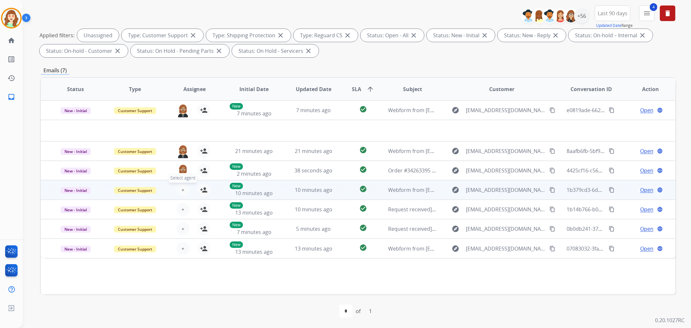
click at [181, 191] on span "+" at bounding box center [182, 190] width 3 height 8
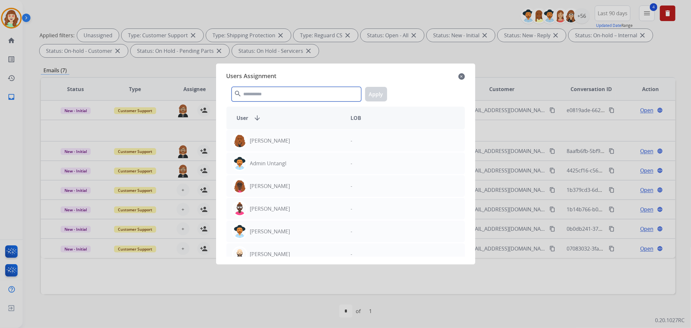
drag, startPoint x: 292, startPoint y: 93, endPoint x: 300, endPoint y: 90, distance: 9.2
click at [294, 92] on input "text" at bounding box center [297, 94] width 130 height 15
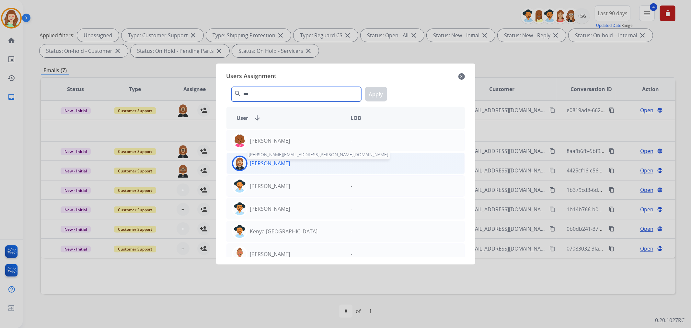
type input "***"
click at [271, 164] on p "[PERSON_NAME]" at bounding box center [270, 163] width 40 height 8
drag, startPoint x: 378, startPoint y: 94, endPoint x: 240, endPoint y: 155, distance: 150.3
click at [376, 95] on button "Apply" at bounding box center [376, 94] width 22 height 15
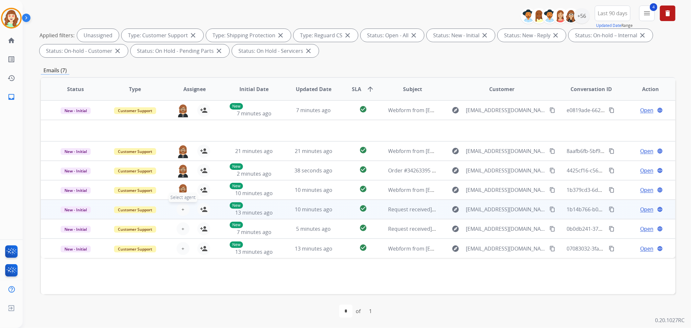
click at [184, 211] on button "+ Select agent" at bounding box center [183, 209] width 13 height 13
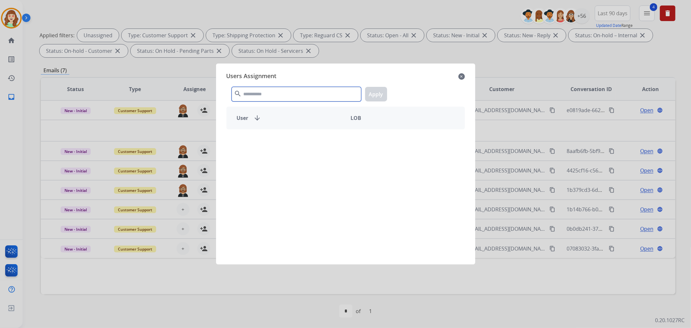
click at [307, 86] on div "search Apply" at bounding box center [345, 93] width 238 height 22
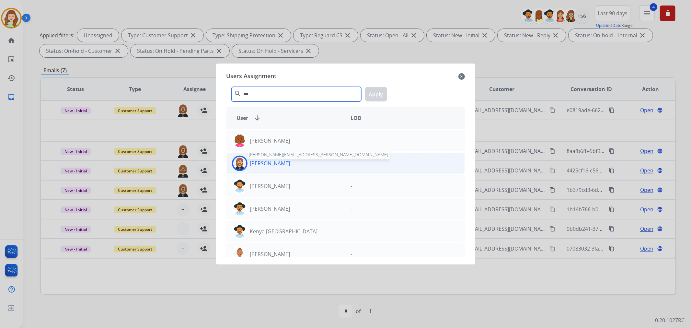
type input "***"
click at [275, 165] on p "[PERSON_NAME]" at bounding box center [270, 163] width 40 height 8
drag, startPoint x: 383, startPoint y: 92, endPoint x: 215, endPoint y: 193, distance: 196.0
click at [382, 92] on button "Apply" at bounding box center [376, 94] width 22 height 15
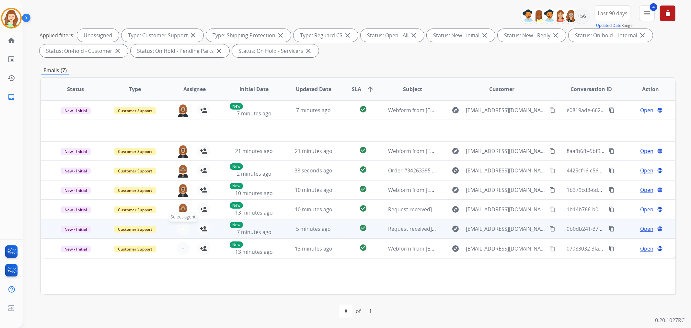
click at [181, 226] on span "+" at bounding box center [182, 229] width 3 height 8
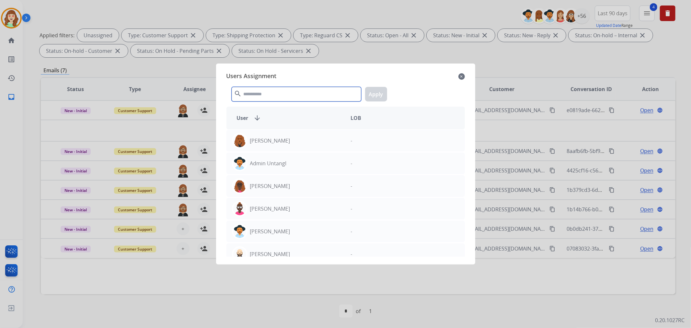
drag, startPoint x: 264, startPoint y: 97, endPoint x: 276, endPoint y: 90, distance: 14.1
click at [262, 97] on input "text" at bounding box center [297, 94] width 130 height 15
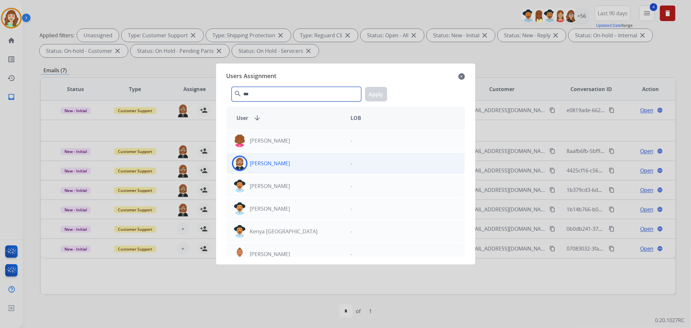
type input "***"
drag, startPoint x: 303, startPoint y: 170, endPoint x: 372, endPoint y: 117, distance: 86.4
click at [304, 169] on div "[PERSON_NAME]" at bounding box center [286, 164] width 119 height 16
click at [377, 98] on button "Apply" at bounding box center [376, 94] width 22 height 15
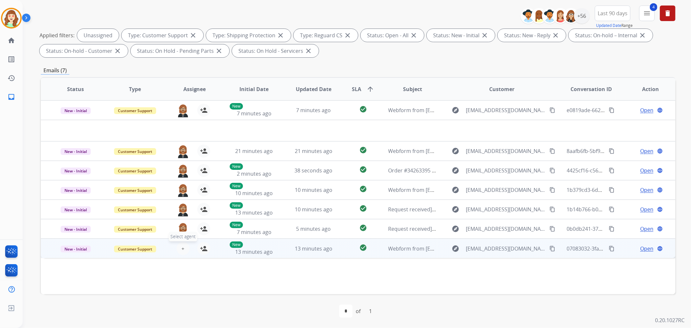
click at [183, 246] on span "+" at bounding box center [182, 249] width 3 height 8
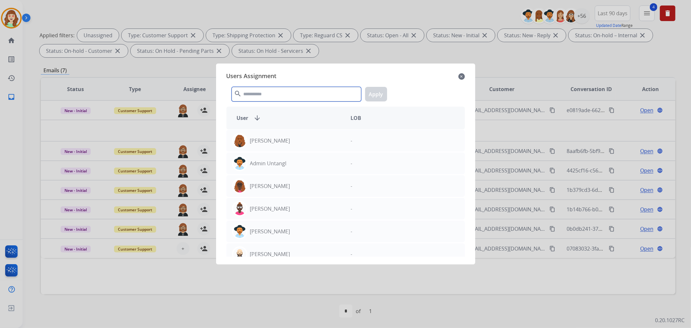
click at [270, 91] on input "text" at bounding box center [297, 94] width 130 height 15
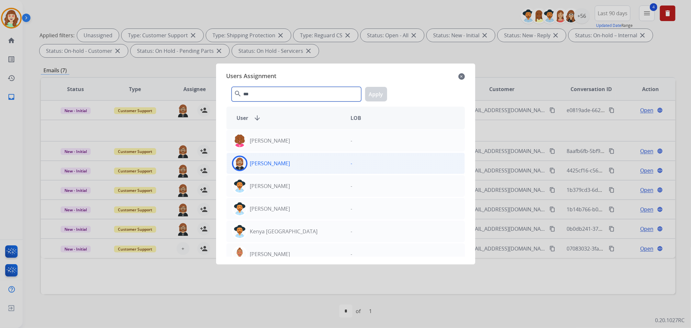
type input "***"
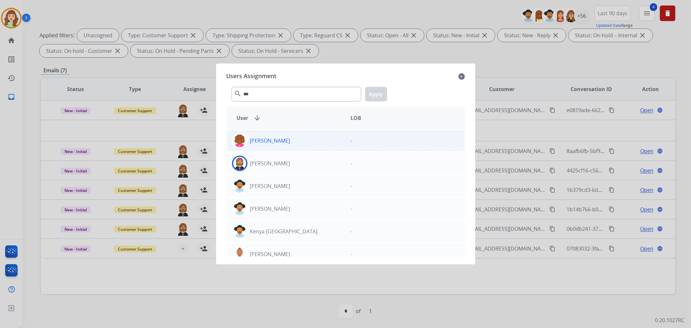
drag, startPoint x: 289, startPoint y: 162, endPoint x: 348, endPoint y: 131, distance: 66.7
click at [289, 162] on div "[PERSON_NAME]" at bounding box center [286, 164] width 119 height 16
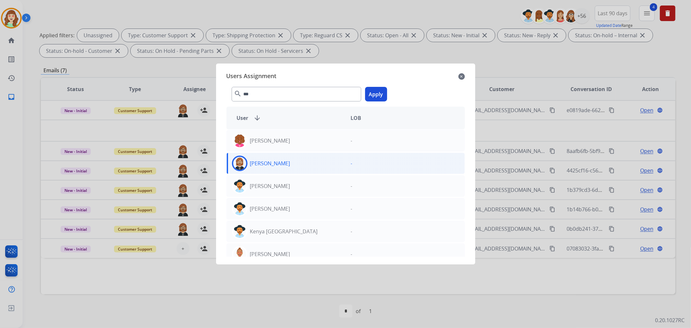
click at [378, 96] on button "Apply" at bounding box center [376, 94] width 22 height 15
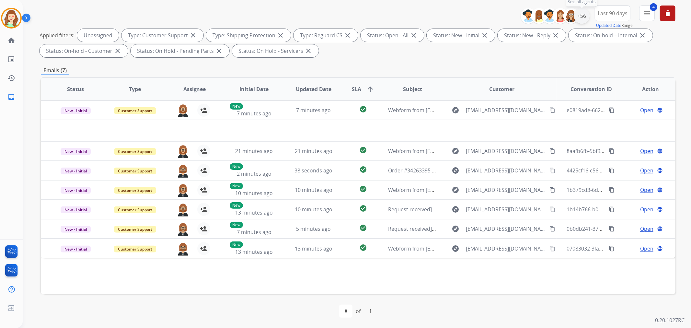
click at [583, 16] on div "+56" at bounding box center [582, 16] width 16 height 16
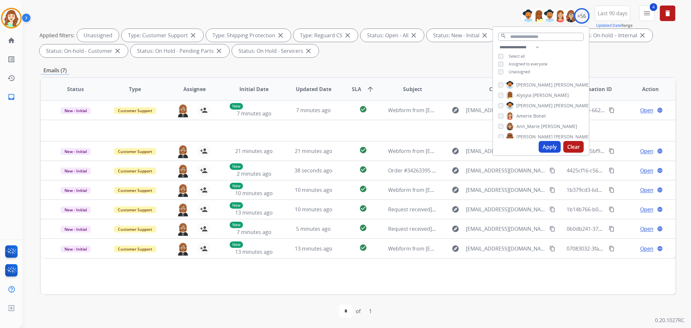
click at [551, 143] on button "Apply" at bounding box center [550, 147] width 22 height 12
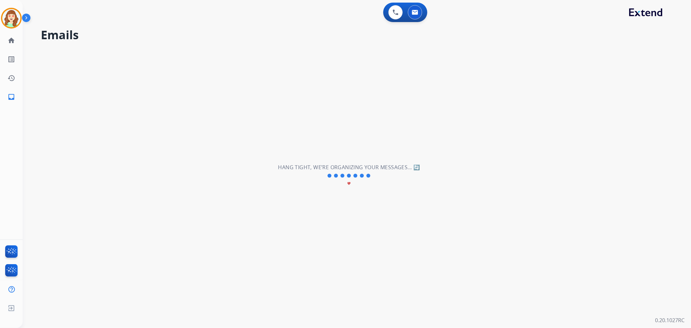
scroll to position [0, 0]
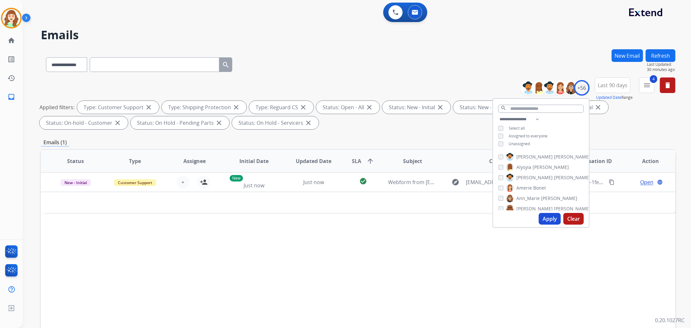
click at [391, 67] on div "**********" at bounding box center [358, 63] width 635 height 28
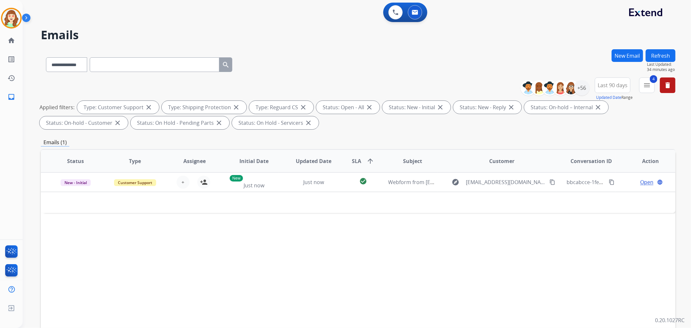
click at [428, 75] on div "**********" at bounding box center [358, 63] width 635 height 28
click at [582, 90] on div "+56" at bounding box center [582, 88] width 16 height 16
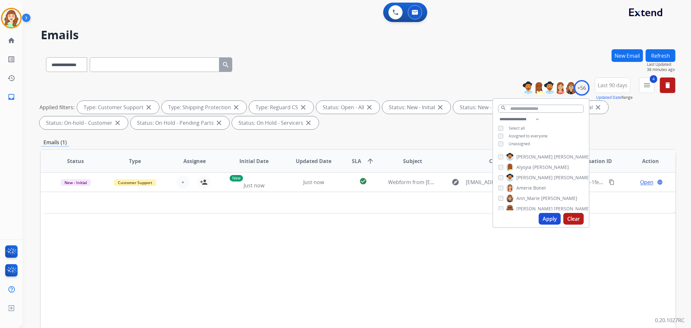
click at [547, 218] on button "Apply" at bounding box center [550, 219] width 22 height 12
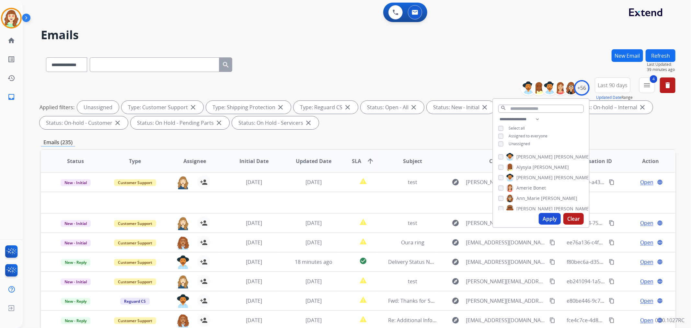
click at [543, 218] on button "Apply" at bounding box center [550, 219] width 22 height 12
